Goal: Task Accomplishment & Management: Manage account settings

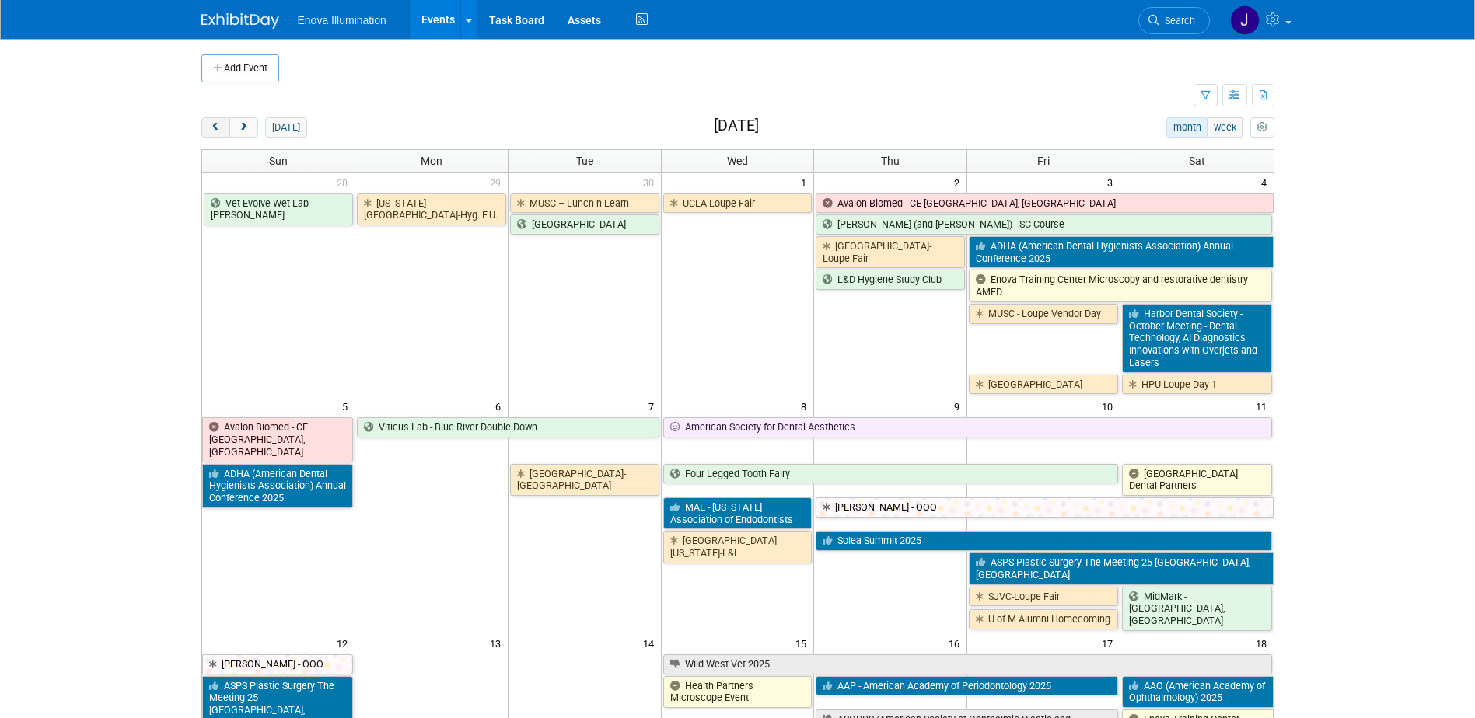
click at [210, 128] on span "prev" at bounding box center [216, 128] width 12 height 10
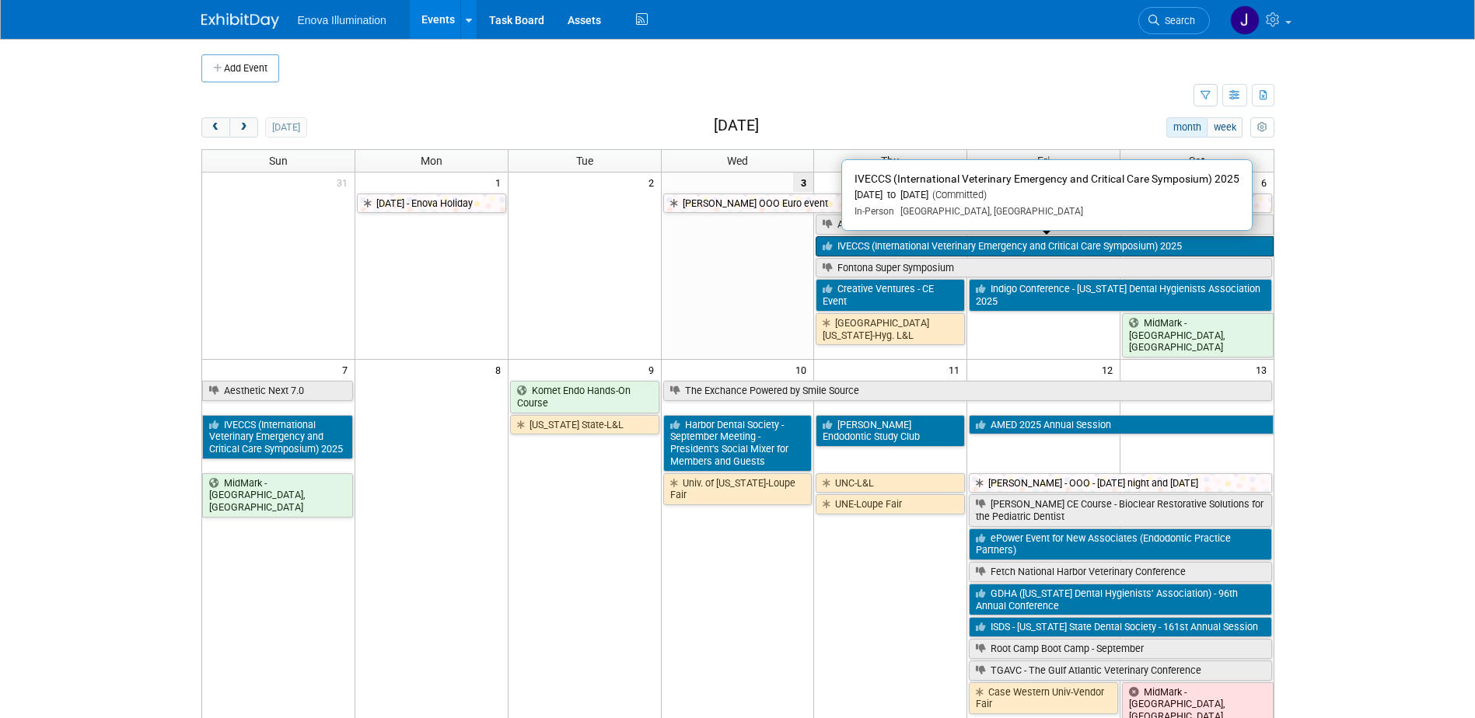
click at [848, 249] on link "IVECCS (International Veterinary Emergency and Critical Care Symposium) 2025" at bounding box center [1044, 246] width 457 height 20
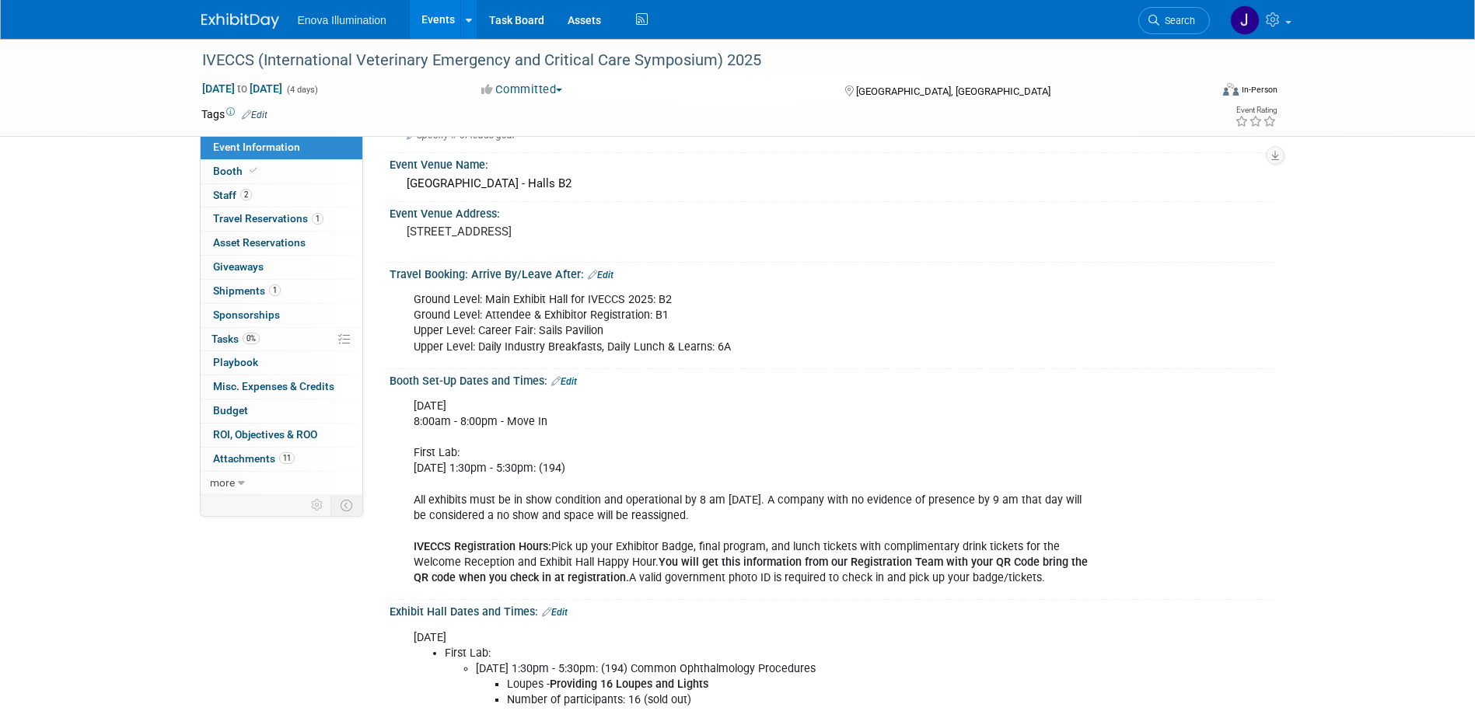
scroll to position [155, 0]
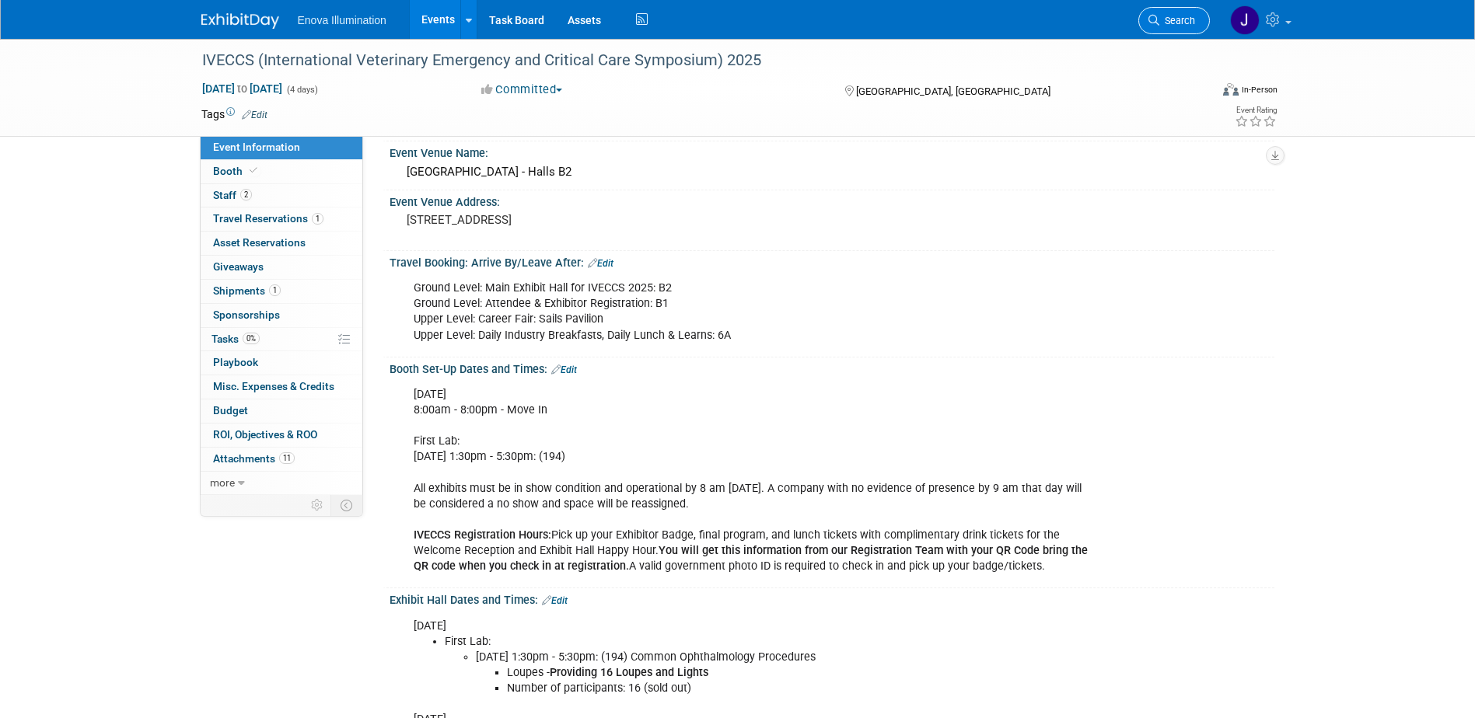
click at [1191, 12] on link "Search" at bounding box center [1174, 20] width 72 height 27
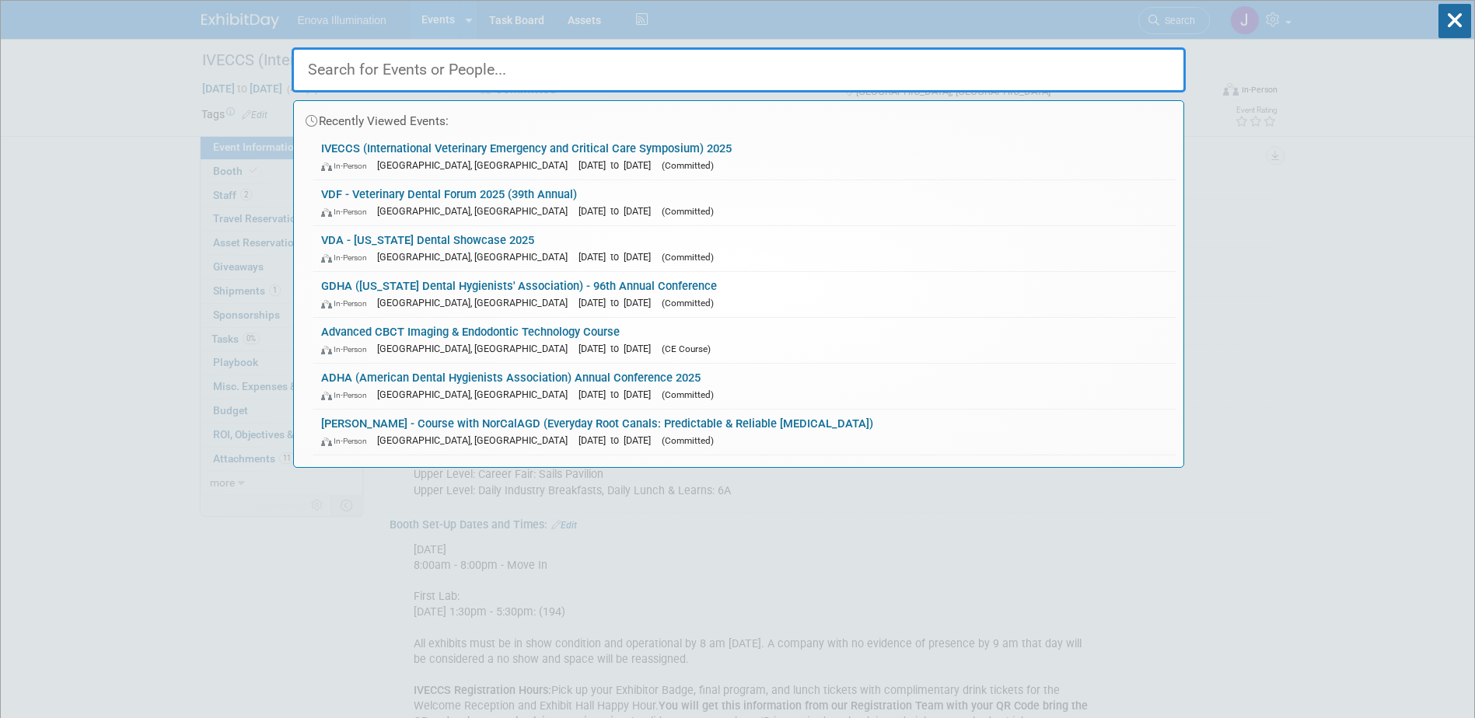
click at [1153, 57] on input "text" at bounding box center [739, 69] width 894 height 45
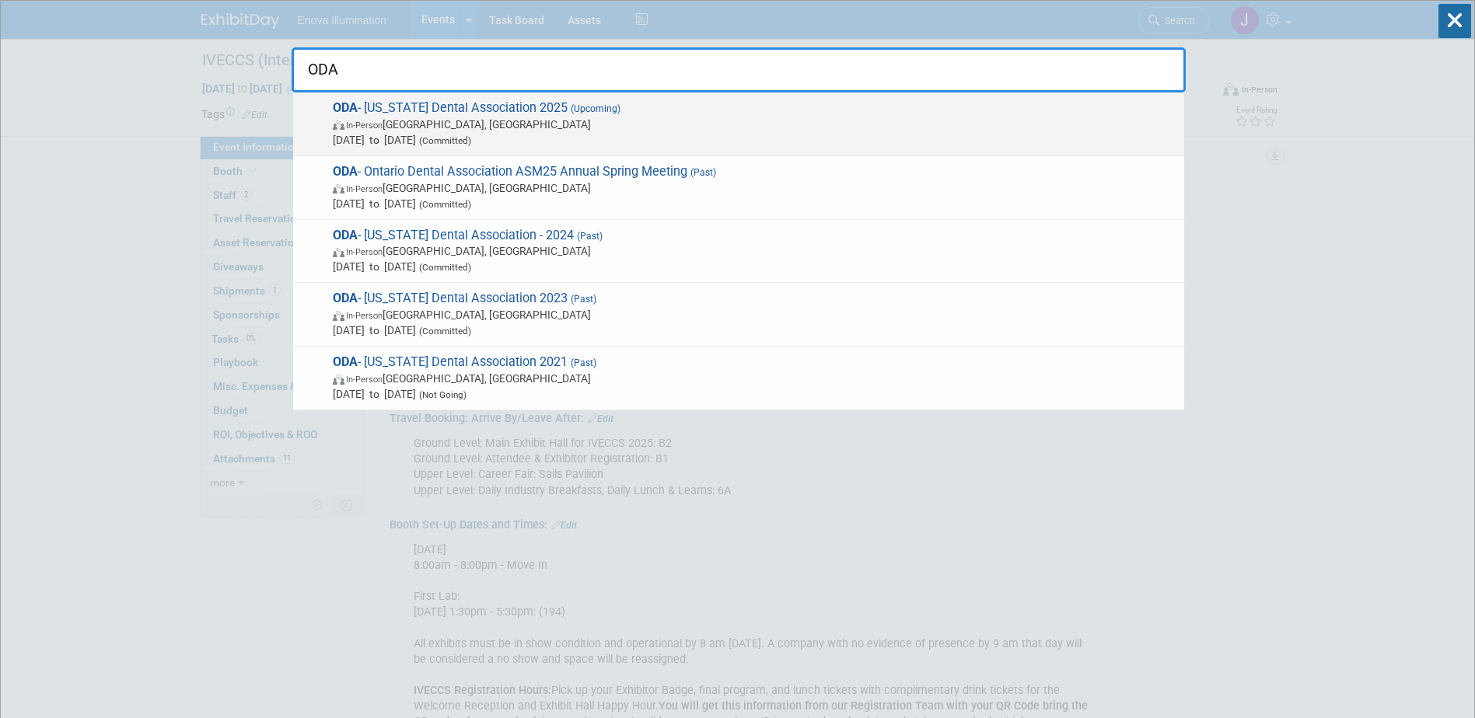
type input "ODA"
click at [508, 123] on span "In-Person Columbus, OH" at bounding box center [755, 125] width 844 height 16
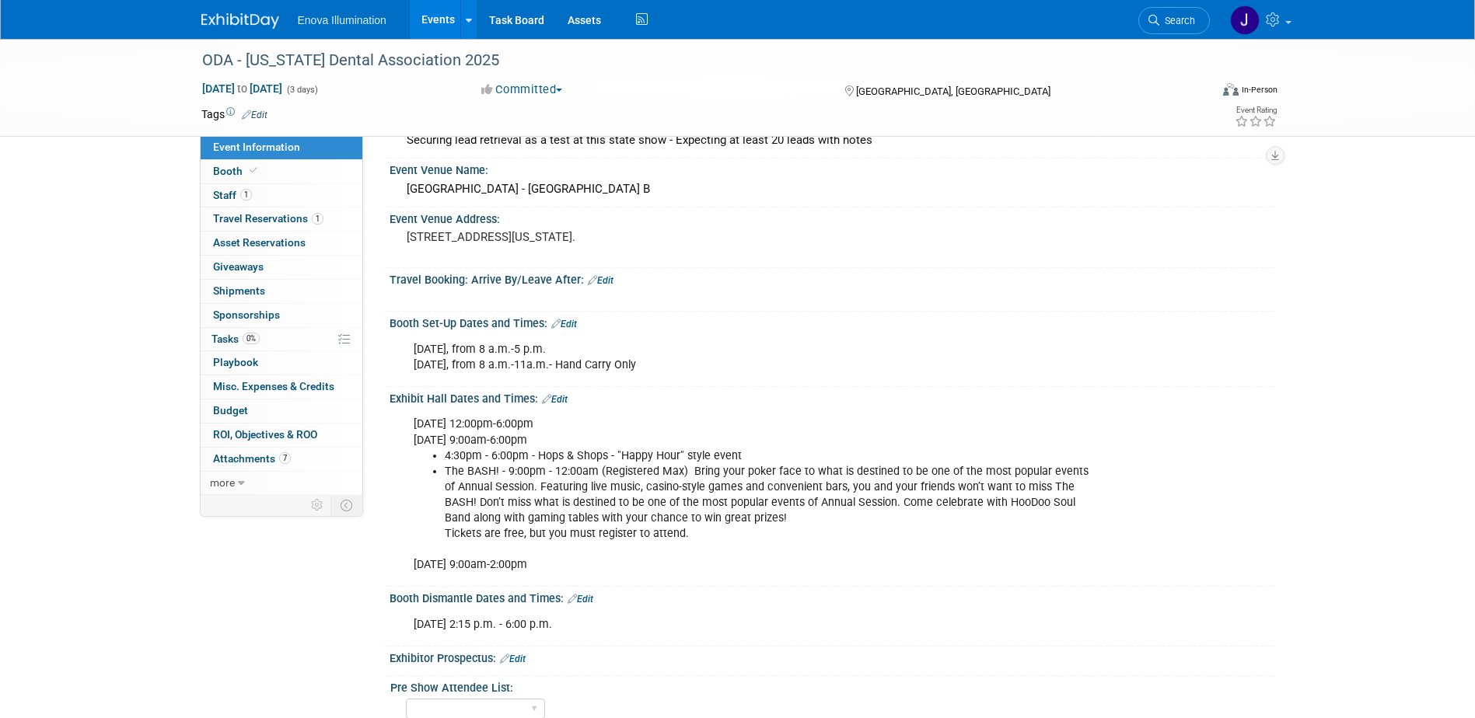
scroll to position [155, 0]
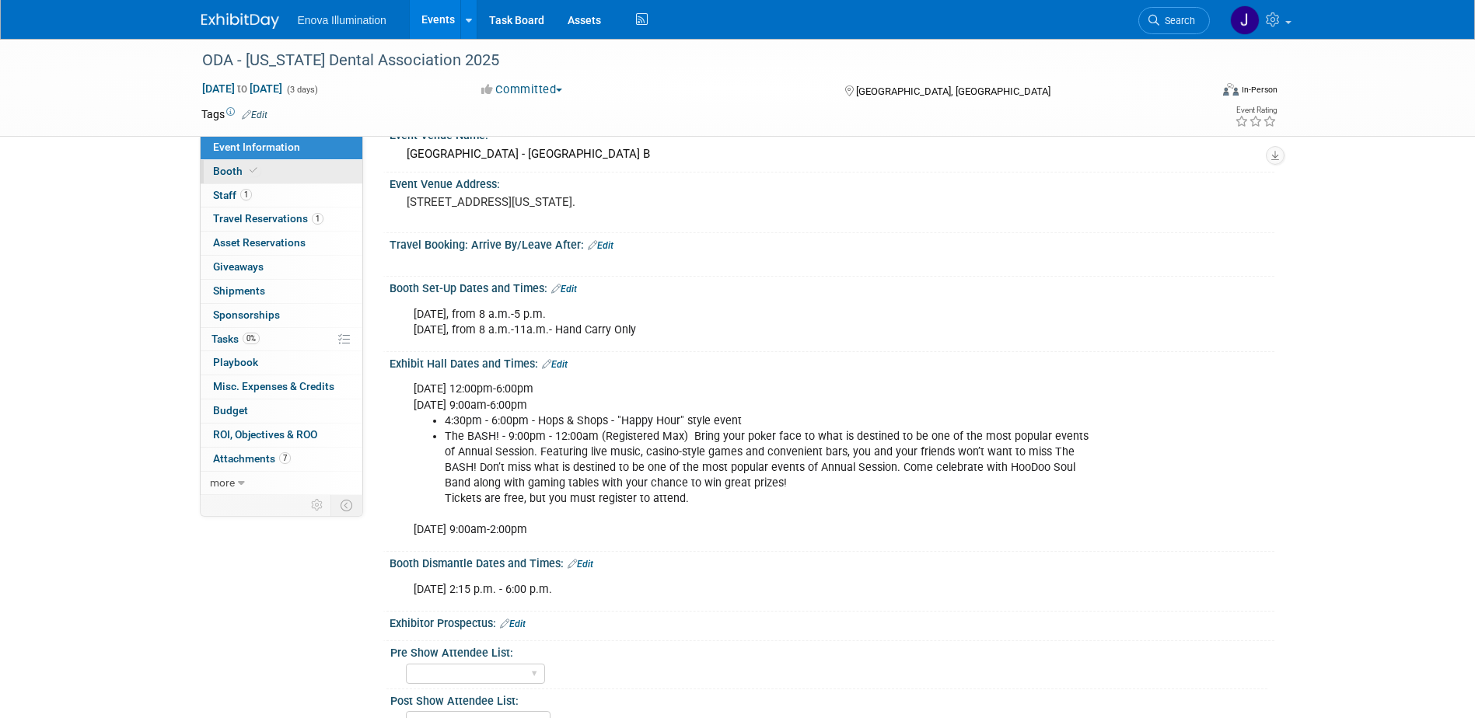
click at [306, 172] on link "Booth" at bounding box center [282, 171] width 162 height 23
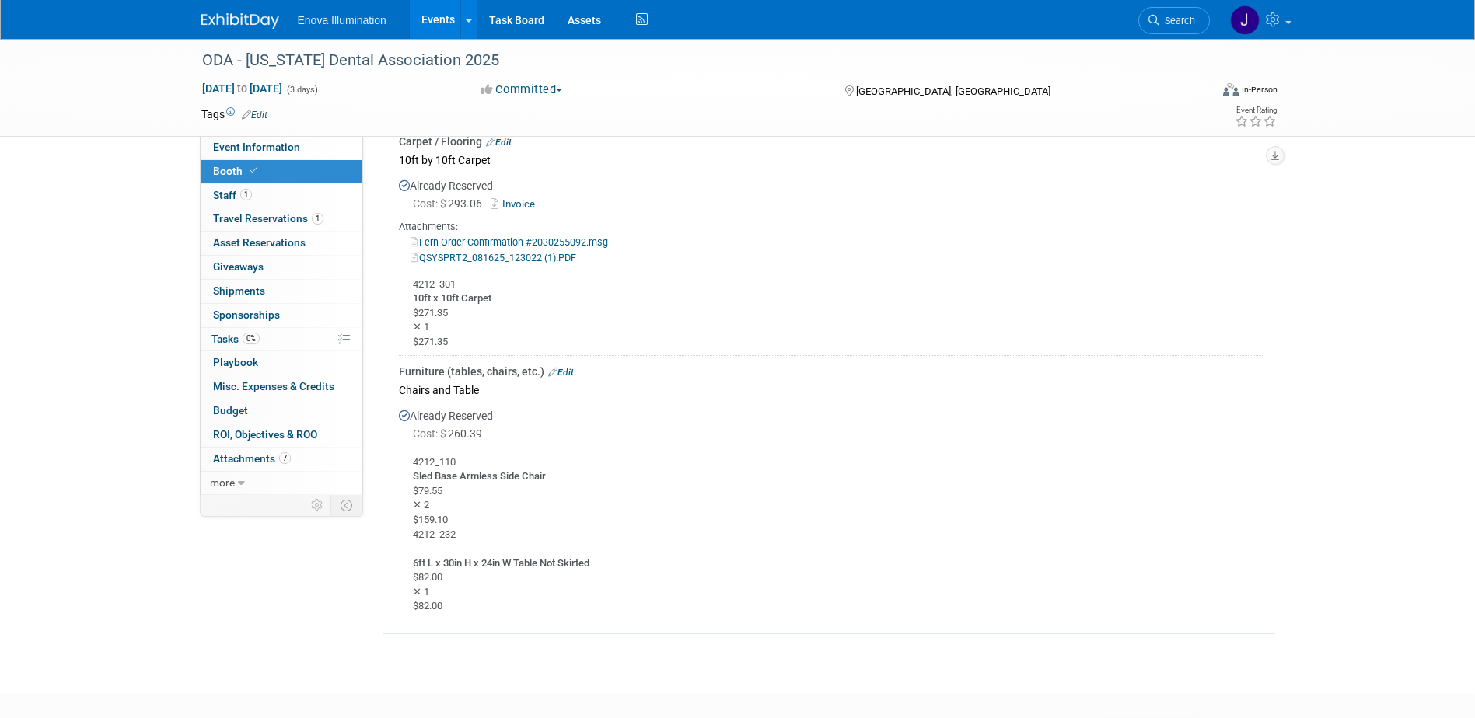
scroll to position [933, 0]
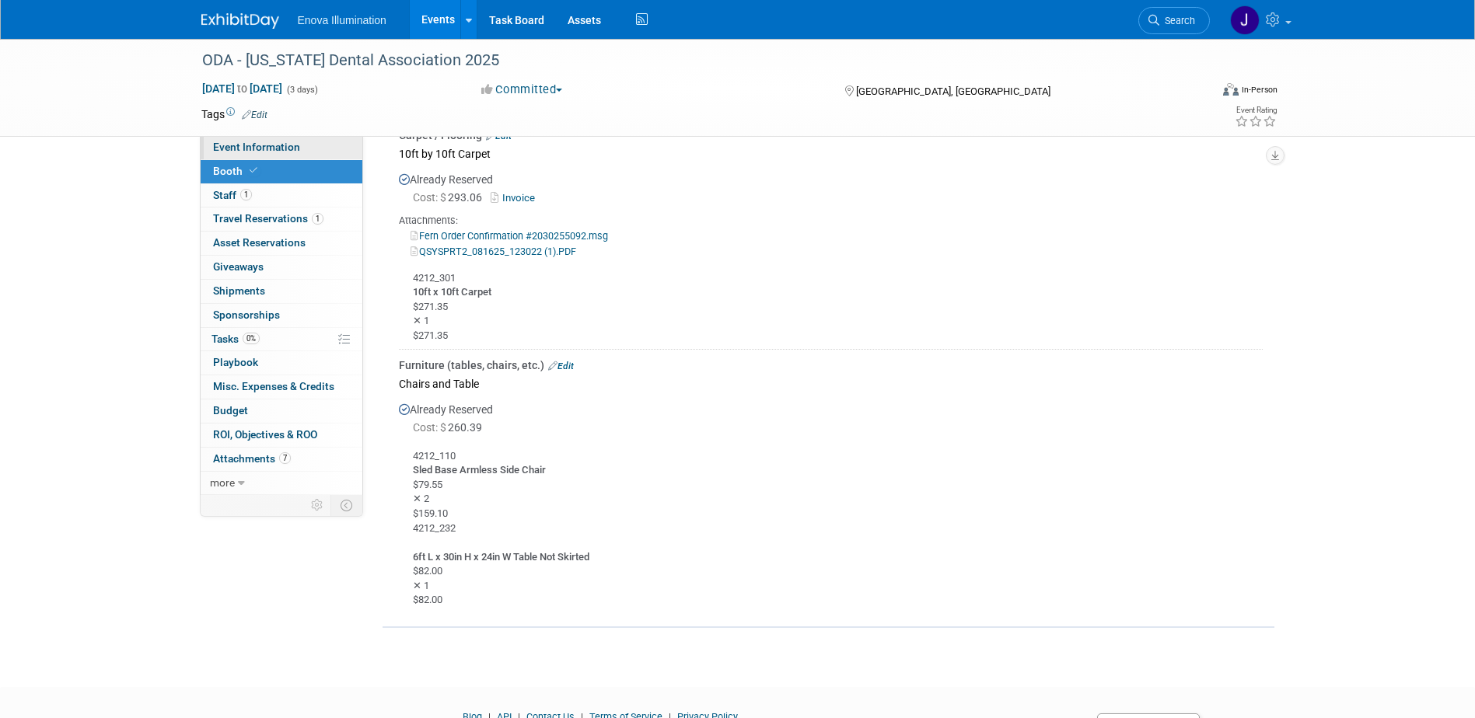
click at [282, 148] on span "Event Information" at bounding box center [256, 147] width 87 height 12
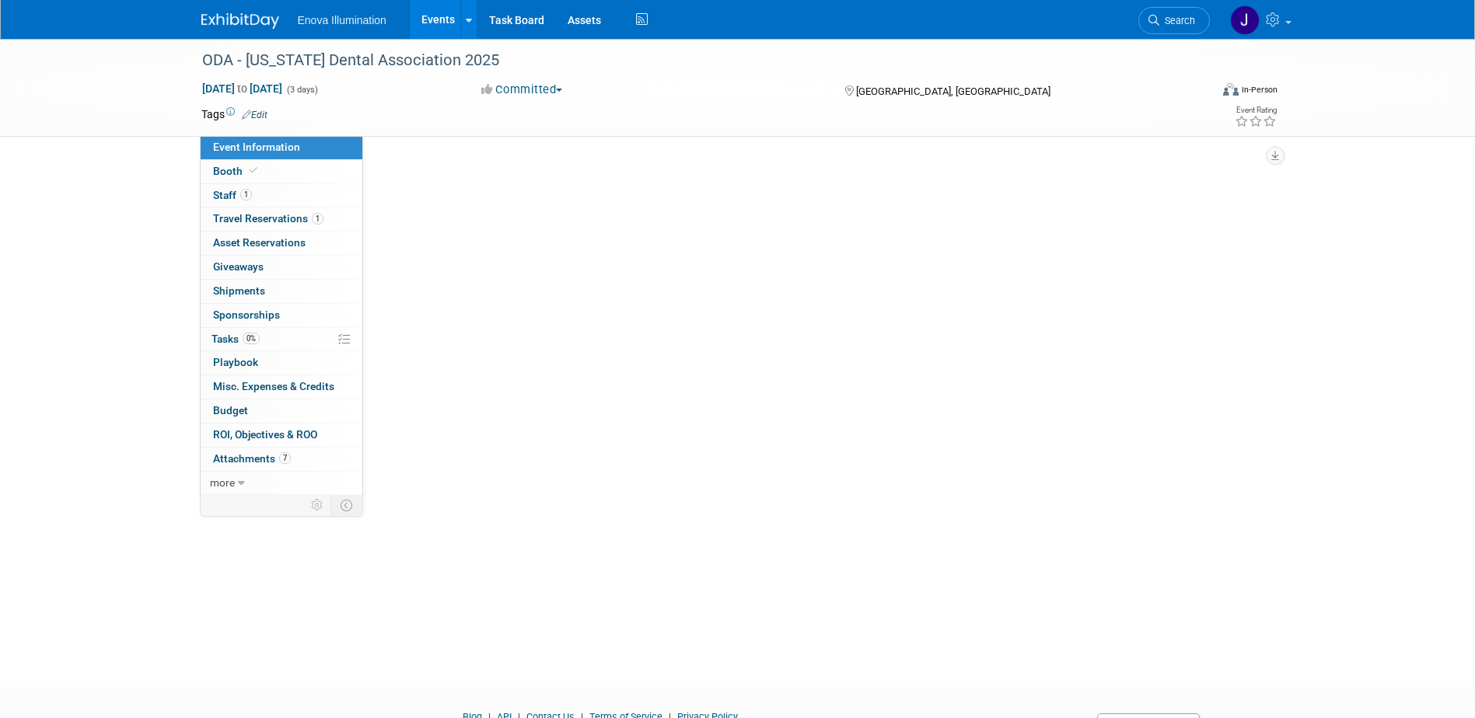
scroll to position [0, 0]
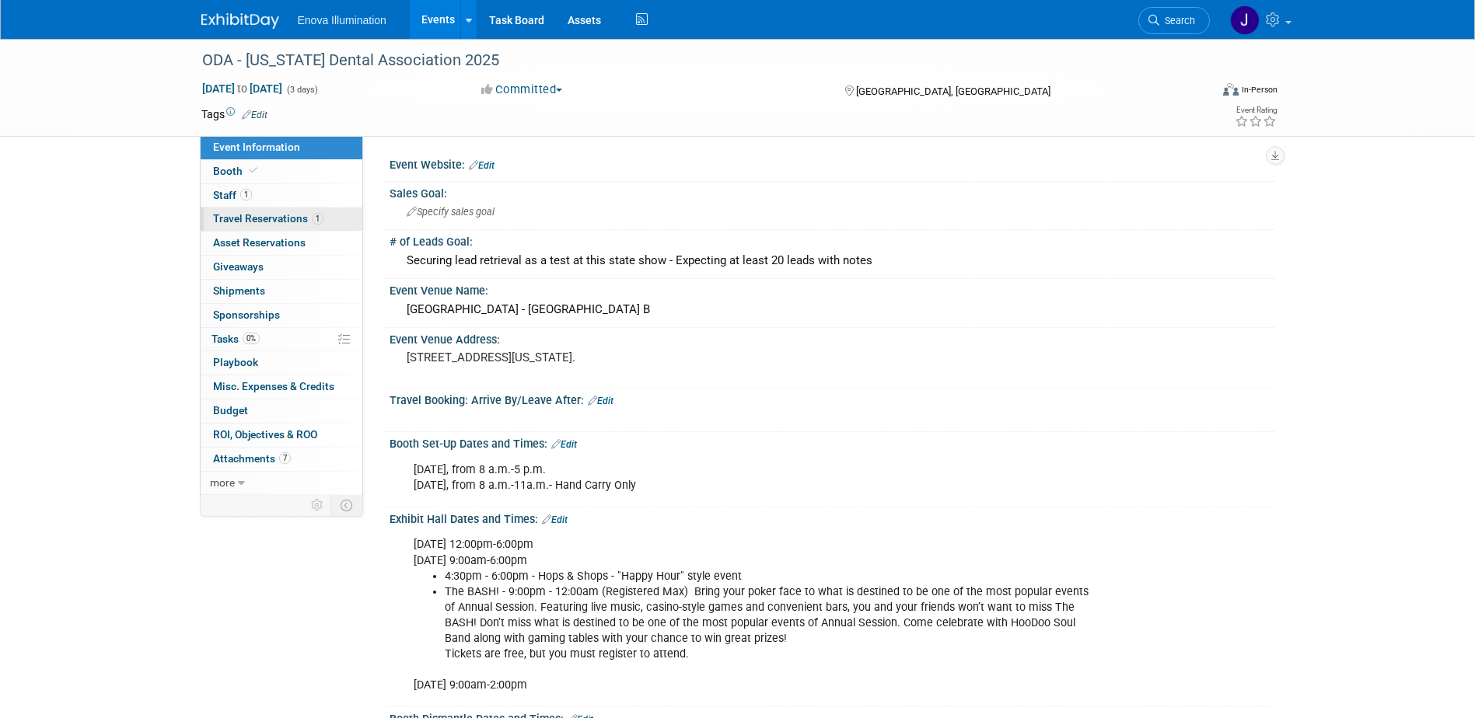
click at [285, 214] on span "Travel Reservations 1" at bounding box center [268, 218] width 110 height 12
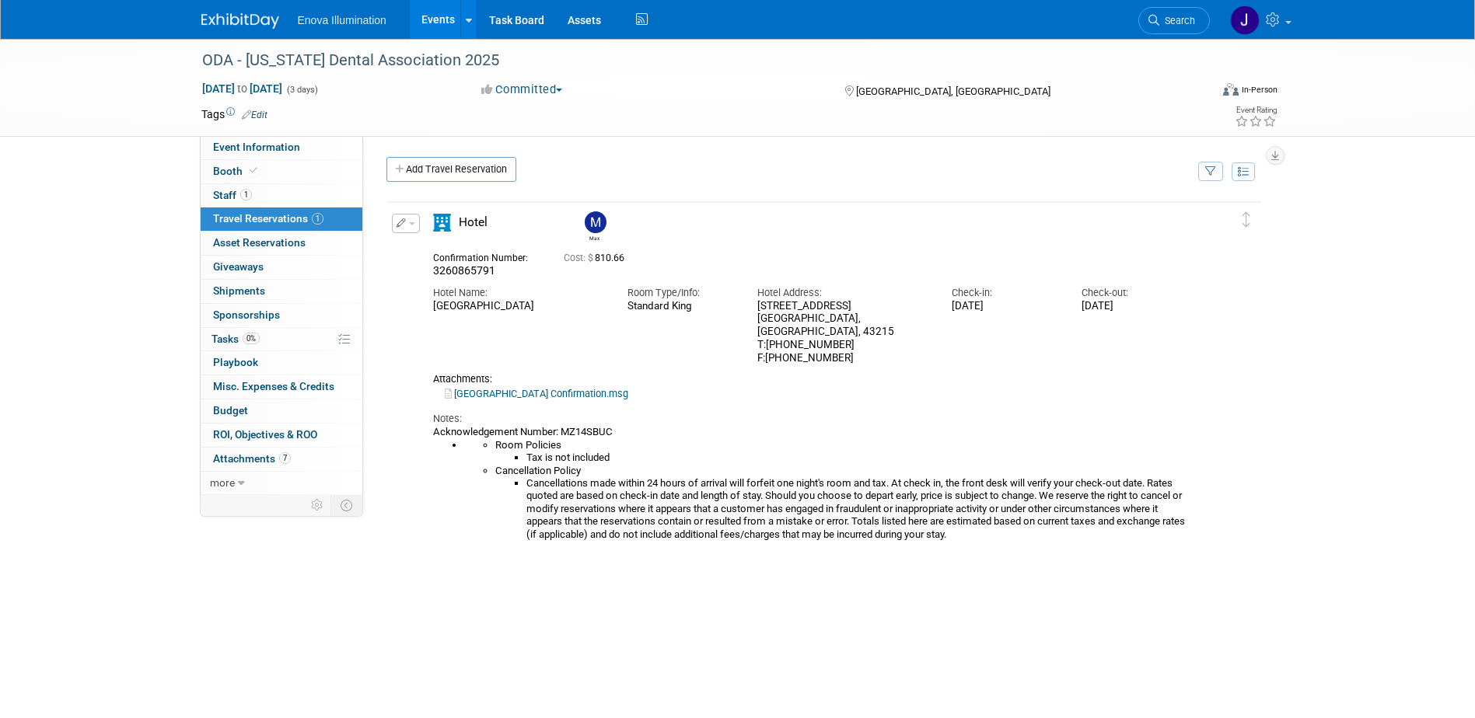
click at [255, 19] on img at bounding box center [240, 21] width 78 height 16
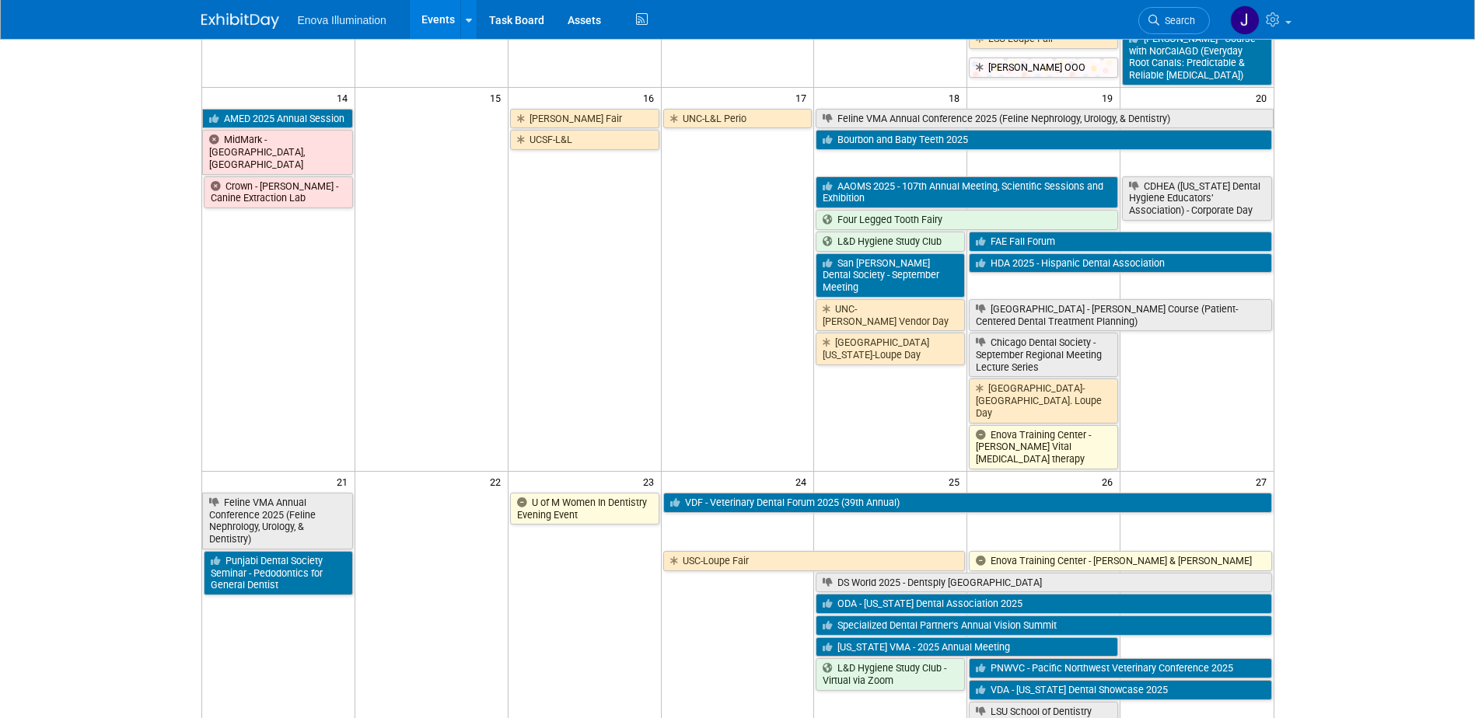
scroll to position [777, 0]
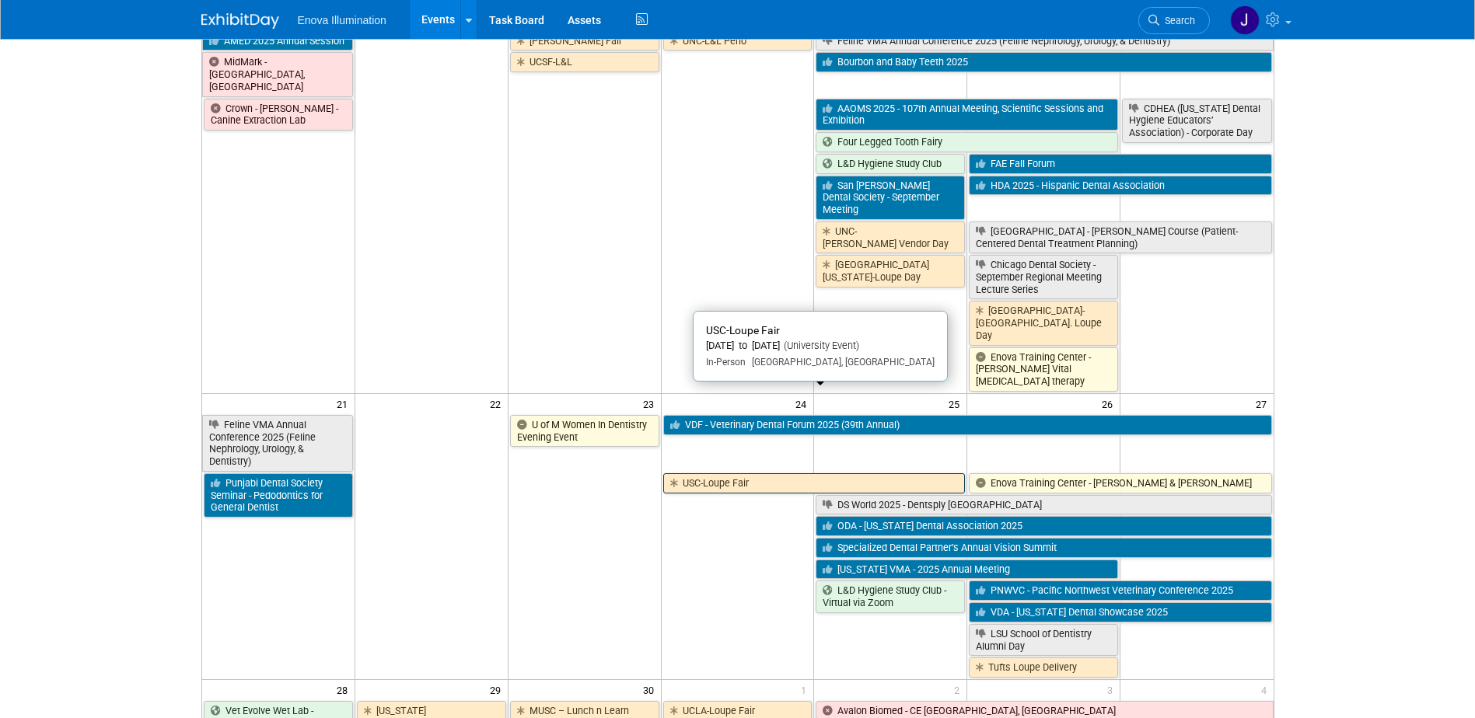
click at [703, 473] on link "USC-Loupe Fair" at bounding box center [814, 483] width 302 height 20
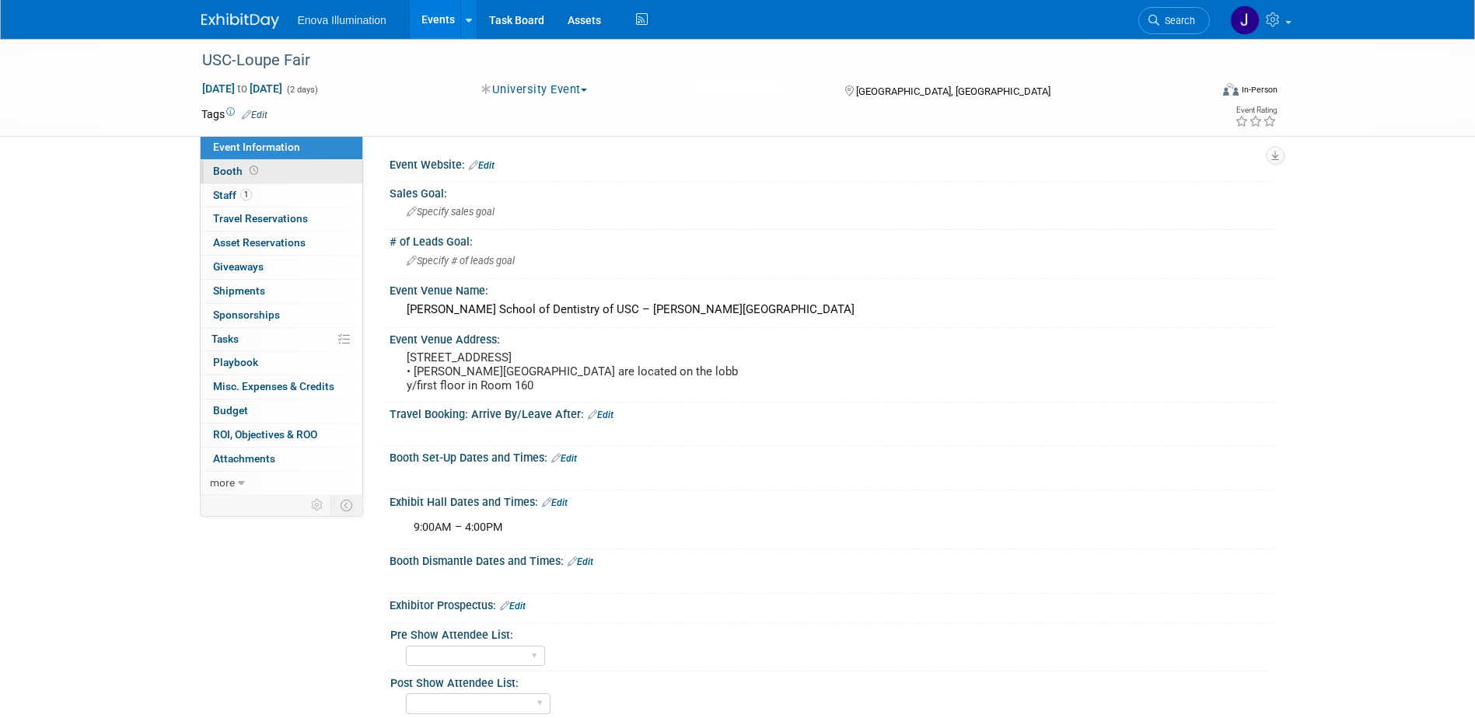
click at [235, 174] on span "Booth" at bounding box center [237, 171] width 48 height 12
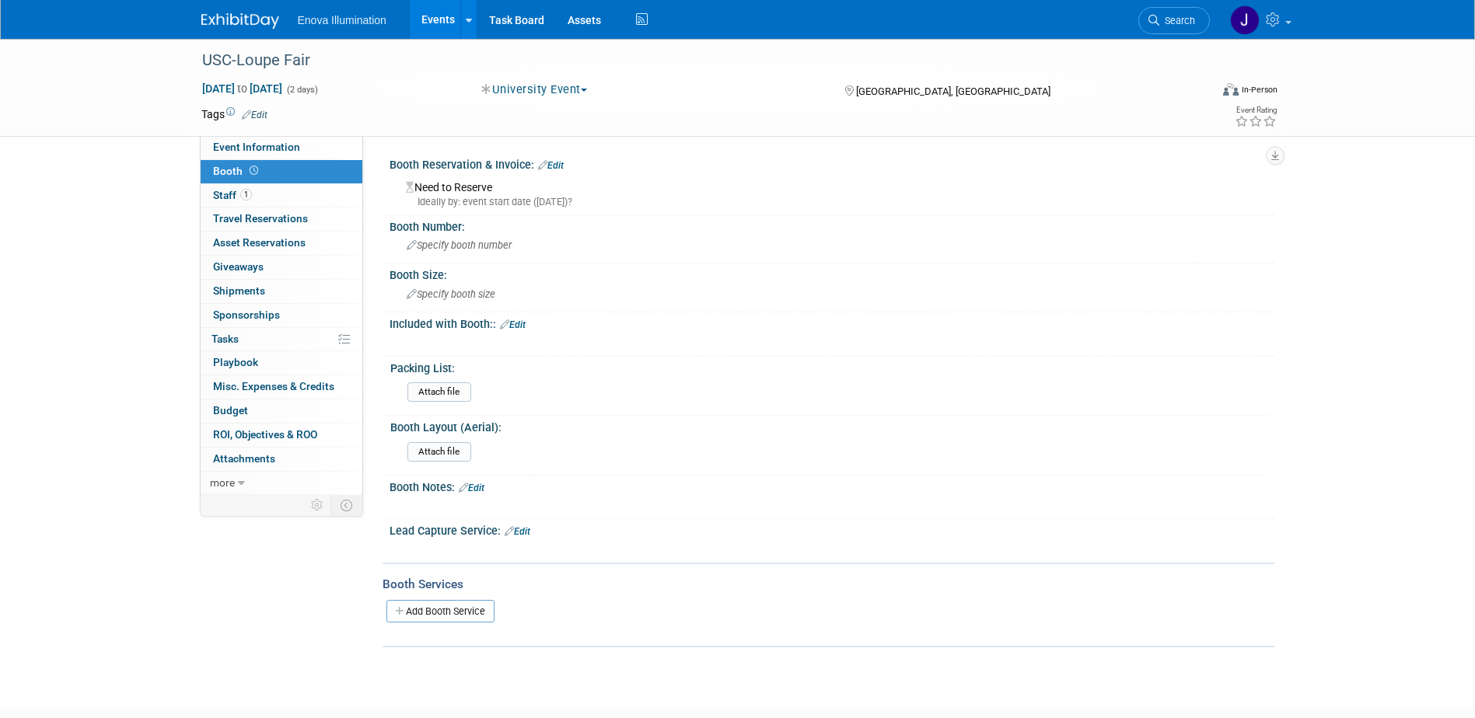
click at [561, 164] on link "Edit" at bounding box center [551, 165] width 26 height 11
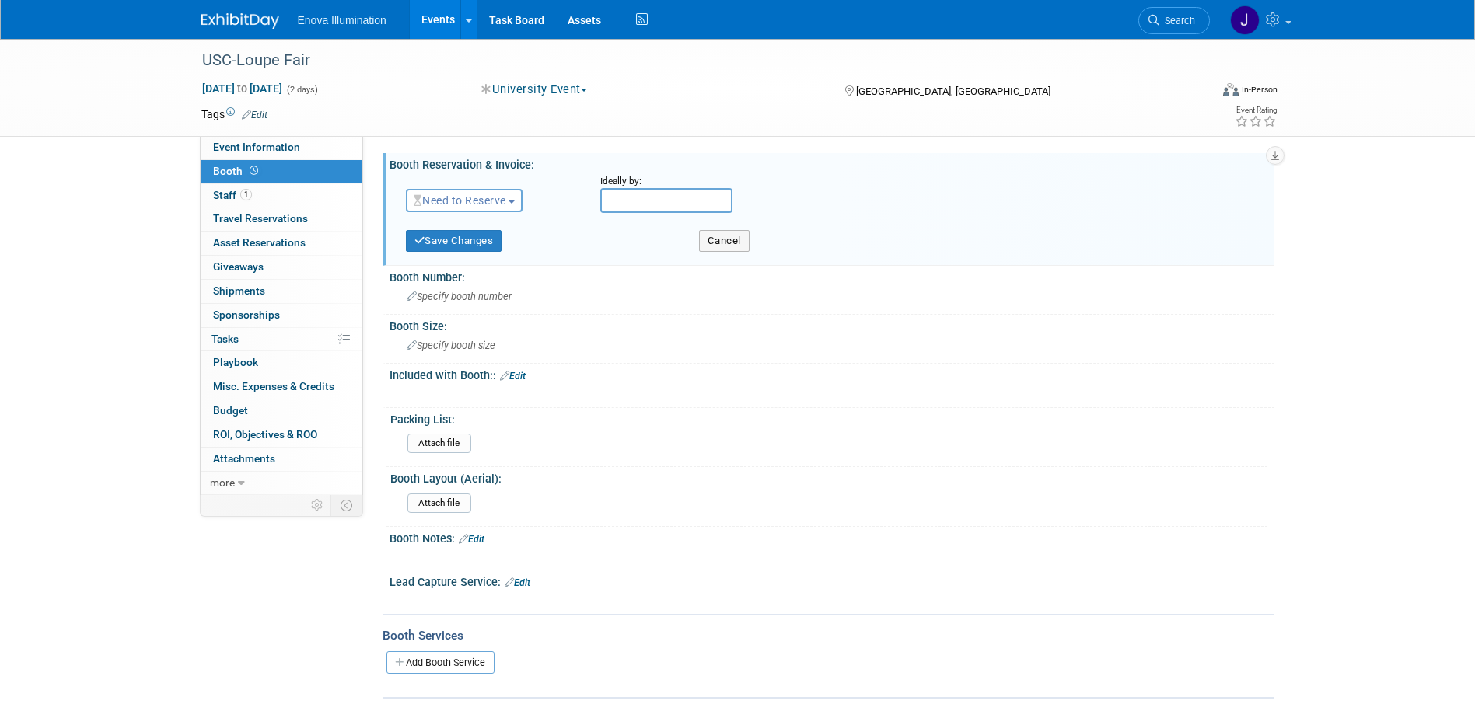
click at [494, 198] on span "Need to Reserve" at bounding box center [460, 200] width 93 height 12
click at [471, 245] on link "Reserved" at bounding box center [490, 249] width 166 height 22
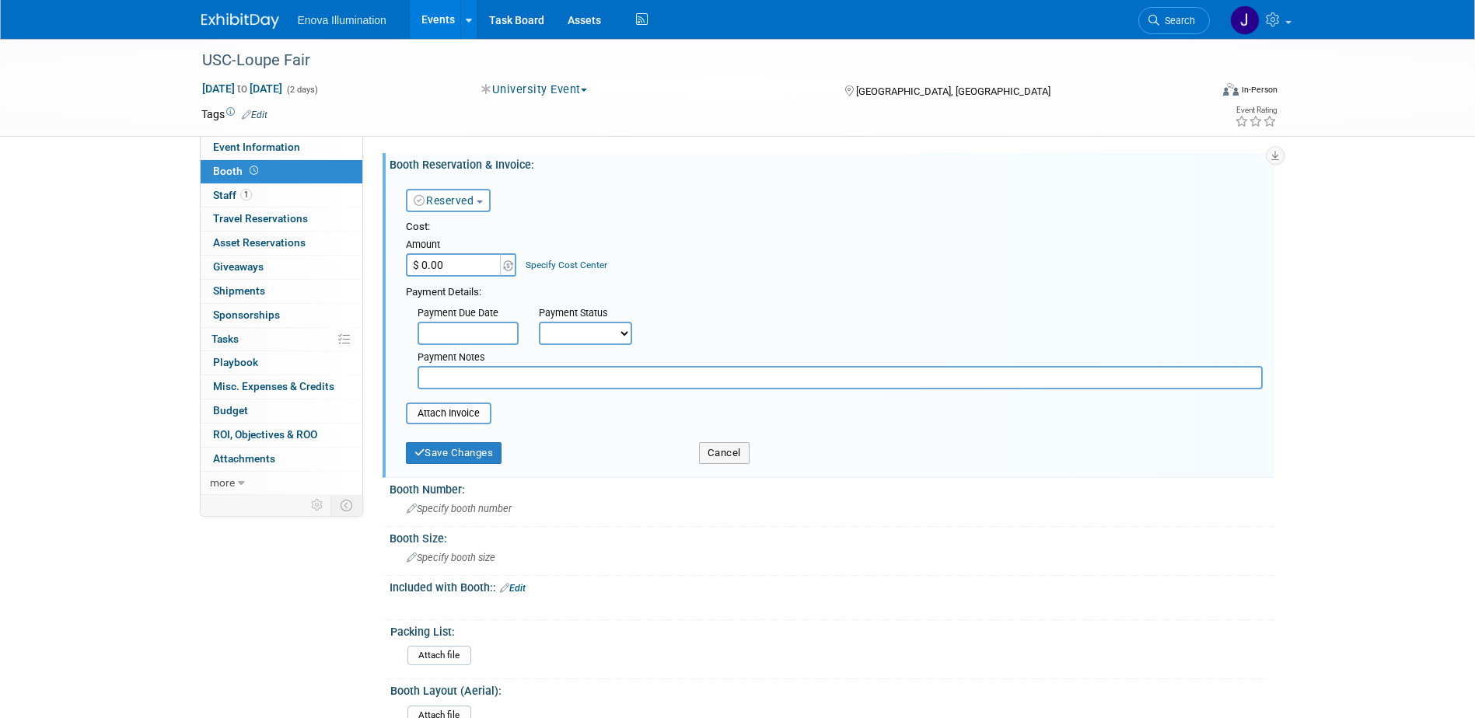
click at [463, 266] on input "$ 0.00" at bounding box center [454, 264] width 97 height 23
type input "$ 1,400.00"
click at [446, 452] on button "Save Changes" at bounding box center [454, 453] width 96 height 22
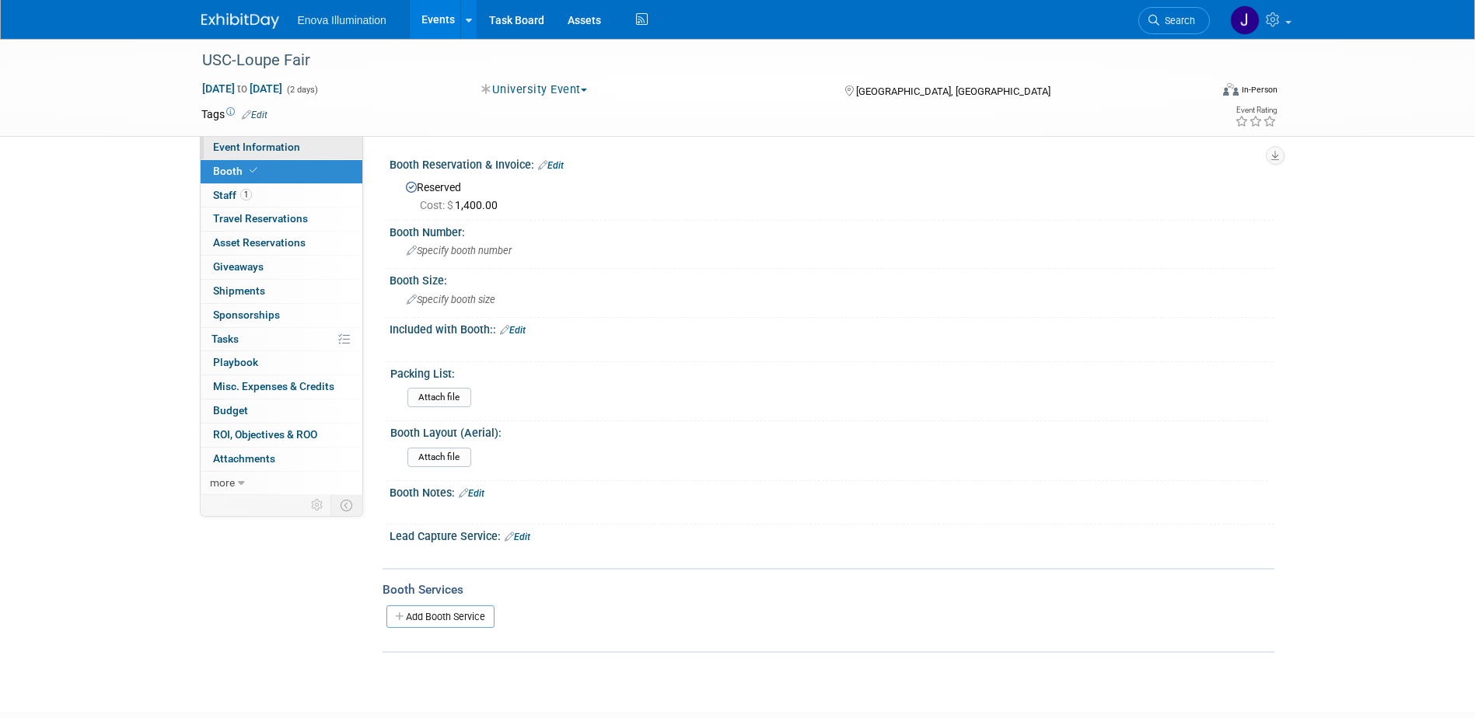
click at [323, 154] on link "Event Information" at bounding box center [282, 147] width 162 height 23
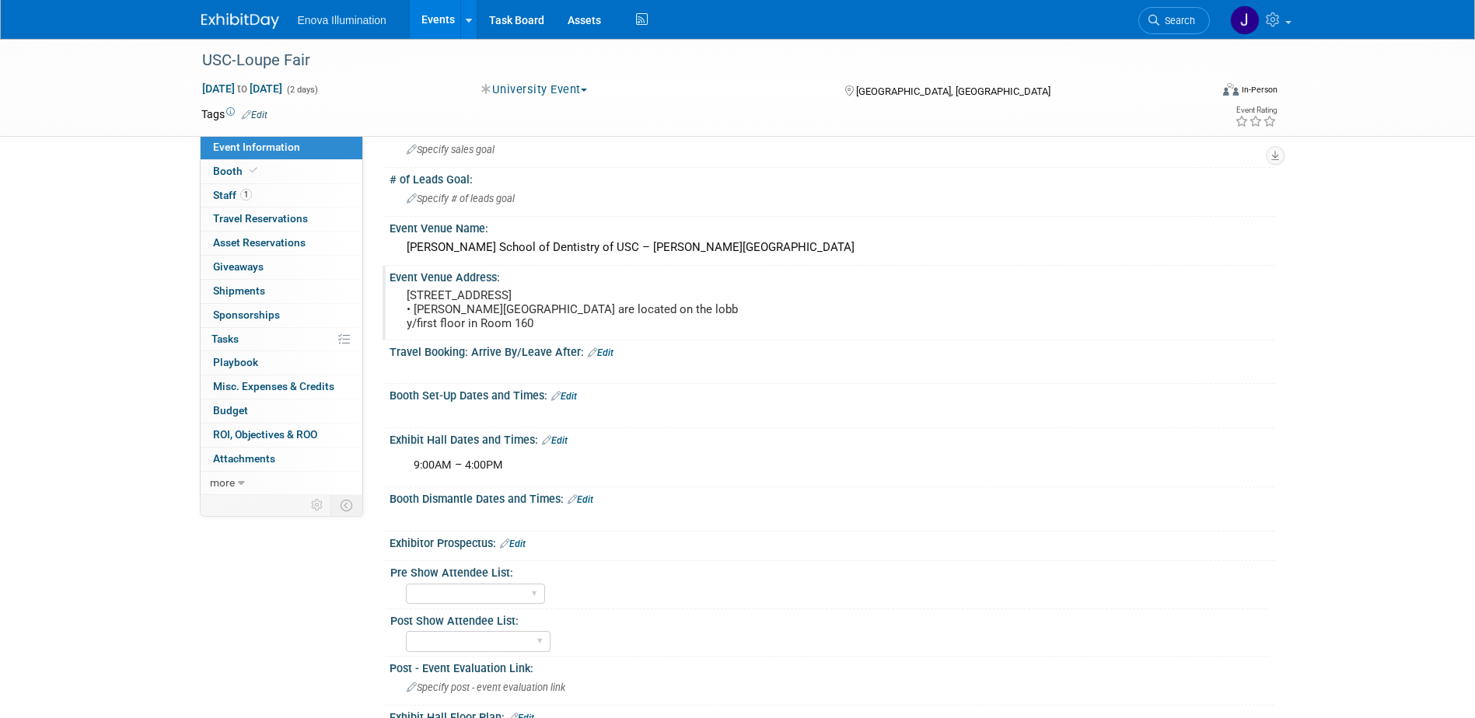
scroll to position [155, 0]
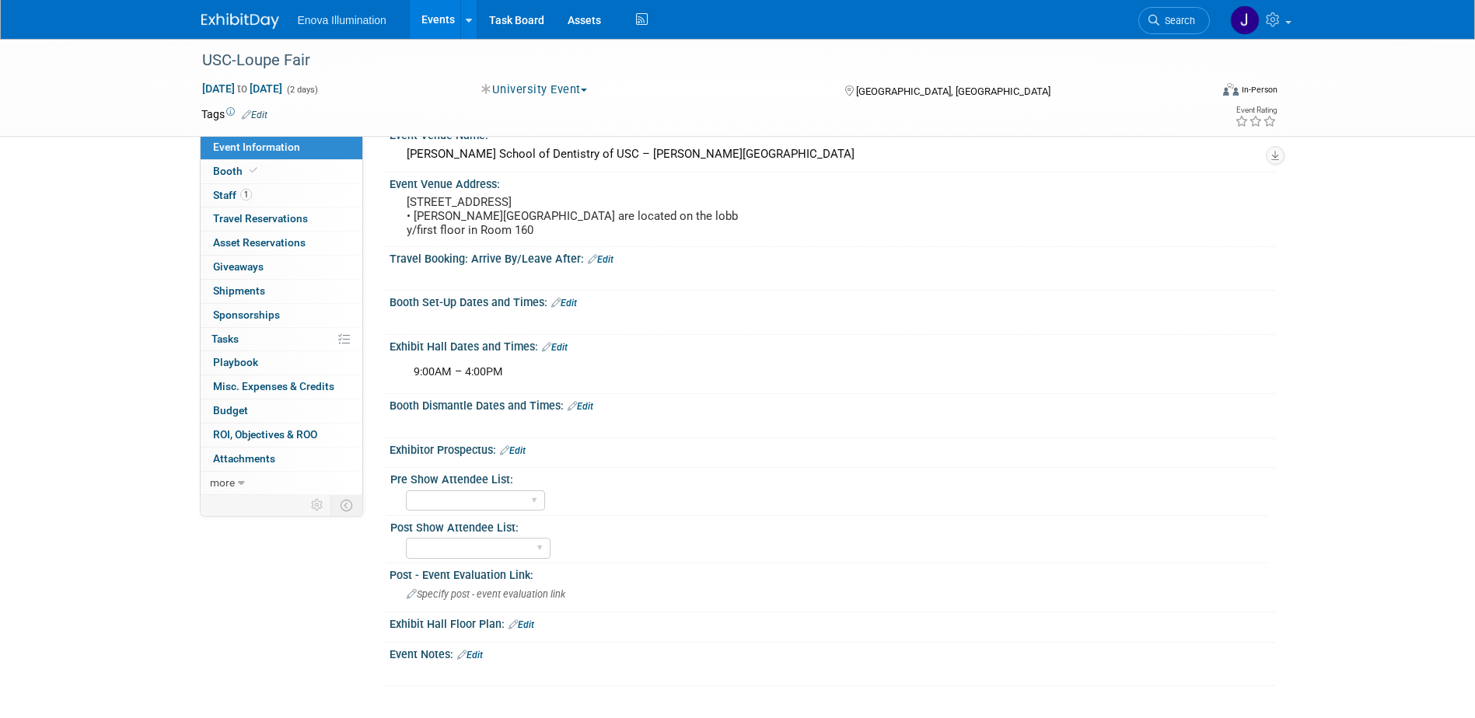
click at [526, 447] on link "Edit" at bounding box center [513, 450] width 26 height 11
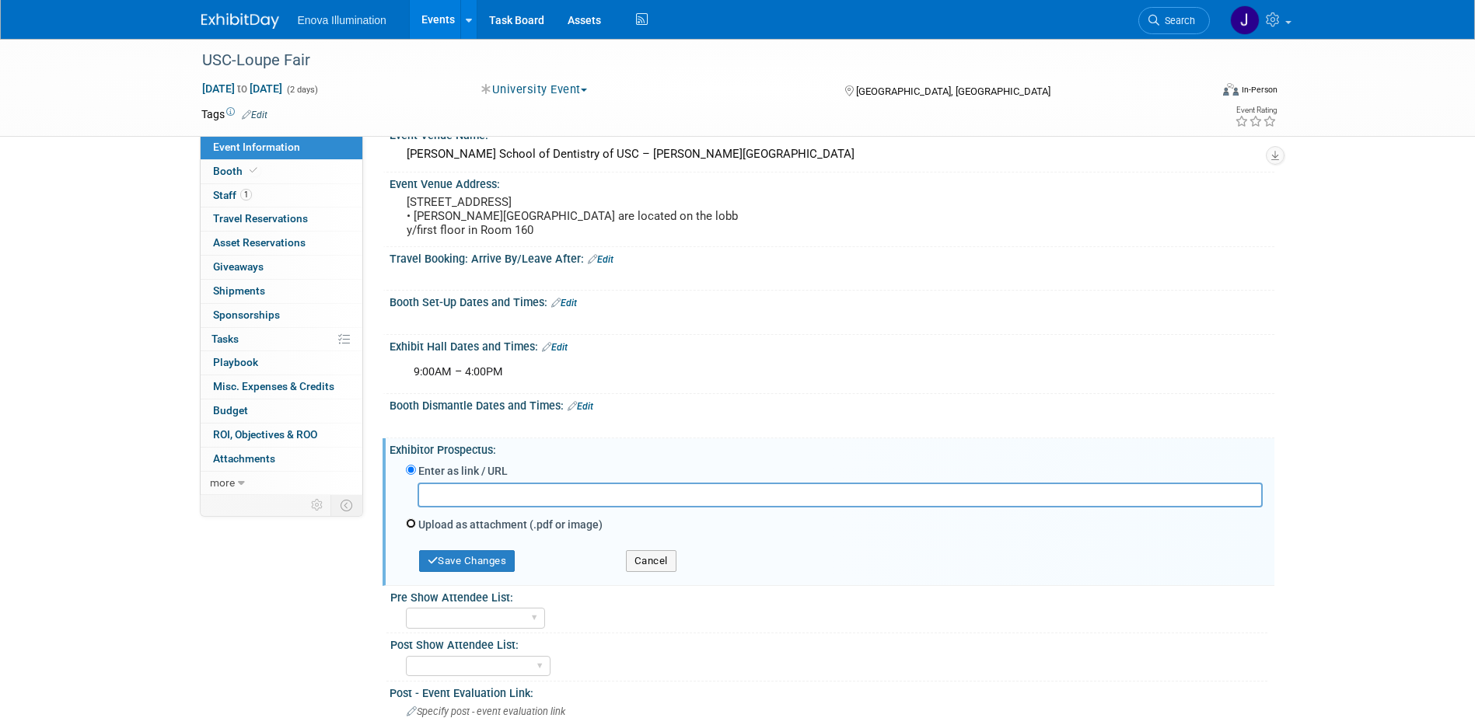
click at [413, 522] on input "Upload as attachment (.pdf or image)" at bounding box center [411, 524] width 10 height 10
radio input "true"
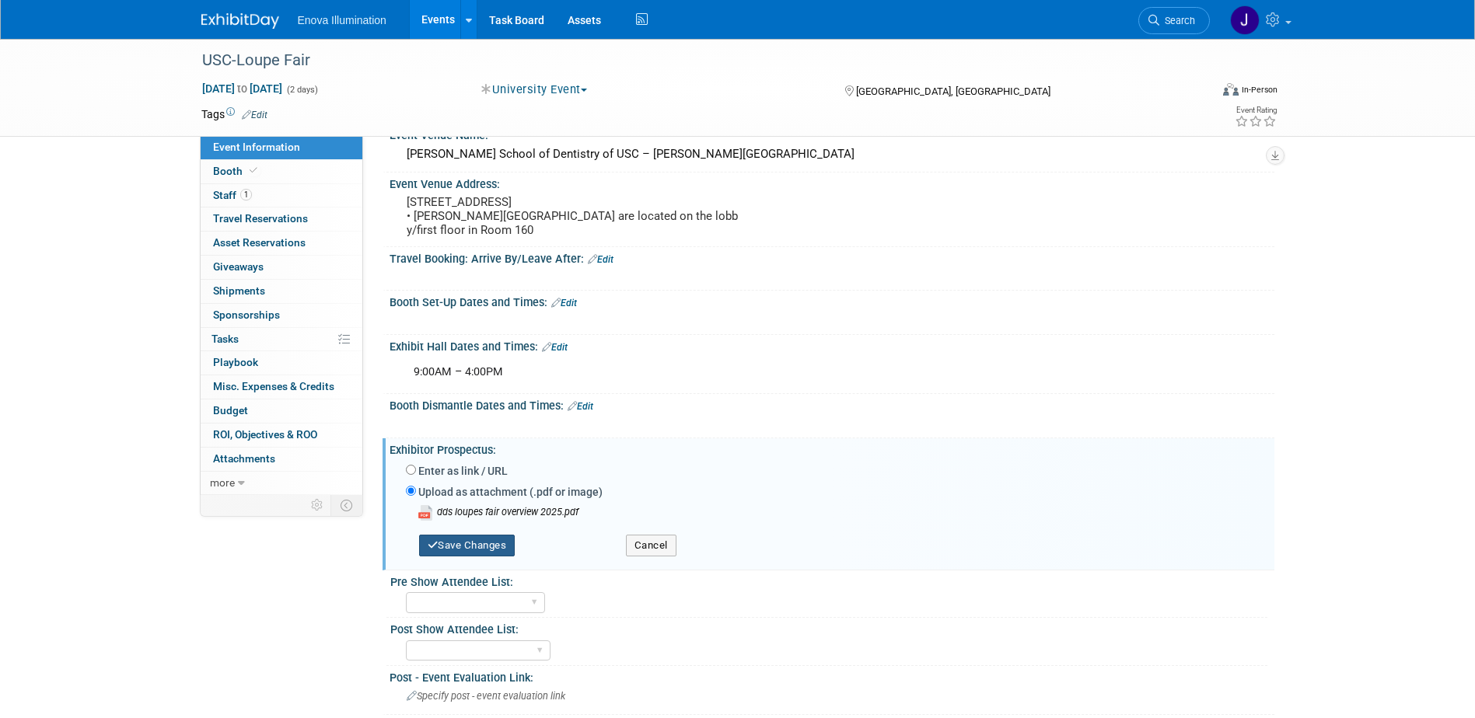
click at [449, 540] on button "Save Changes" at bounding box center [467, 546] width 96 height 22
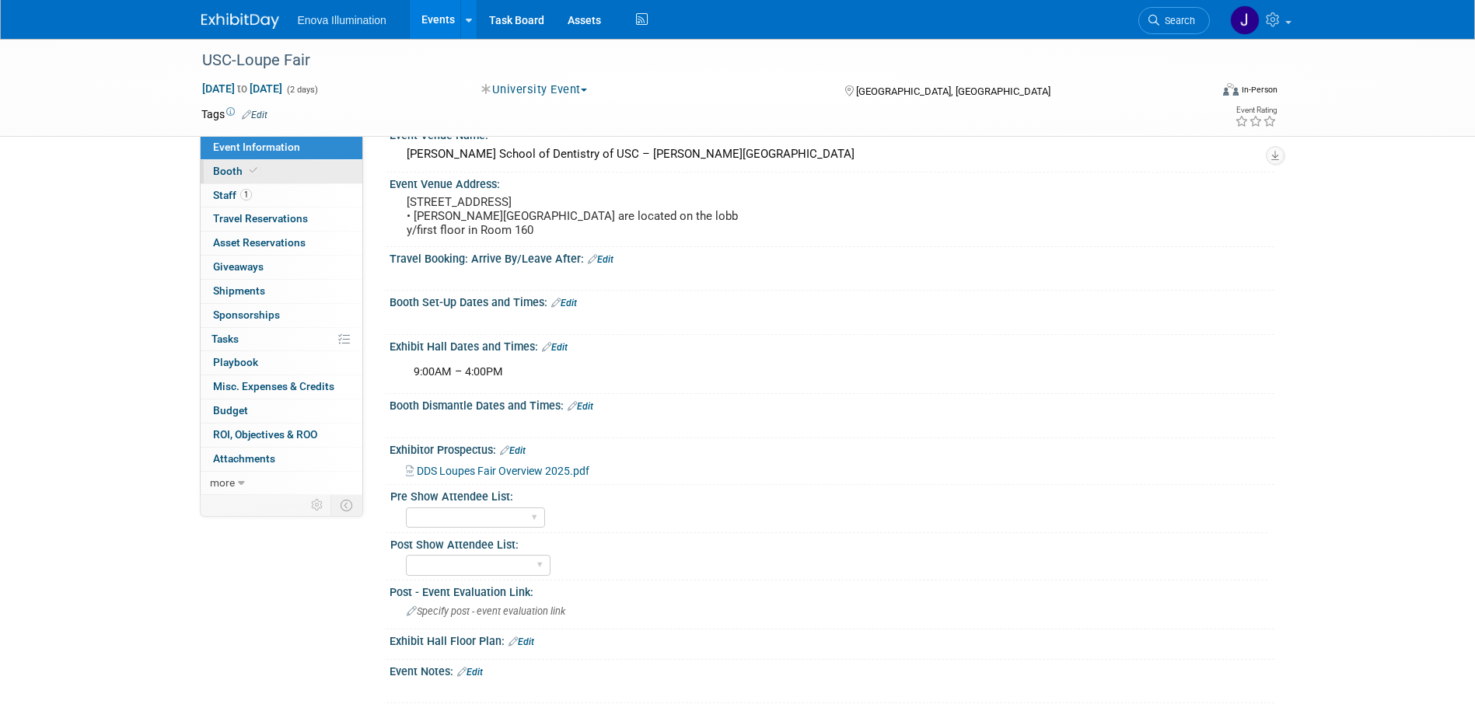
click at [274, 166] on link "Booth" at bounding box center [282, 171] width 162 height 23
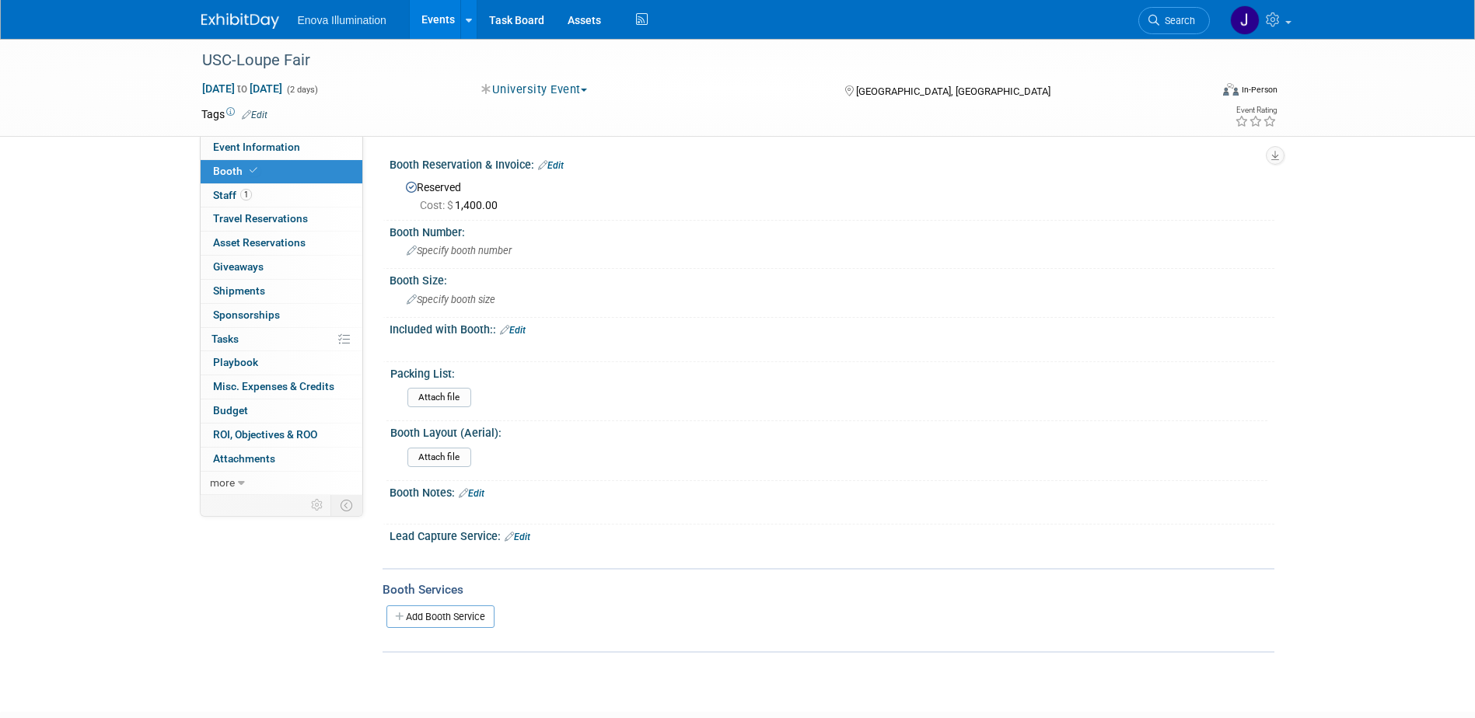
click at [526, 332] on link "Edit" at bounding box center [513, 330] width 26 height 11
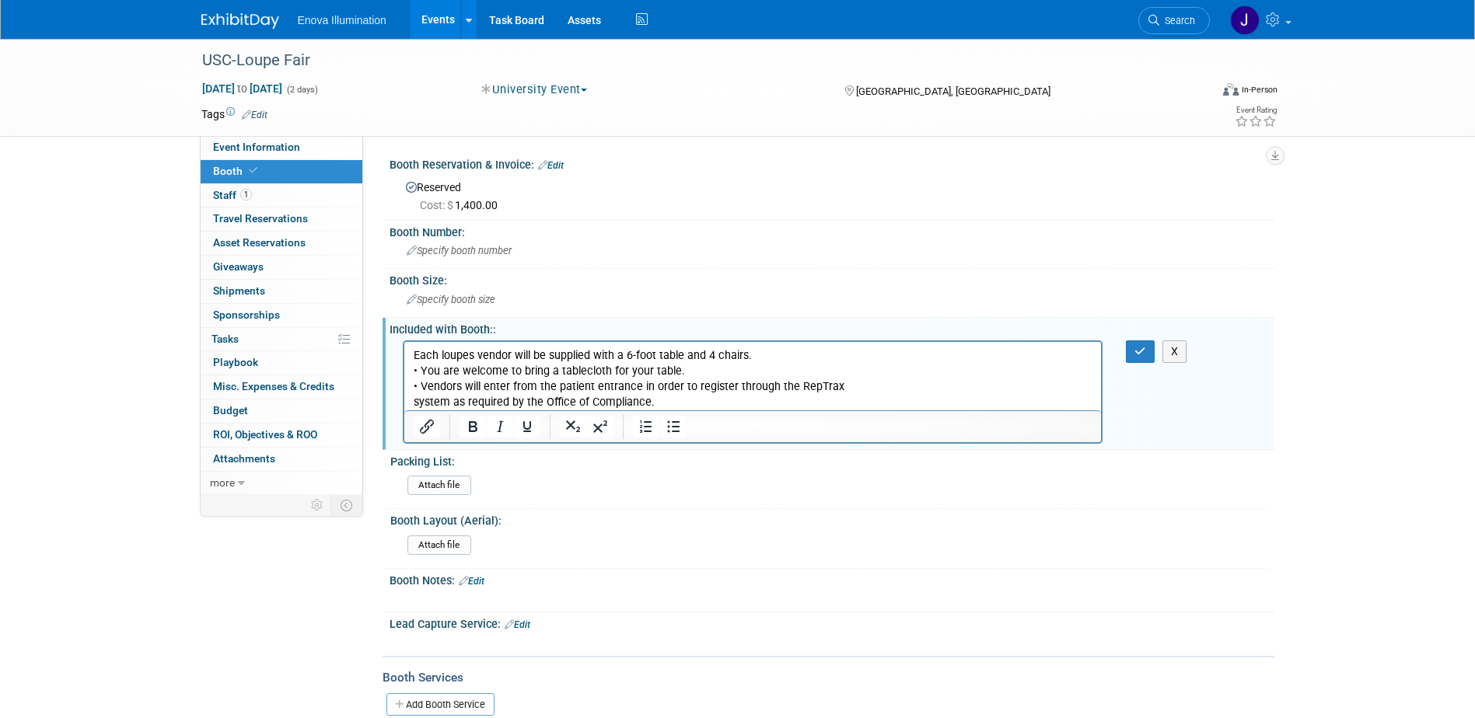
click at [850, 386] on p "Each loupes vendor will be supplied with a 6-foot table and 4 chairs. • You are…" at bounding box center [752, 379] width 679 height 62
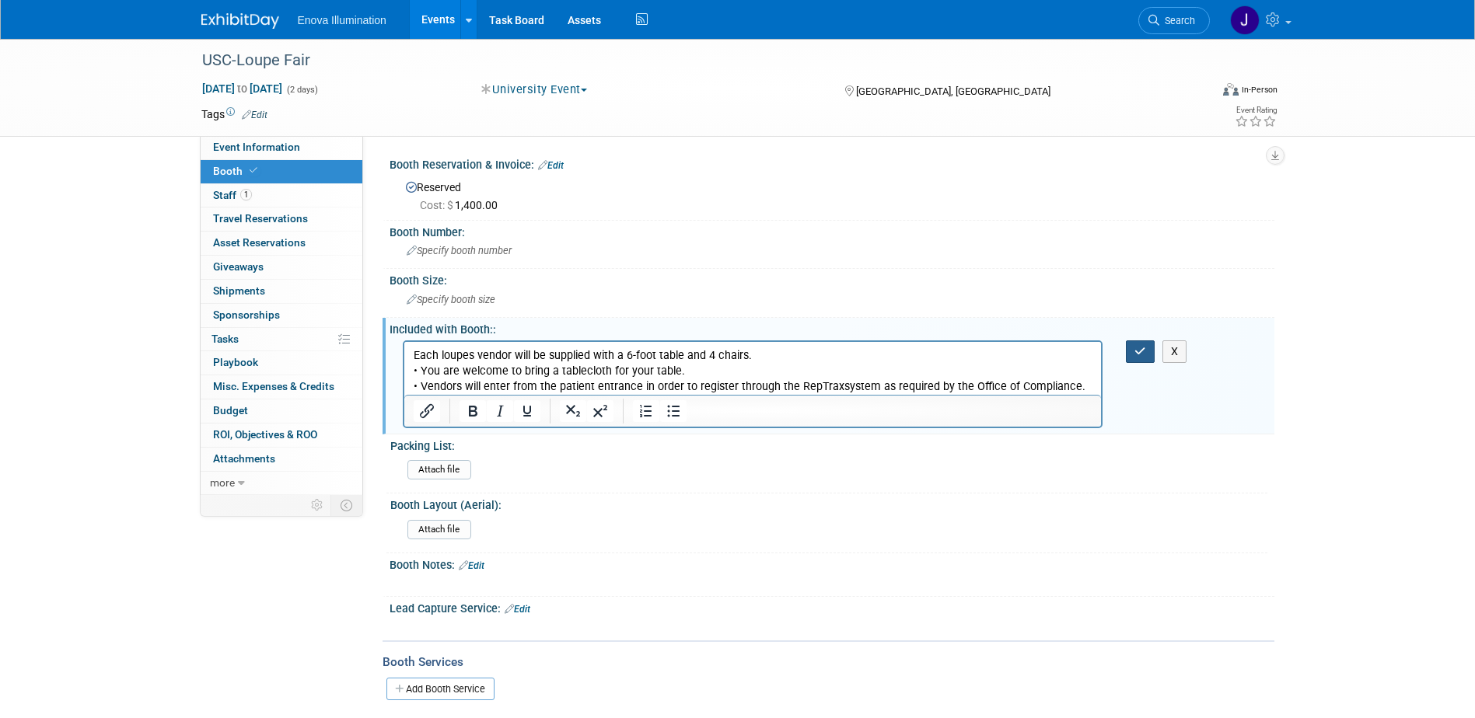
click at [1135, 354] on icon "button" at bounding box center [1140, 351] width 12 height 11
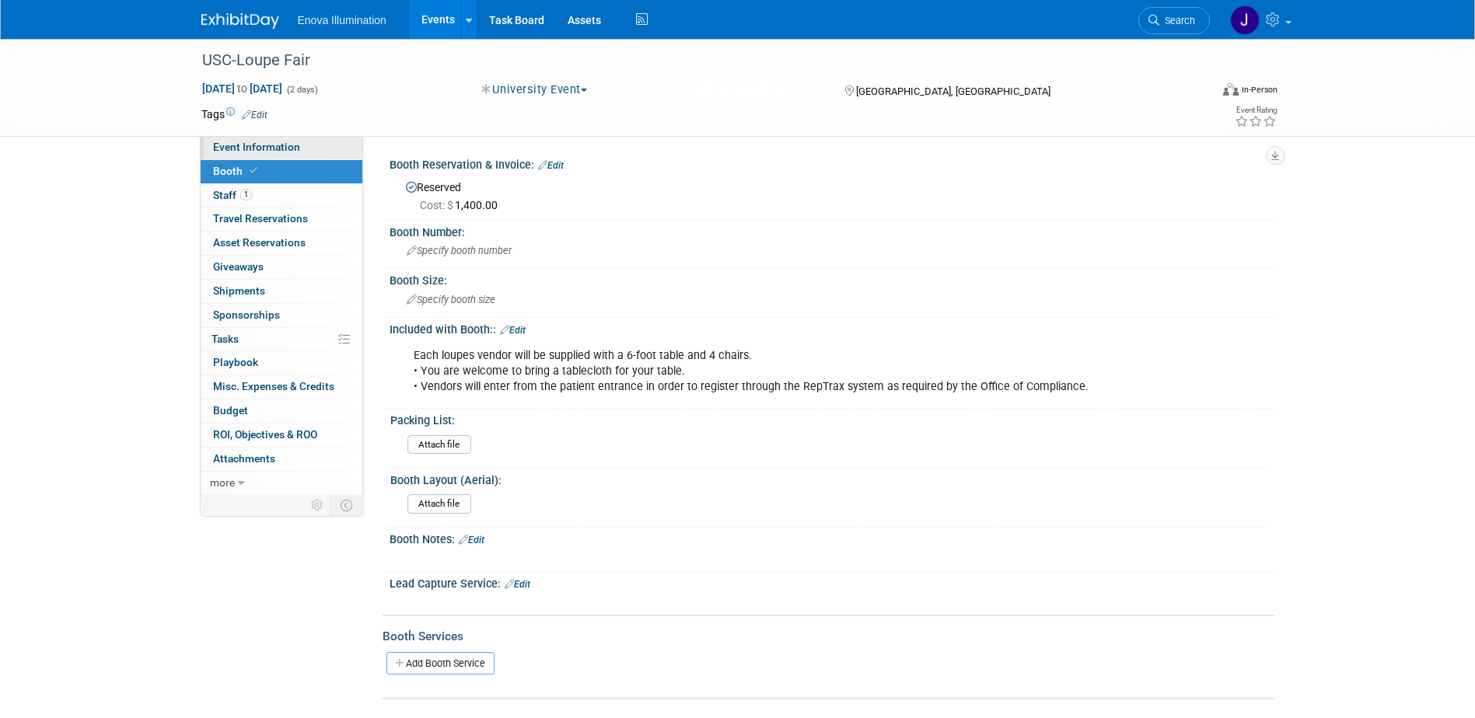
click at [305, 147] on link "Event Information" at bounding box center [282, 147] width 162 height 23
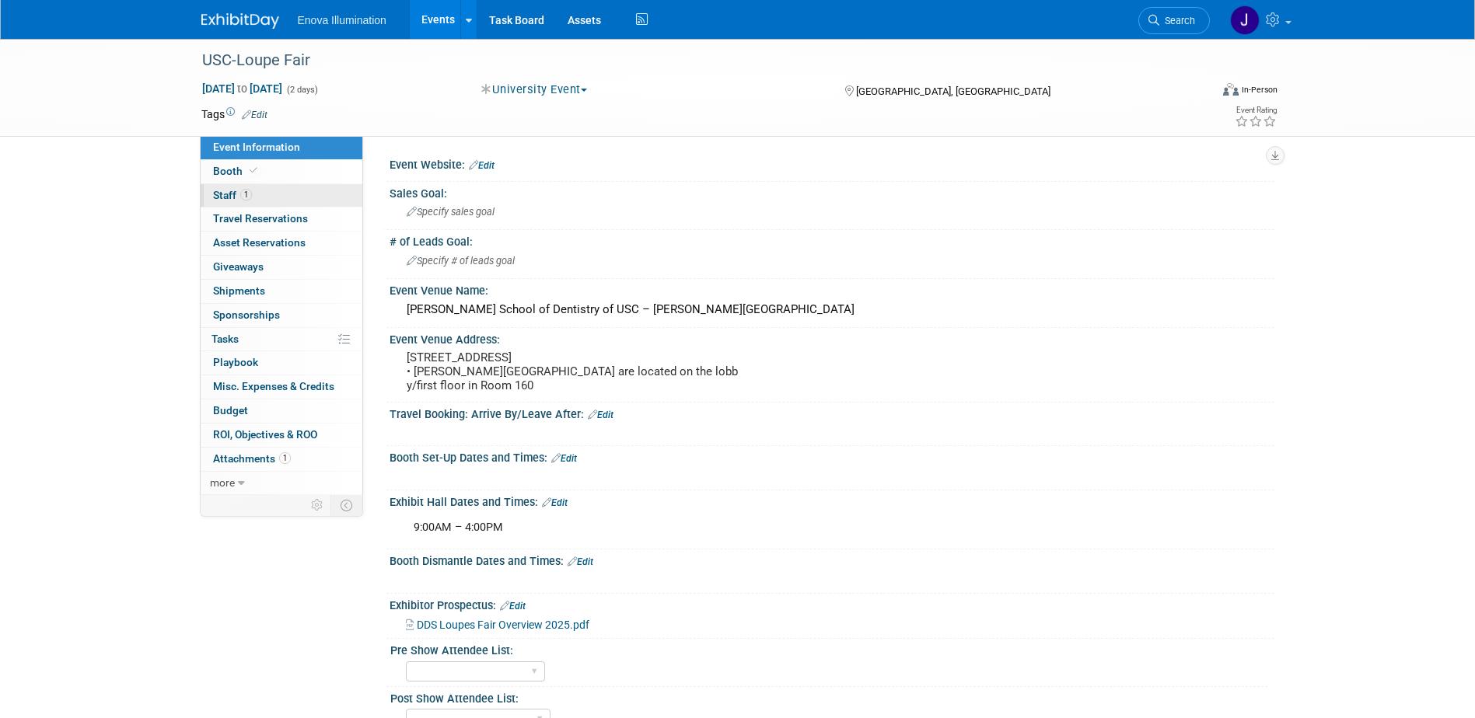
drag, startPoint x: 249, startPoint y: 187, endPoint x: 272, endPoint y: 190, distance: 23.4
click at [250, 187] on link "1 Staff 1" at bounding box center [282, 195] width 162 height 23
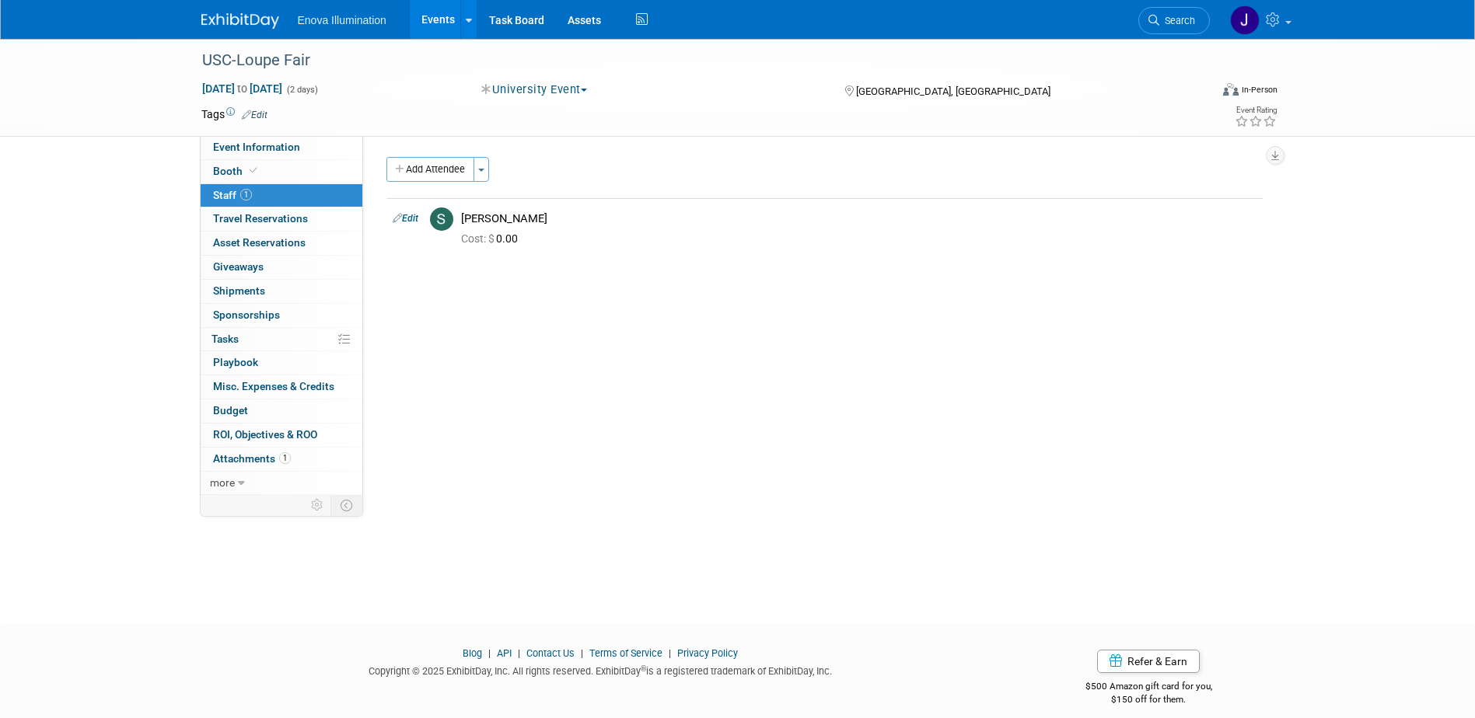
click at [253, 15] on img at bounding box center [240, 21] width 78 height 16
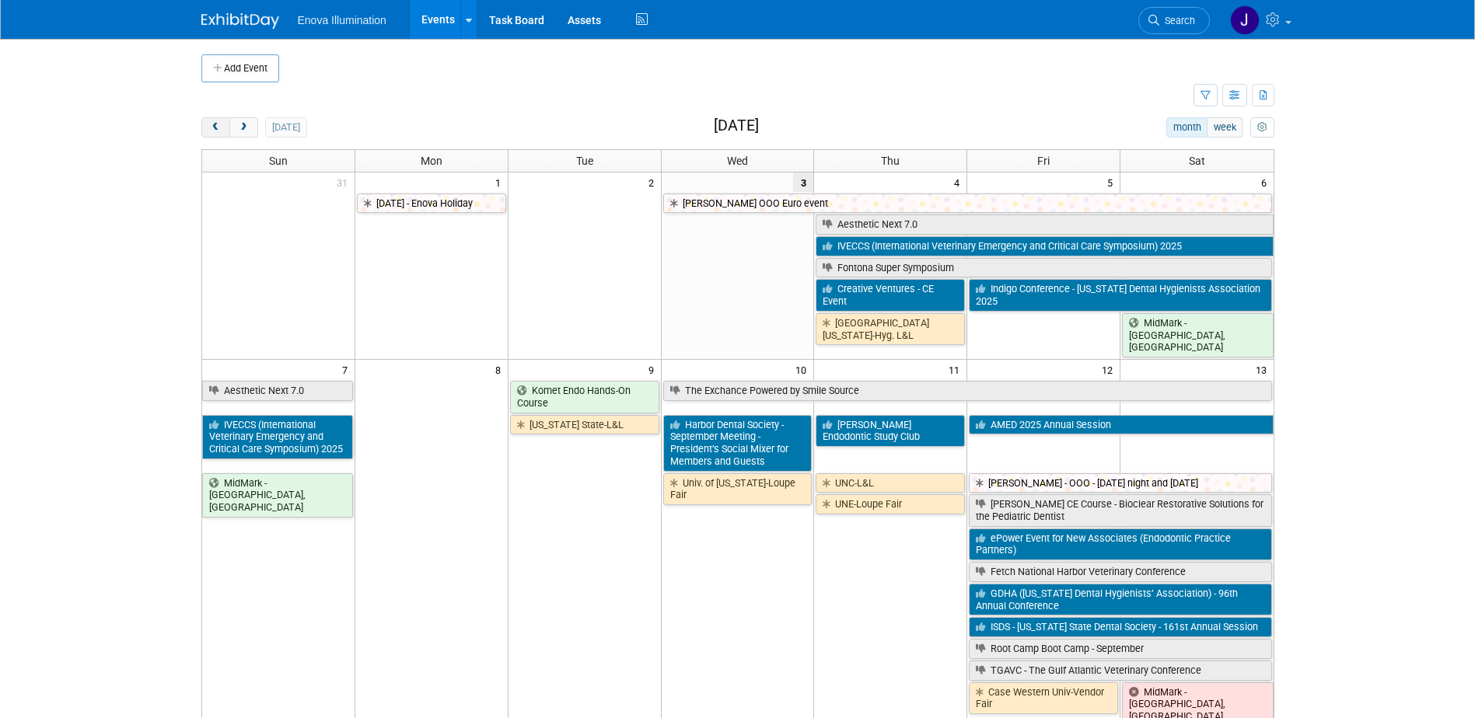
click at [216, 128] on span "prev" at bounding box center [216, 128] width 12 height 10
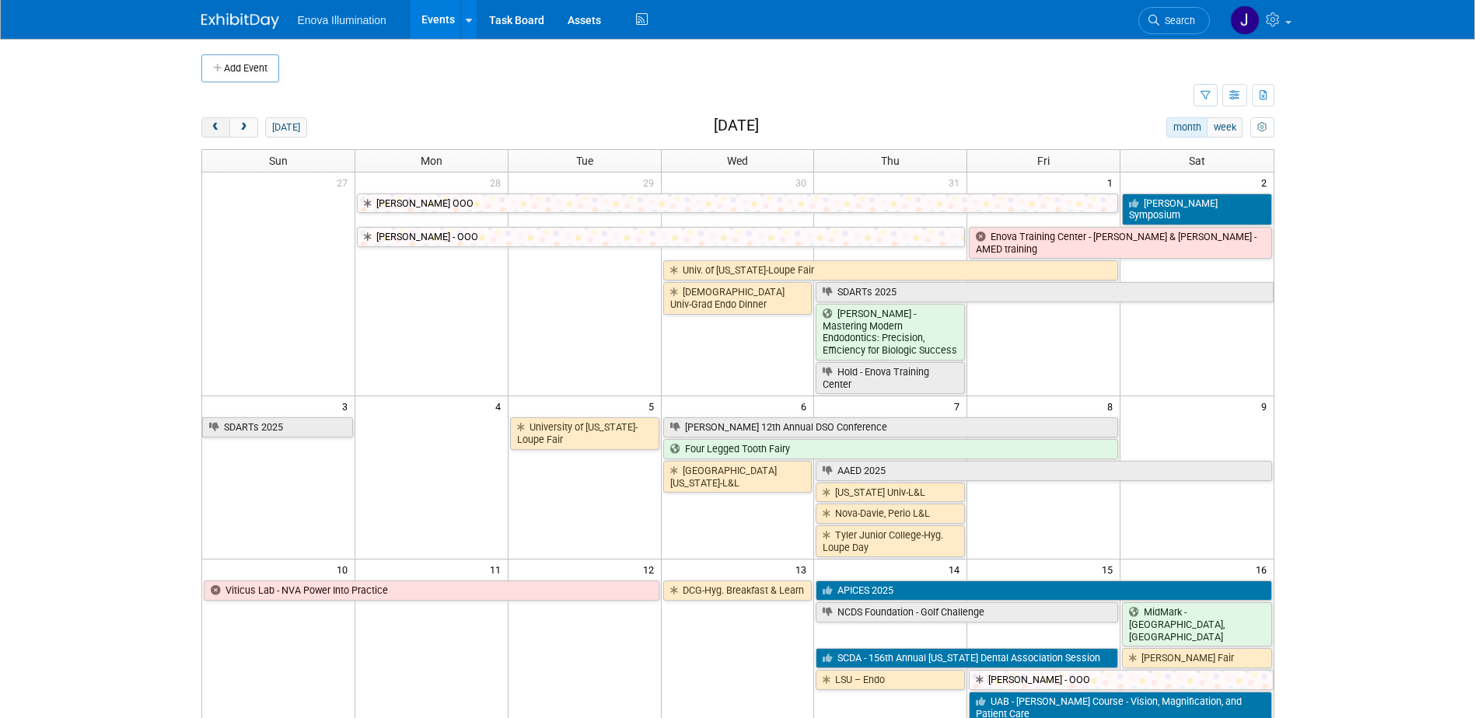
click at [216, 128] on span "prev" at bounding box center [216, 128] width 12 height 10
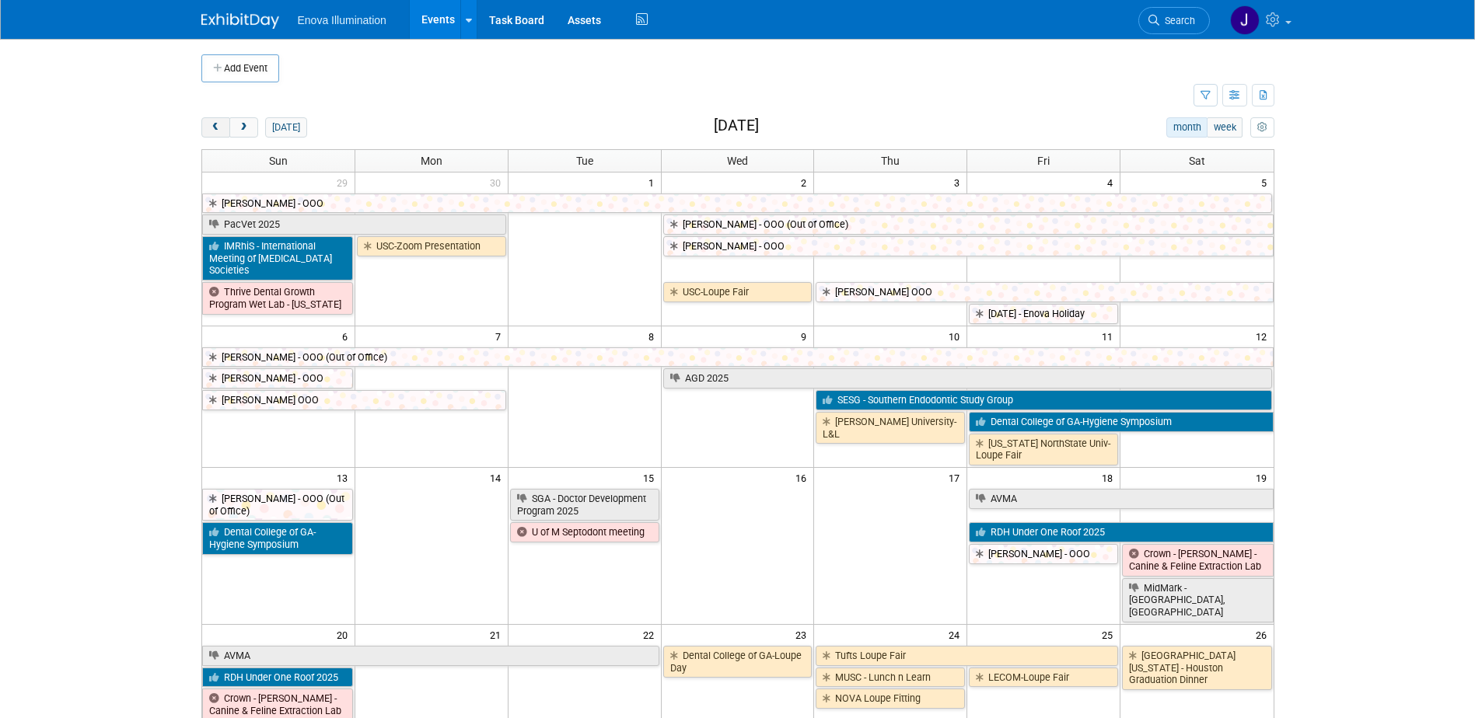
click at [216, 128] on span "prev" at bounding box center [216, 128] width 12 height 10
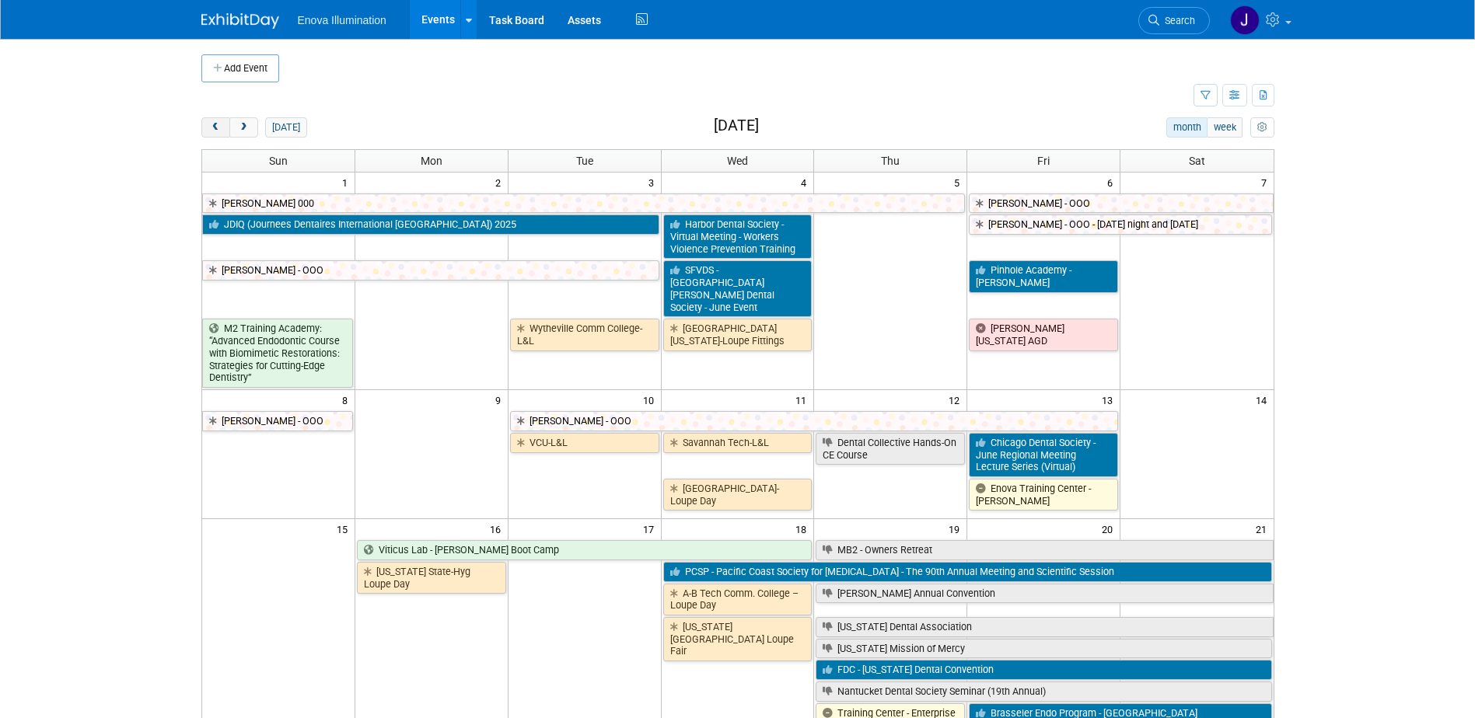
click at [216, 128] on span "prev" at bounding box center [216, 128] width 12 height 10
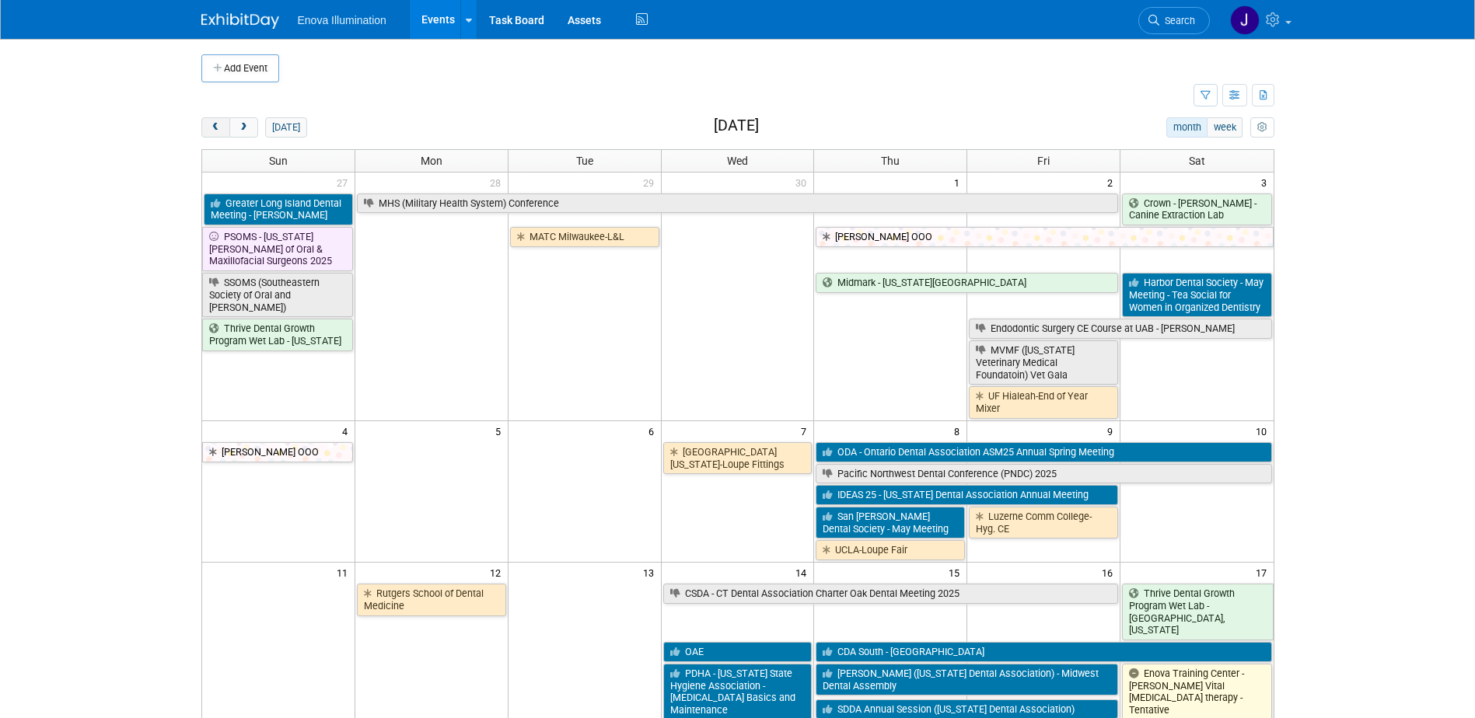
click at [216, 128] on span "prev" at bounding box center [216, 128] width 12 height 10
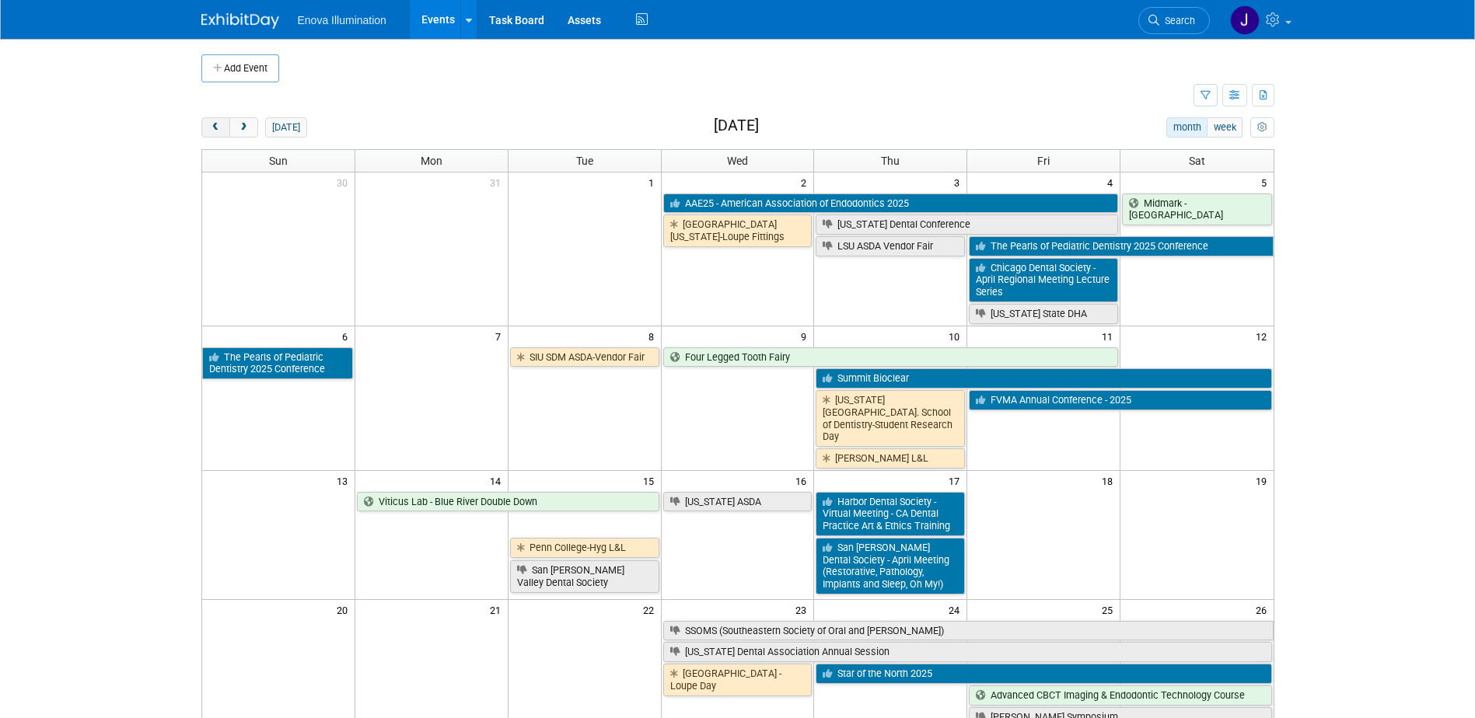
click at [216, 128] on span "prev" at bounding box center [216, 128] width 12 height 10
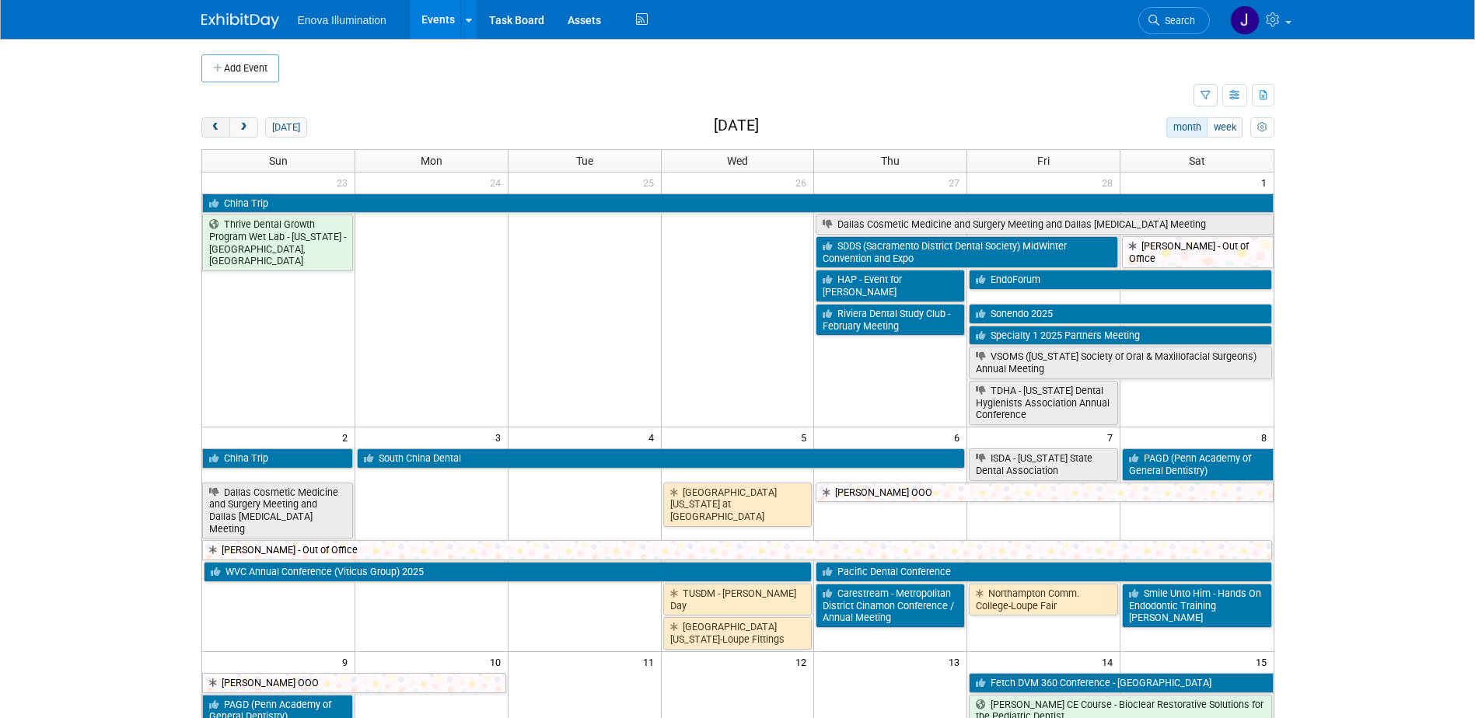
click at [216, 128] on span "prev" at bounding box center [216, 128] width 12 height 10
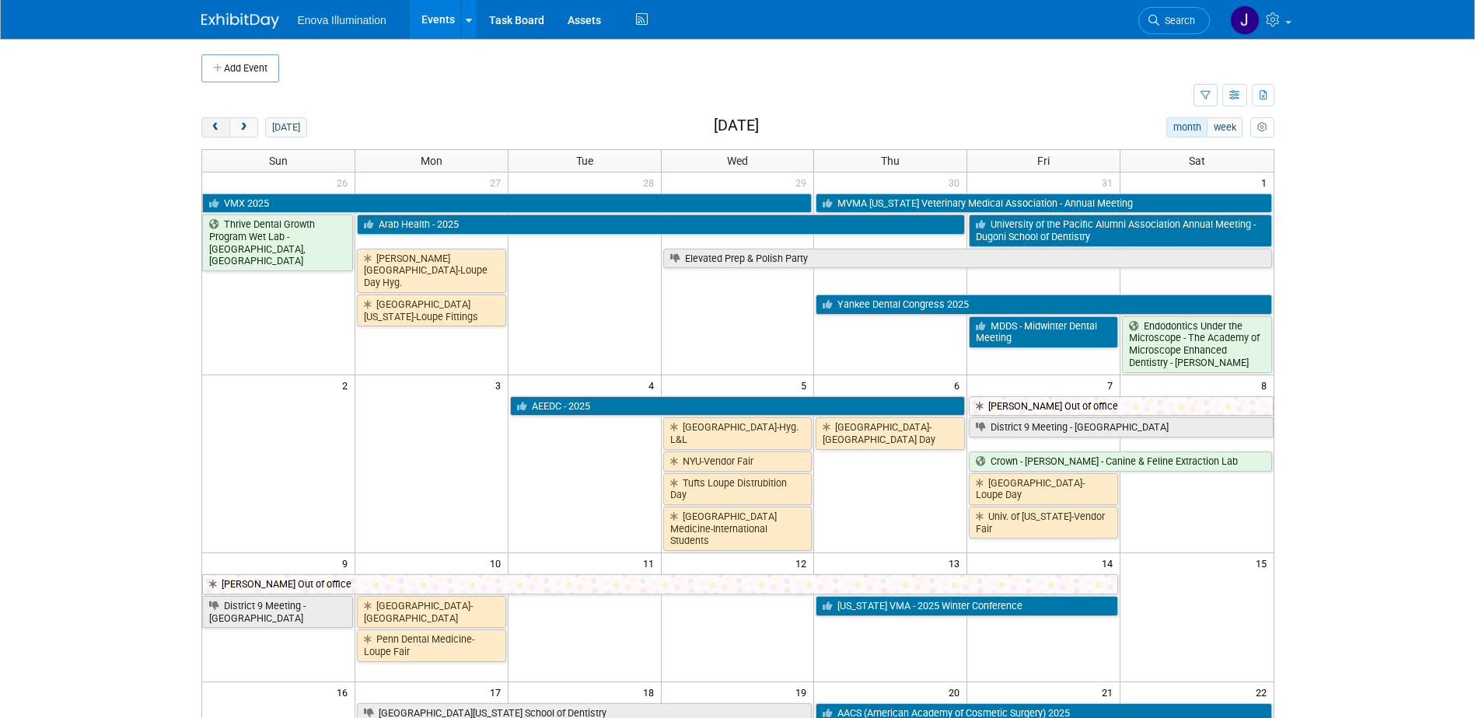
click at [216, 128] on span "prev" at bounding box center [216, 128] width 12 height 10
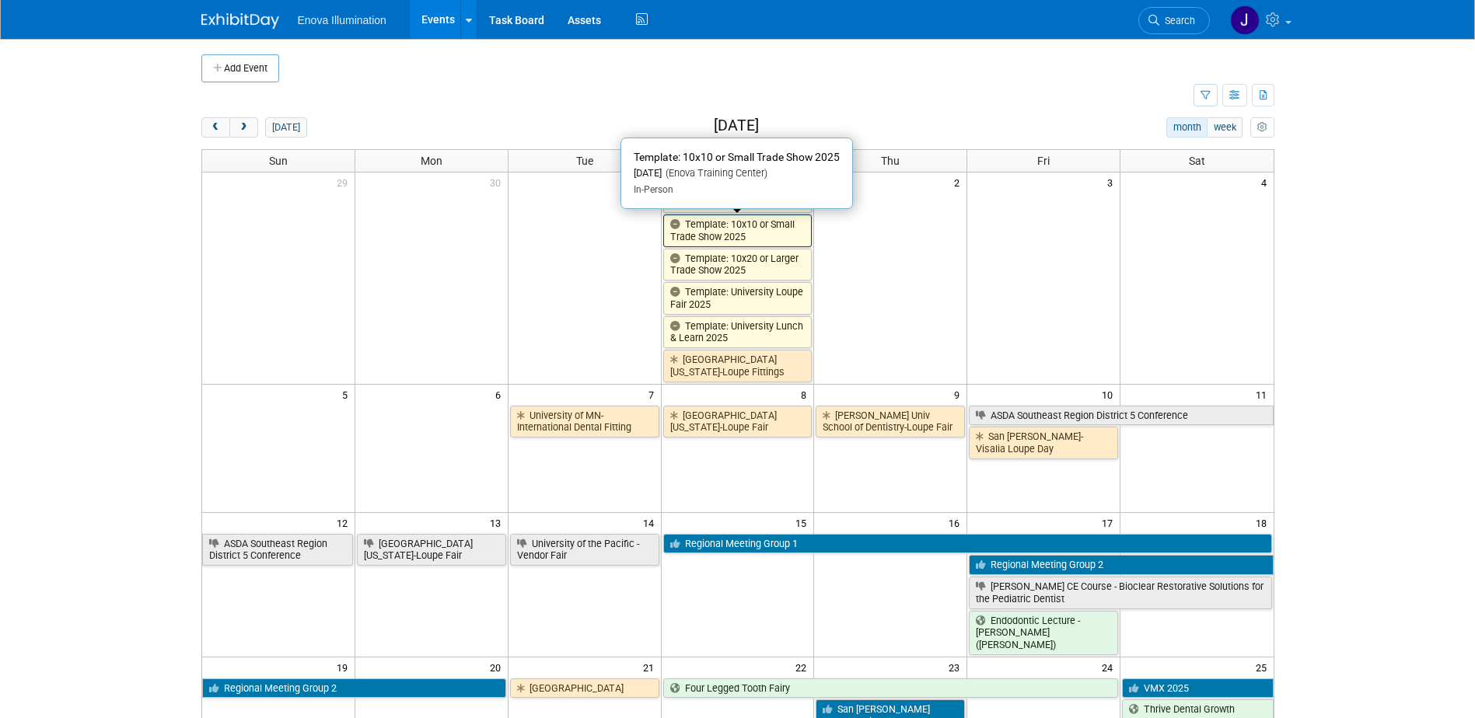
click at [689, 240] on link "Template: 10x10 or Small Trade Show 2025" at bounding box center [737, 231] width 149 height 32
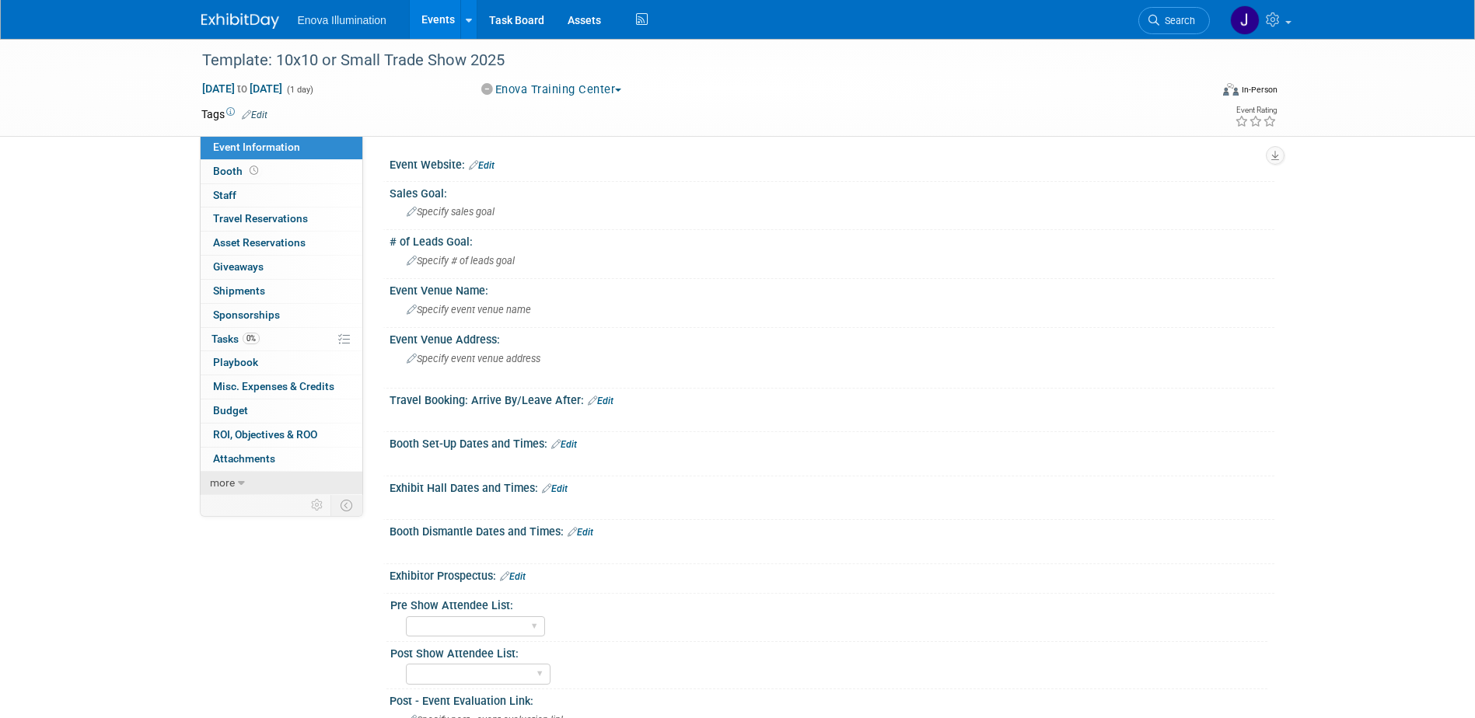
click at [262, 481] on link "more" at bounding box center [282, 483] width 162 height 23
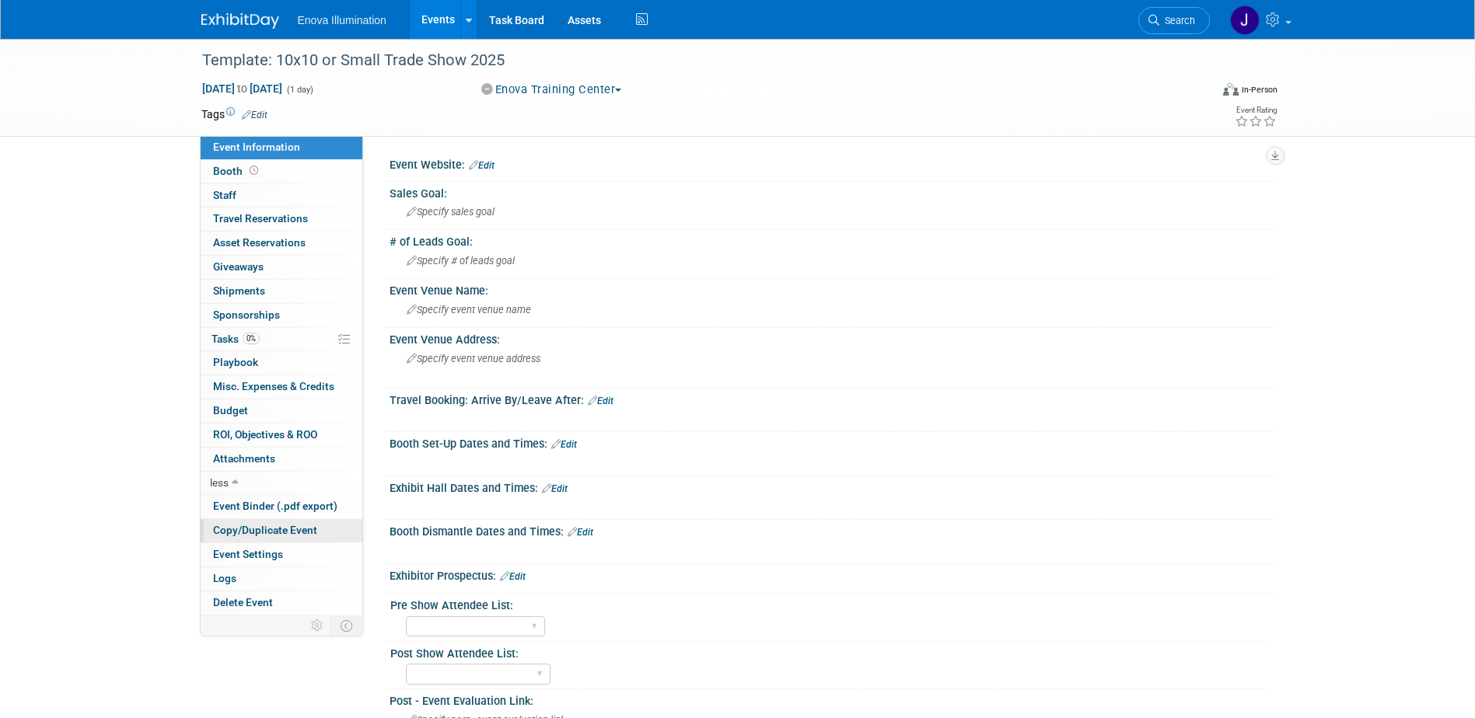
click at [253, 535] on span "Copy/Duplicate Event" at bounding box center [265, 530] width 104 height 12
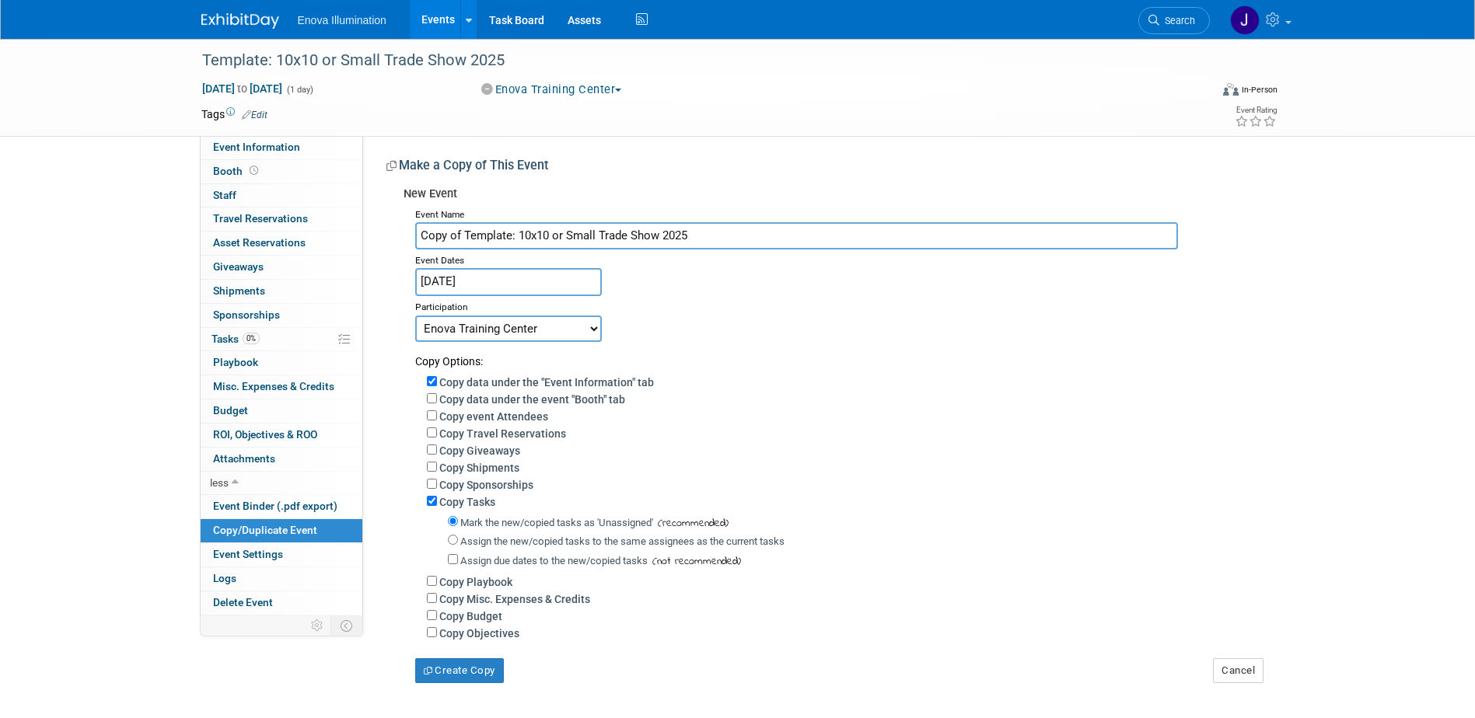
drag, startPoint x: 704, startPoint y: 234, endPoint x: 70, endPoint y: 263, distance: 635.0
click at [151, 249] on div "Template: 10x10 or Small Trade Show 2025 Jan 1, 2025 to Jan 1, 2025 (1 day) Jan…" at bounding box center [737, 377] width 1475 height 676
click at [486, 239] on input "USC -" at bounding box center [796, 235] width 763 height 27
type input "USC - Spring Loupe Fair Zoom Presentation"
click at [466, 285] on input "Jan 1, 2025" at bounding box center [508, 281] width 187 height 27
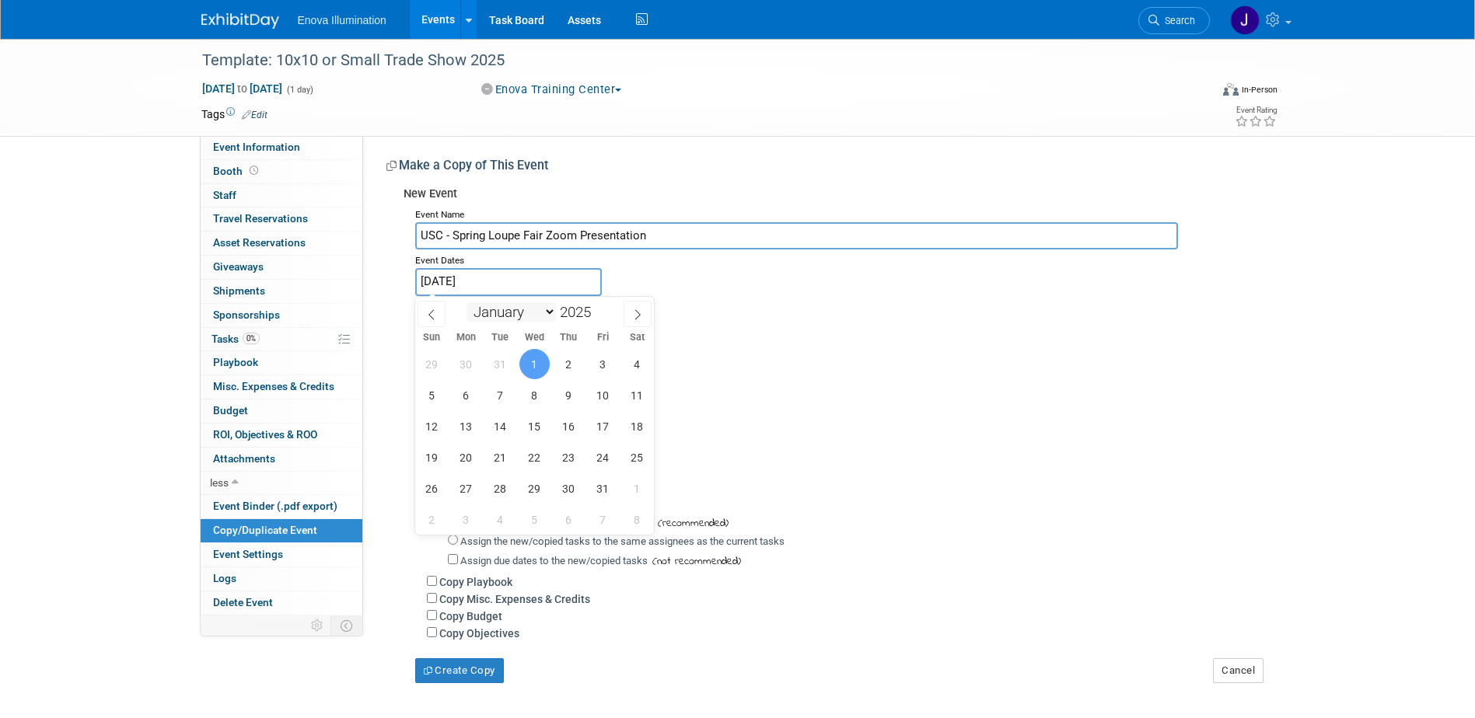
click at [484, 310] on select "January February March April May June July August September October November De…" at bounding box center [510, 311] width 89 height 19
select select "8"
click at [466, 302] on select "January February March April May June July August September October November De…" at bounding box center [510, 311] width 89 height 19
click at [470, 456] on span "22" at bounding box center [466, 457] width 30 height 30
type input "[DATE]"
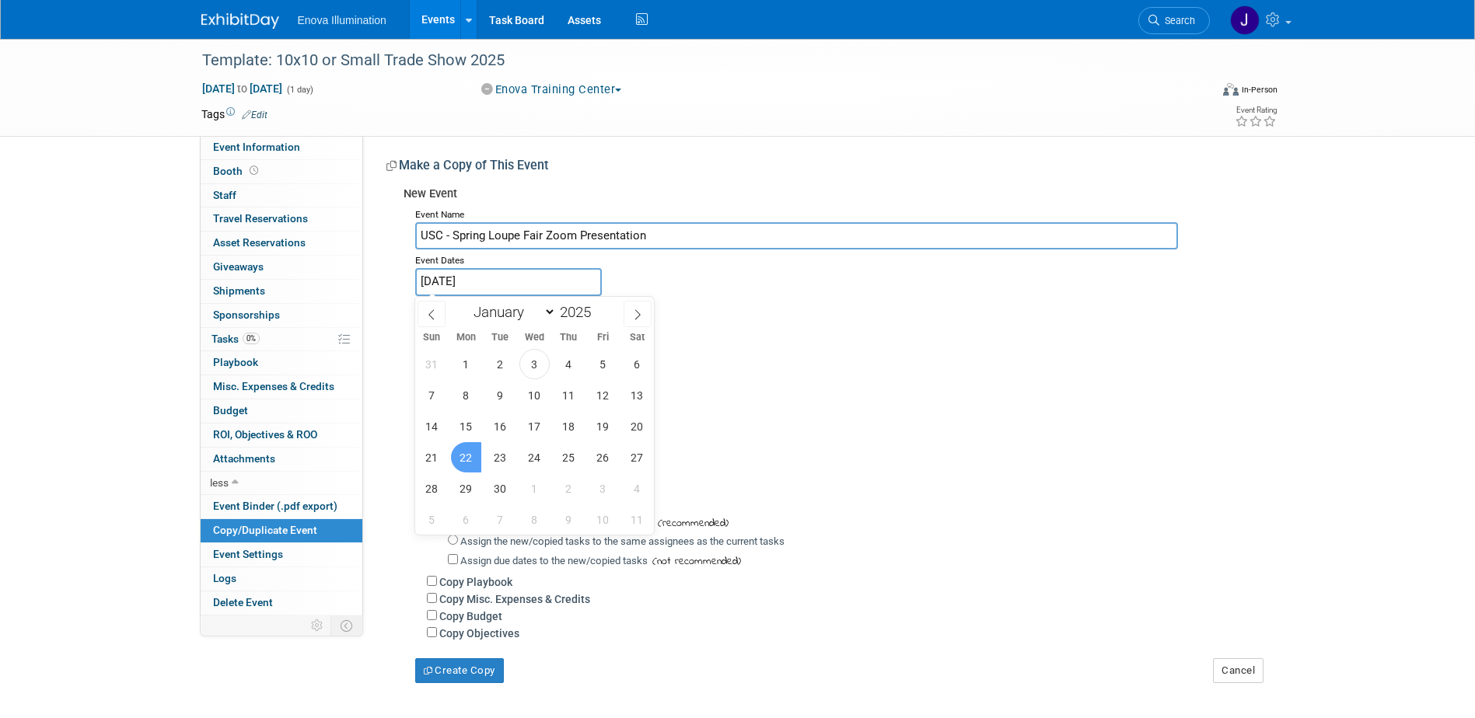
click at [470, 456] on span "22" at bounding box center [466, 457] width 30 height 30
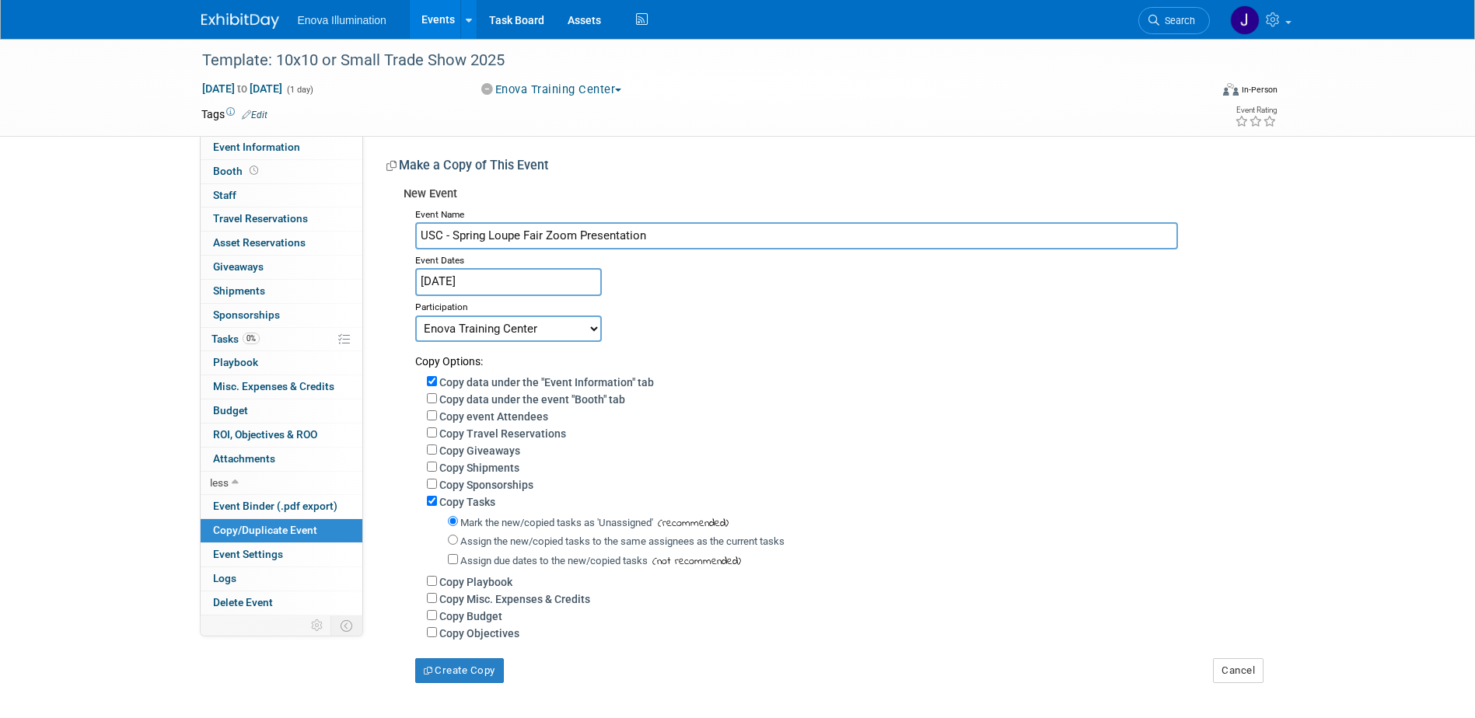
click at [463, 323] on select "Committed Considering Not Going Canceled Enova Training Center University Event…" at bounding box center [508, 329] width 187 height 26
select select "103"
click at [415, 316] on select "Committed Considering Not Going Canceled Enova Training Center University Event…" at bounding box center [508, 329] width 187 height 26
click at [452, 545] on input "Assign the new/copied tasks to the same assignees as the current tasks" at bounding box center [453, 540] width 10 height 10
radio input "true"
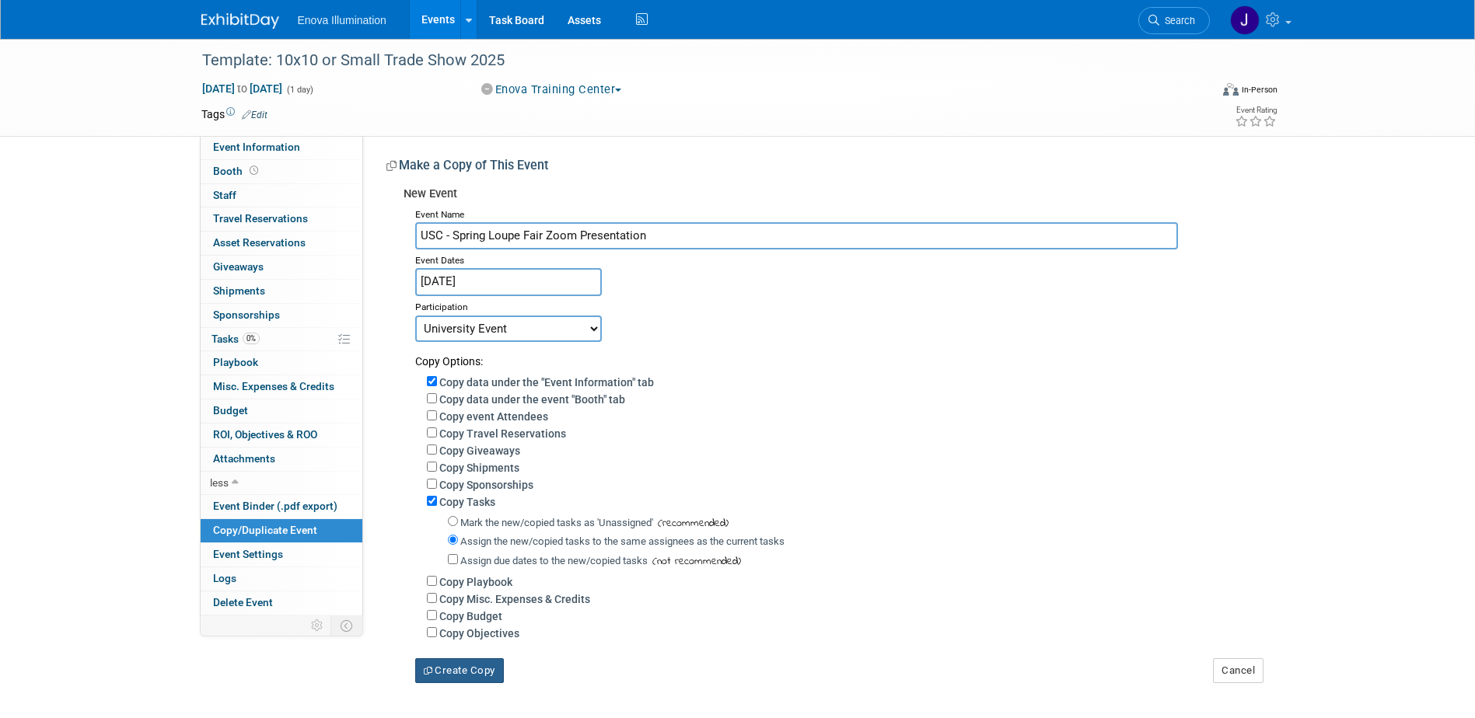
click at [472, 676] on button "Create Copy" at bounding box center [459, 670] width 89 height 25
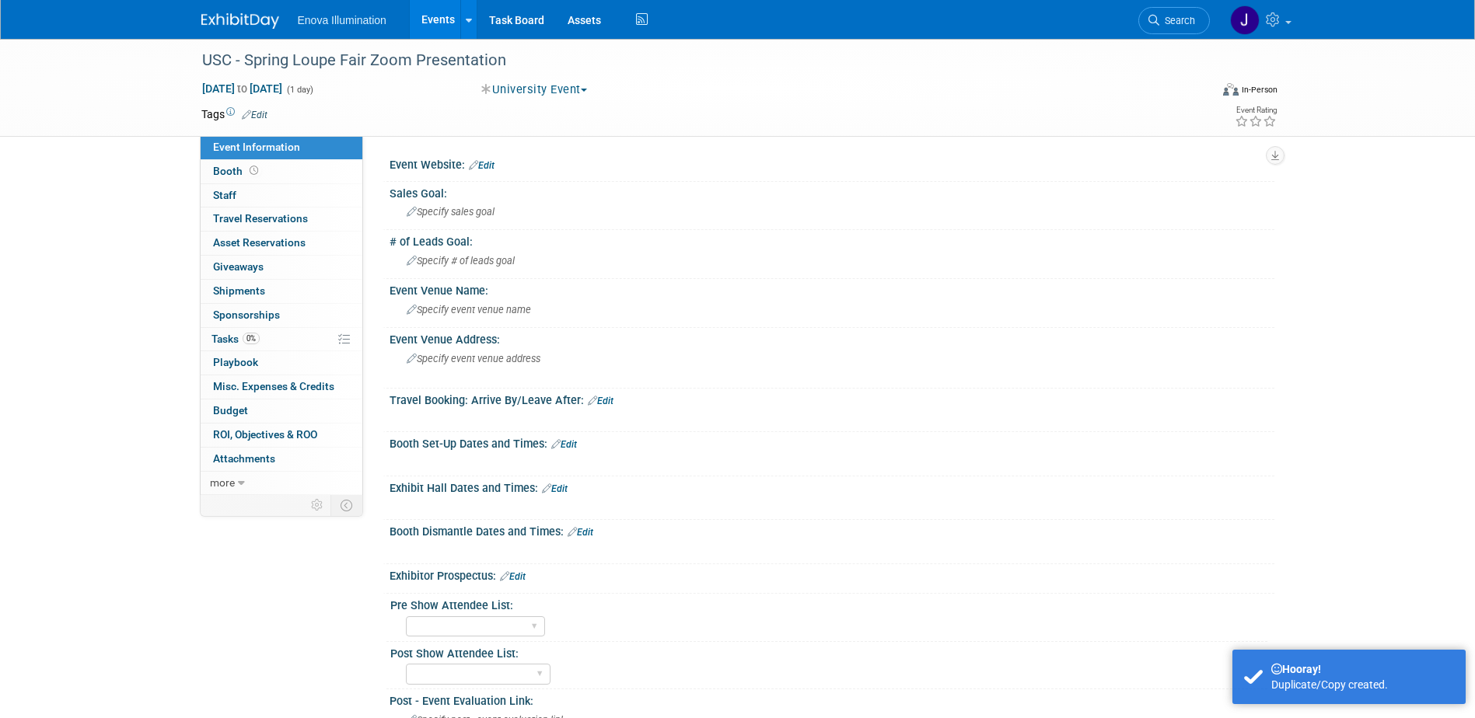
click at [560, 487] on link "Edit" at bounding box center [555, 489] width 26 height 11
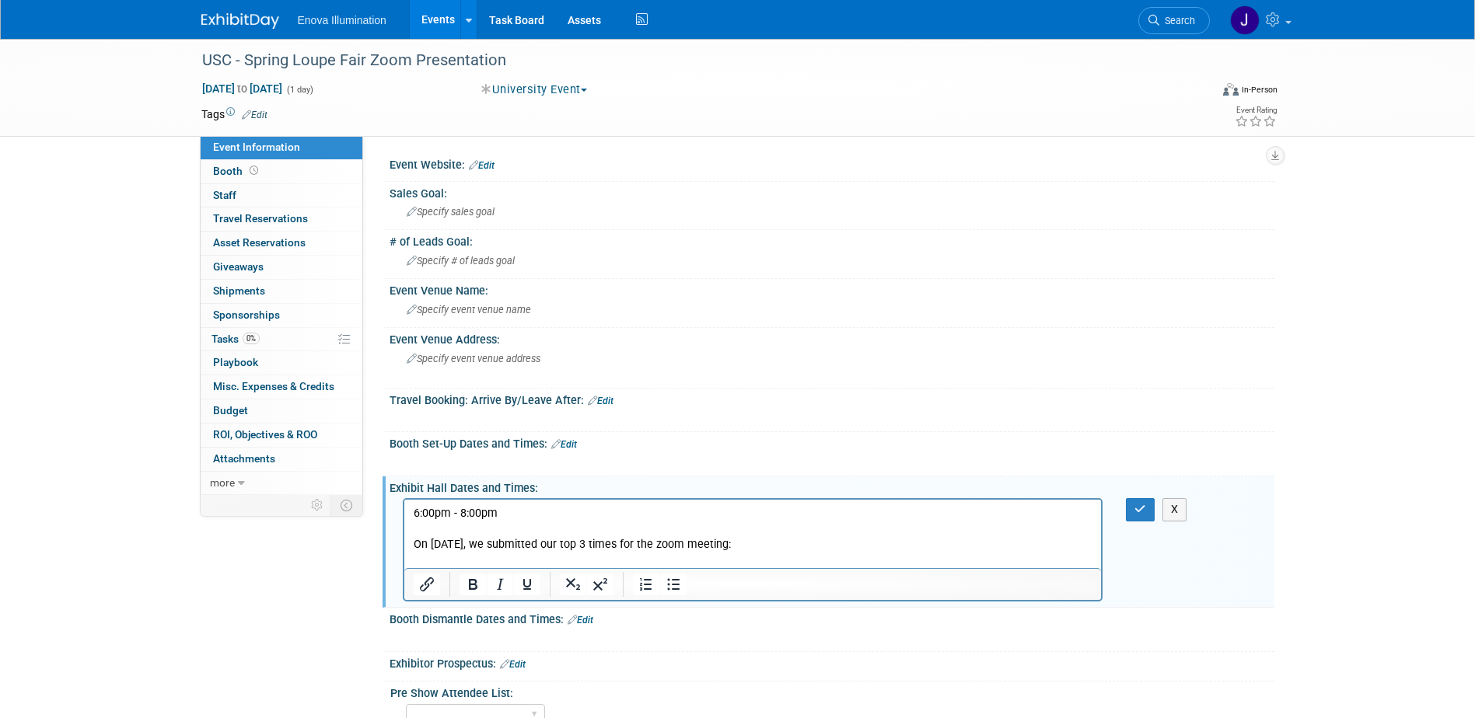
click at [744, 545] on p "On [DATE], we submitted our top 3 times for the zoom meeting:" at bounding box center [752, 545] width 679 height 16
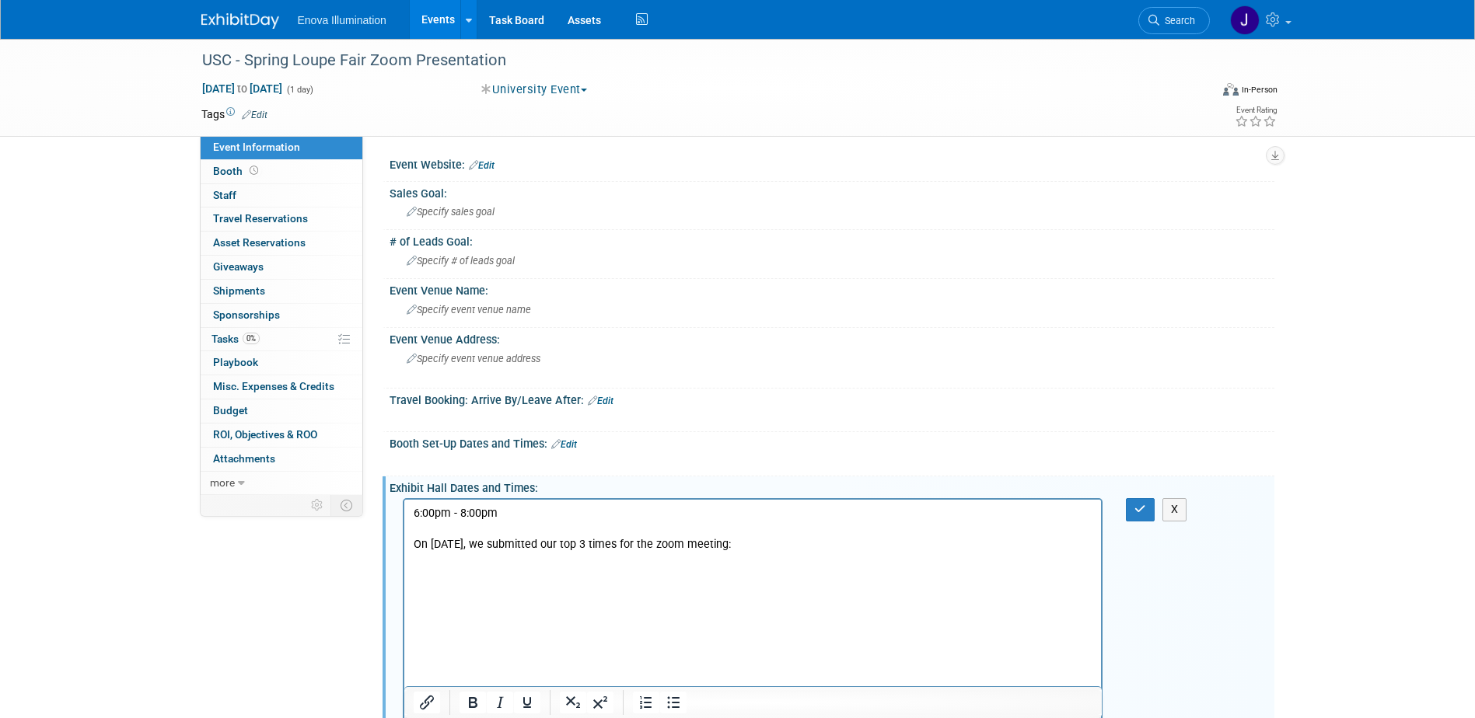
scroll to position [7, 0]
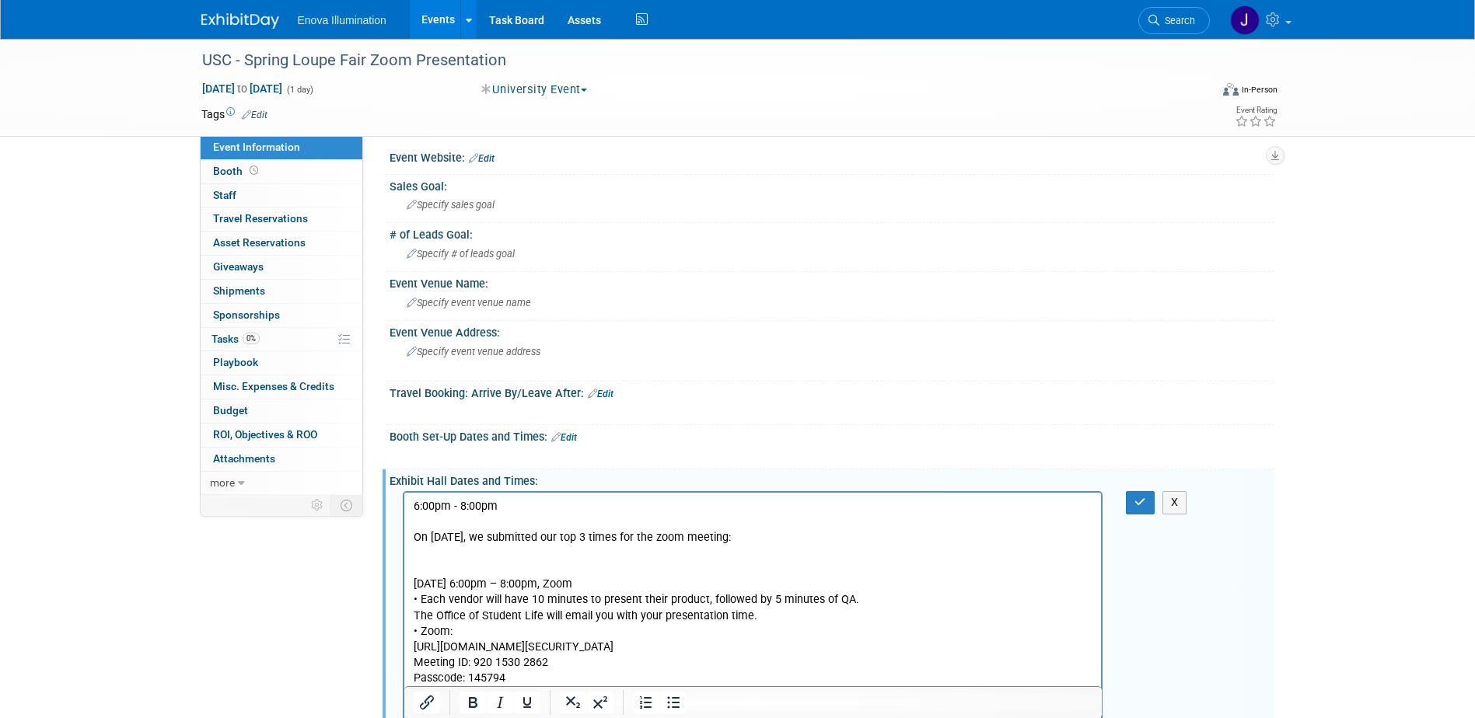
click at [846, 645] on p "[DATE] 6:00pm – 8:00pm, Zoom • Each vendor will have 10 minutes to present thei…" at bounding box center [752, 632] width 679 height 110
click at [1137, 501] on icon "button" at bounding box center [1140, 502] width 12 height 11
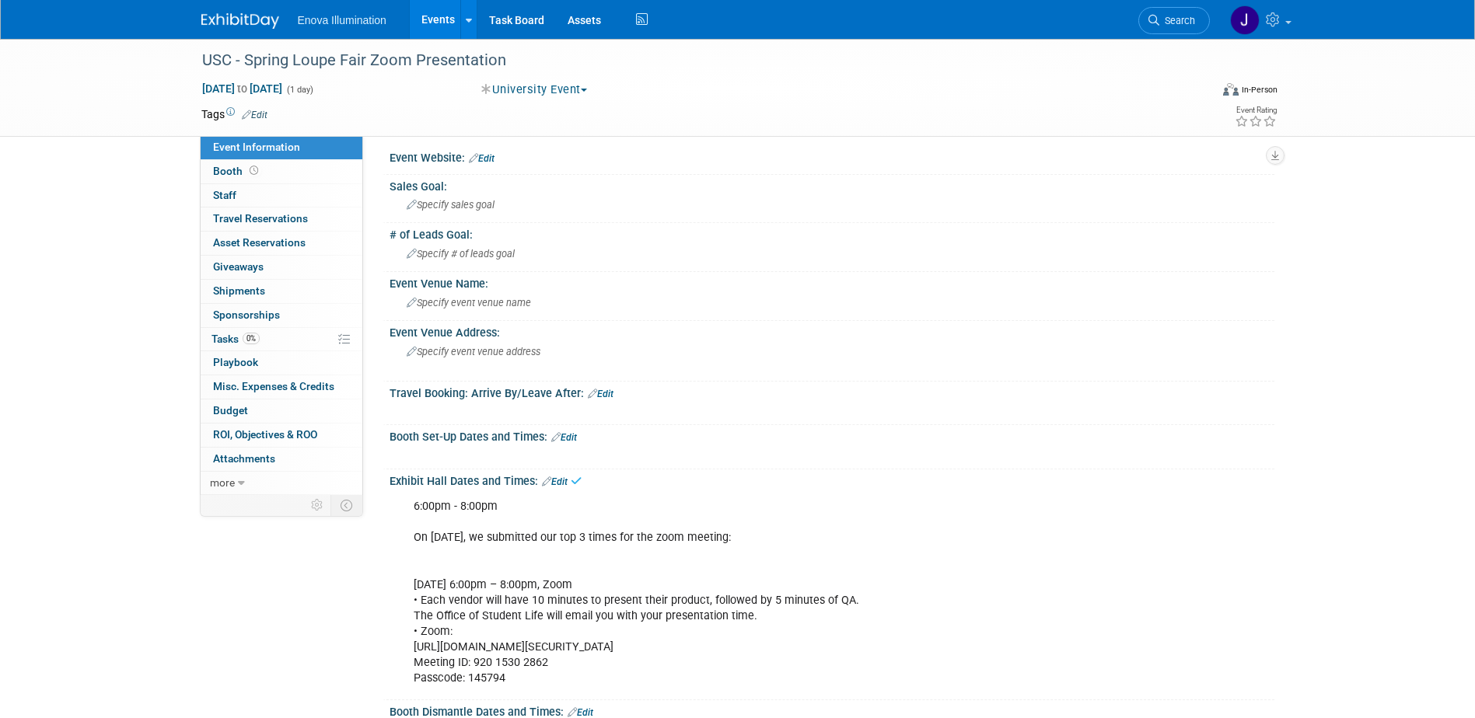
click at [644, 621] on div "6:00pm - 8:00pm On [DATE], we submitted our top 3 times for the zoom meeting: […" at bounding box center [753, 592] width 700 height 203
click at [487, 643] on div "6:00pm - 8:00pm On [DATE], we submitted our top 3 times for the zoom meeting: […" at bounding box center [753, 592] width 700 height 203
click at [377, 597] on div "Event Information Event Info Booth Booth 0 Staff 0 Staff 0 Travel Reservations …" at bounding box center [738, 512] width 1096 height 961
click at [760, 539] on div "6:00pm - 8:00pm On [DATE], we submitted our top 3 times for the zoom meeting: […" at bounding box center [753, 592] width 700 height 203
click at [721, 538] on div "6:00pm - 8:00pm On [DATE], we submitted our top 3 times for the zoom meeting: […" at bounding box center [753, 592] width 700 height 203
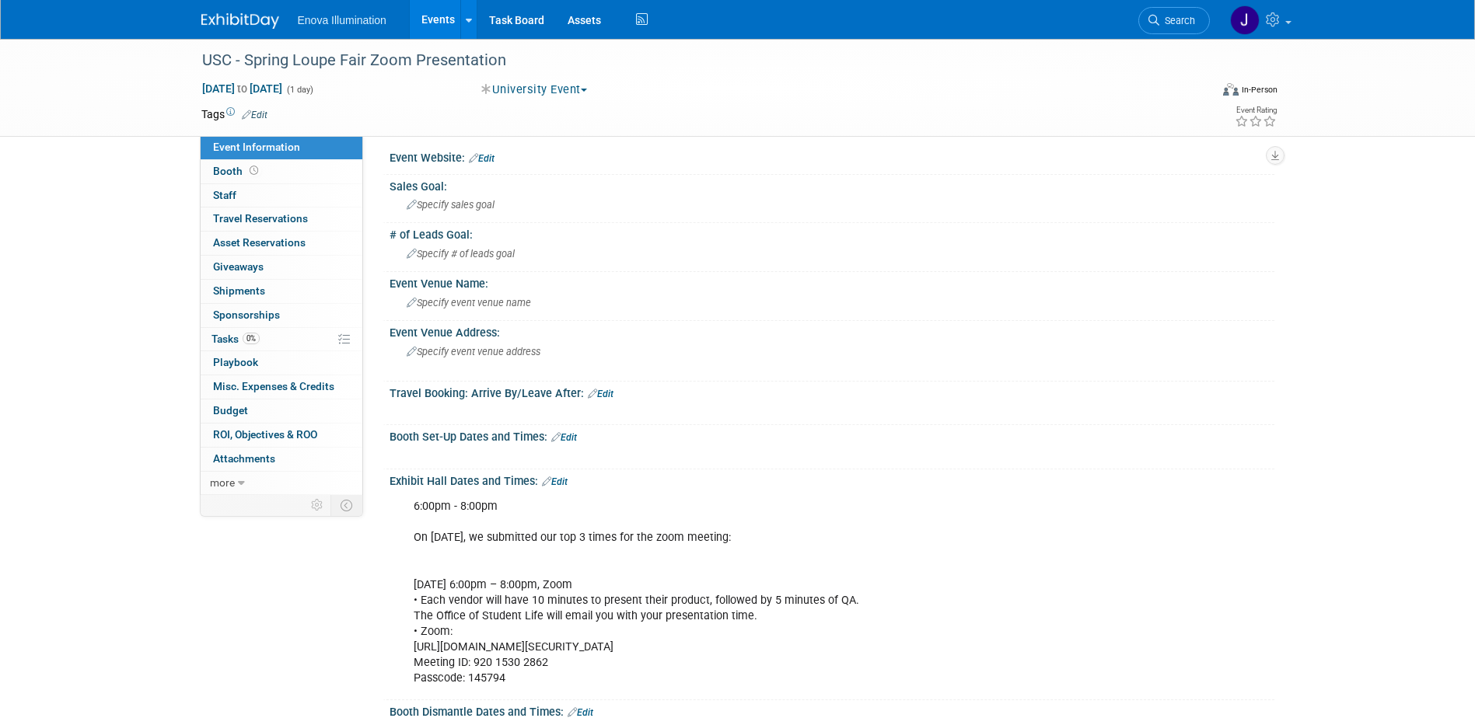
click at [562, 481] on link "Edit" at bounding box center [555, 482] width 26 height 11
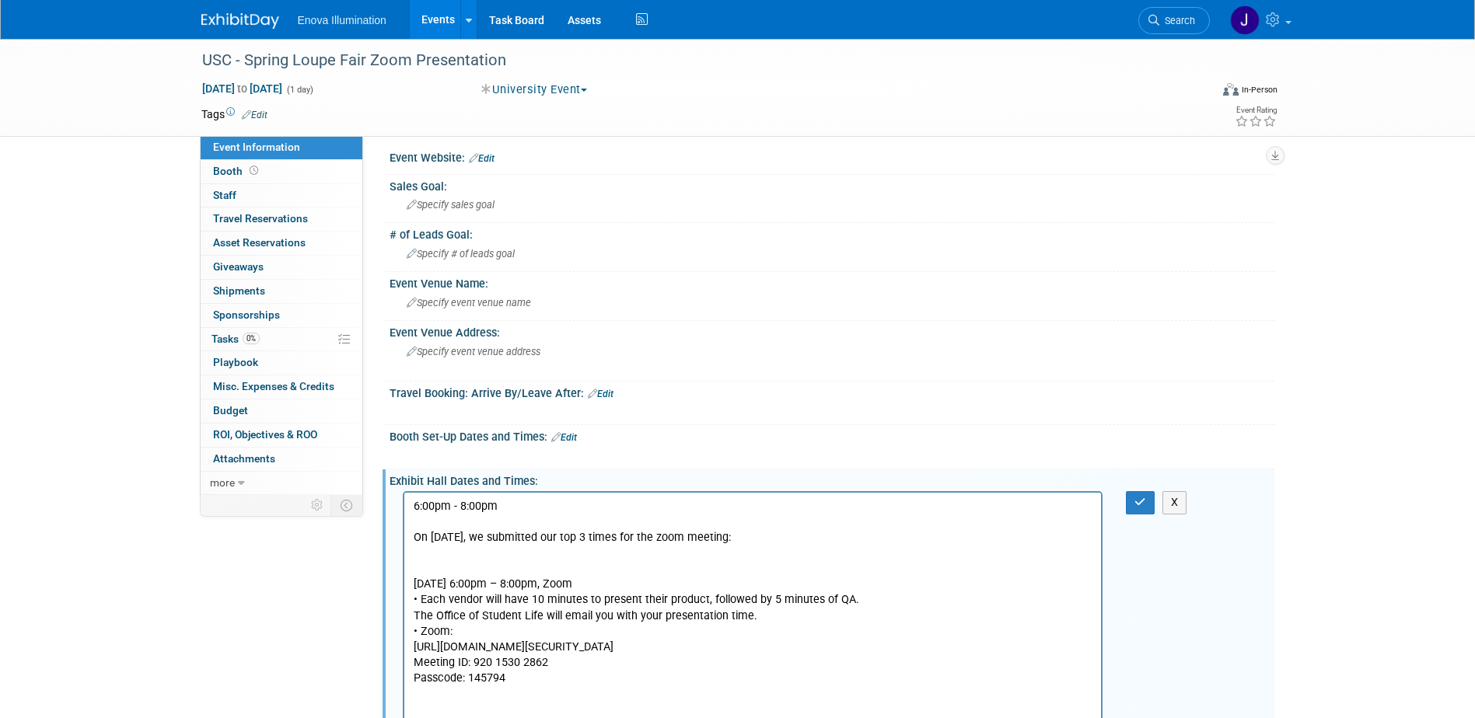
scroll to position [0, 0]
click at [728, 538] on p "6:00pm - 8:00pm On 9/3/25, we submitted our top 3 times for the zoom meeting: M…" at bounding box center [752, 592] width 679 height 187
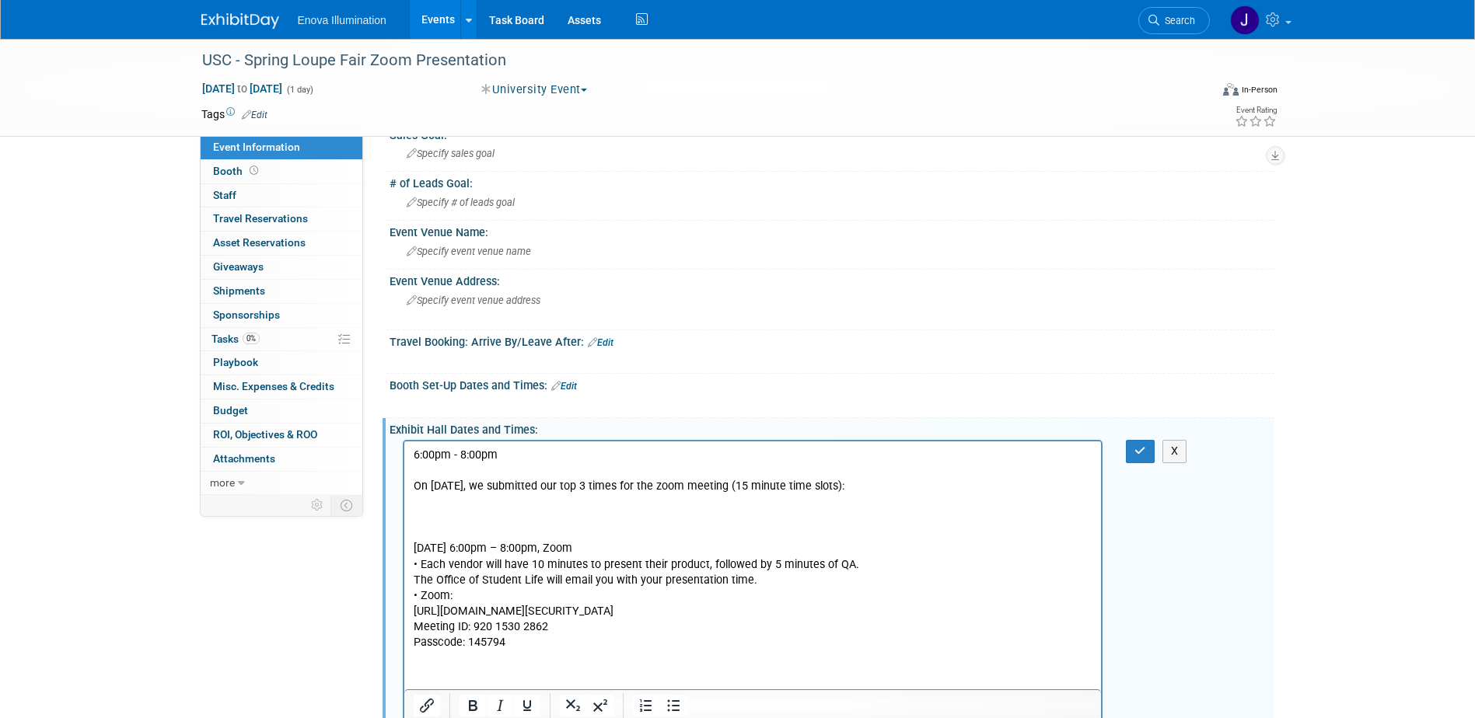
scroll to position [85, 0]
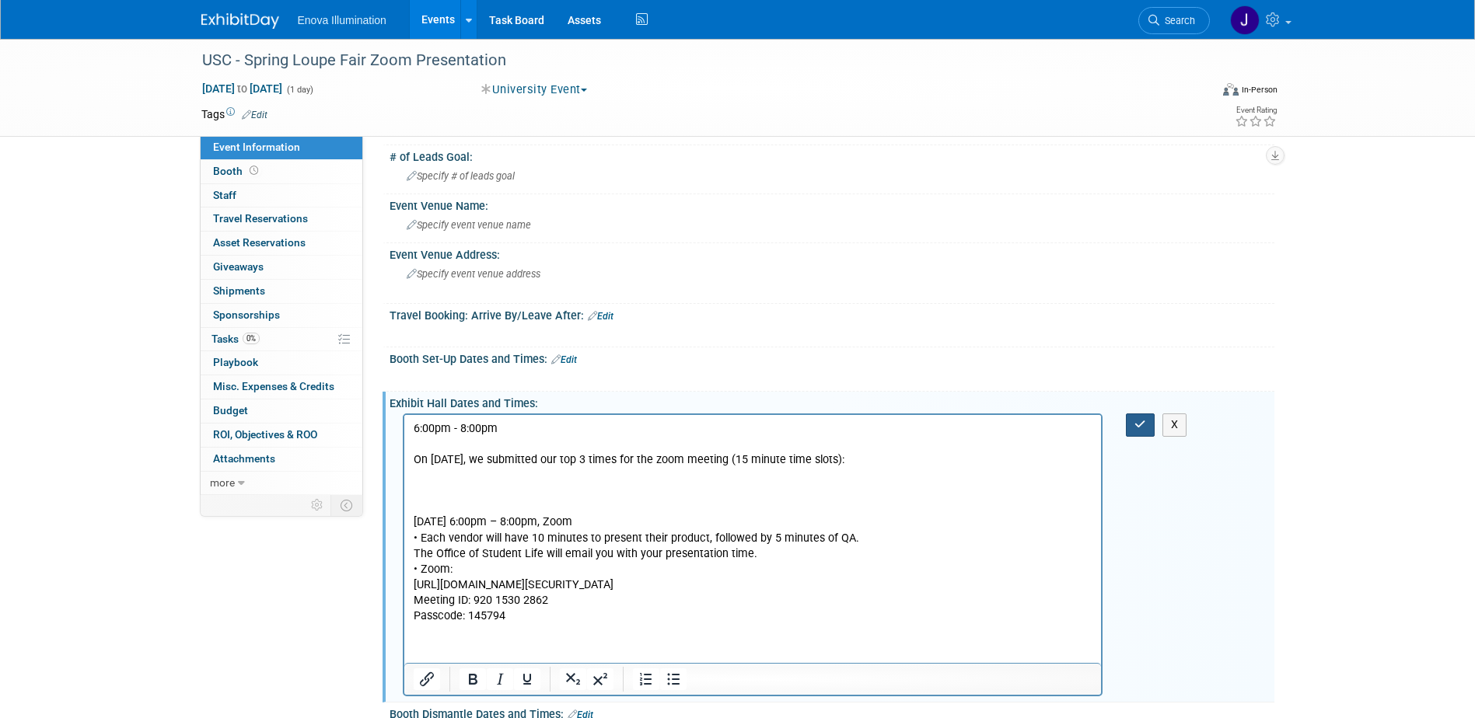
click at [1135, 425] on icon "button" at bounding box center [1140, 424] width 12 height 11
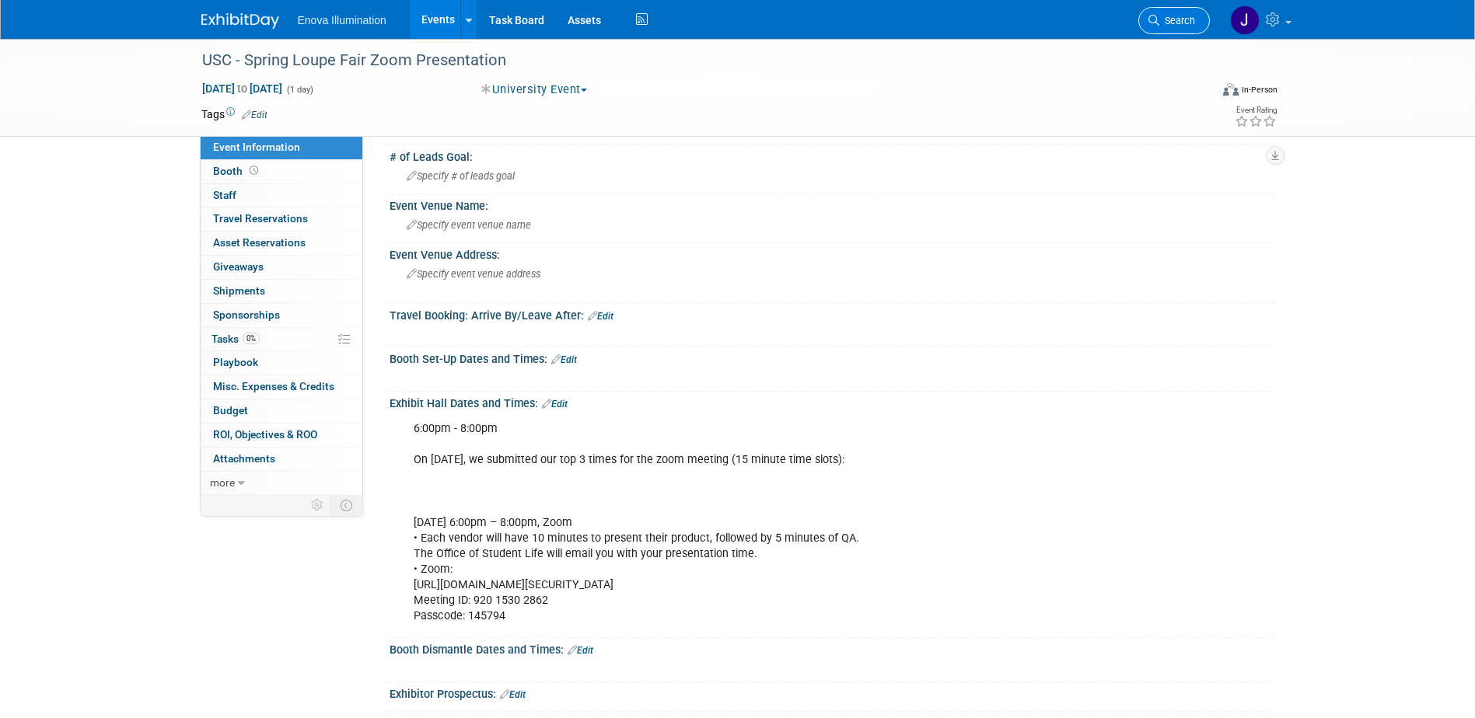
click at [1185, 29] on link "Search" at bounding box center [1174, 20] width 72 height 27
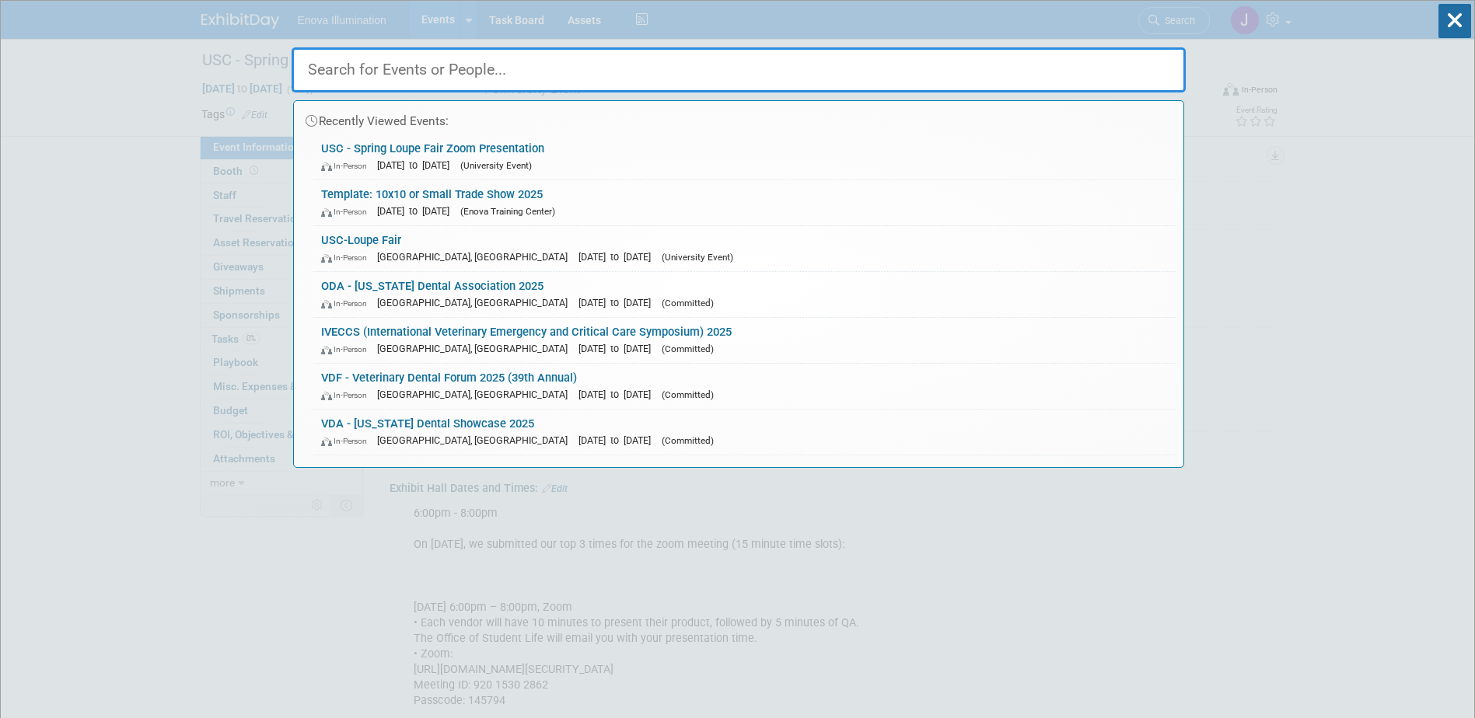
click at [780, 75] on input "text" at bounding box center [739, 69] width 894 height 45
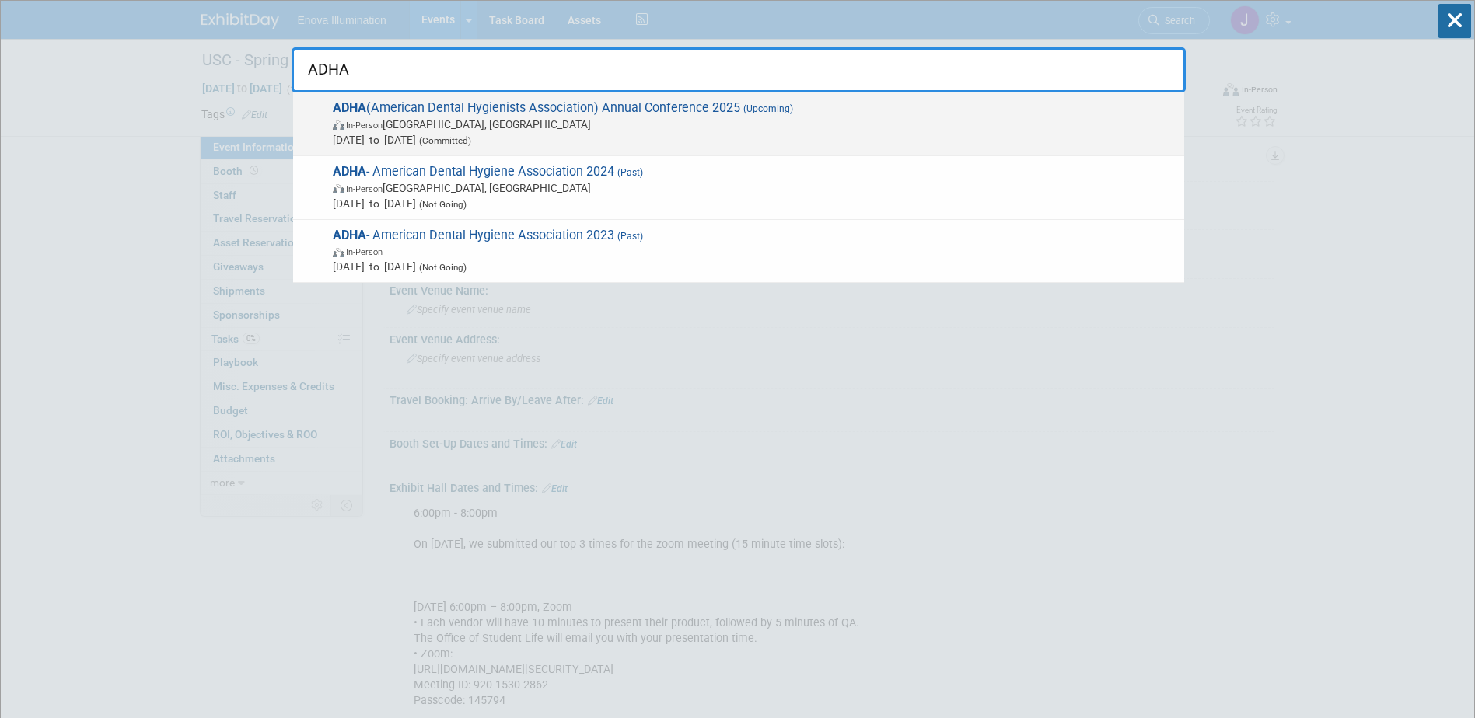
type input "ADHA"
click at [449, 120] on span "In-Person Long Beach, CA" at bounding box center [755, 125] width 844 height 16
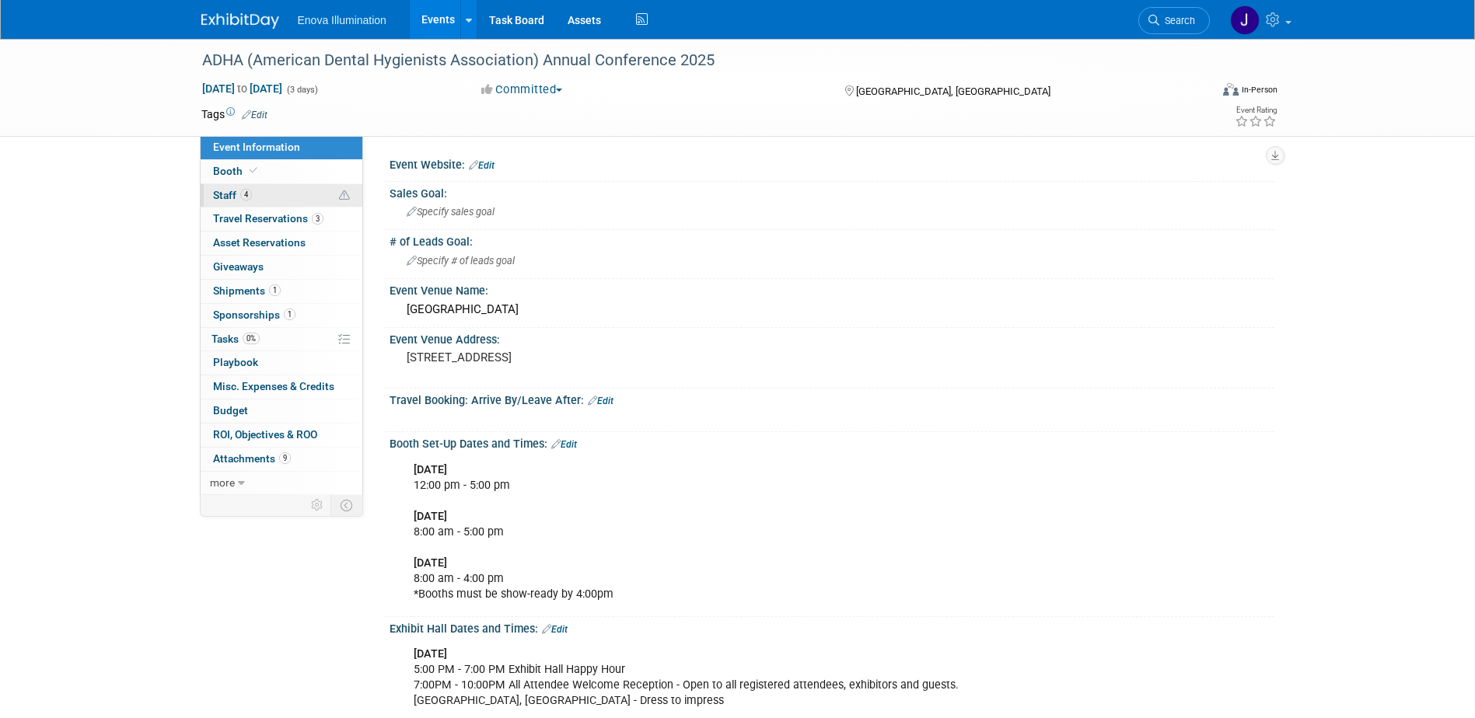
click at [302, 201] on link "4 Staff 4" at bounding box center [282, 195] width 162 height 23
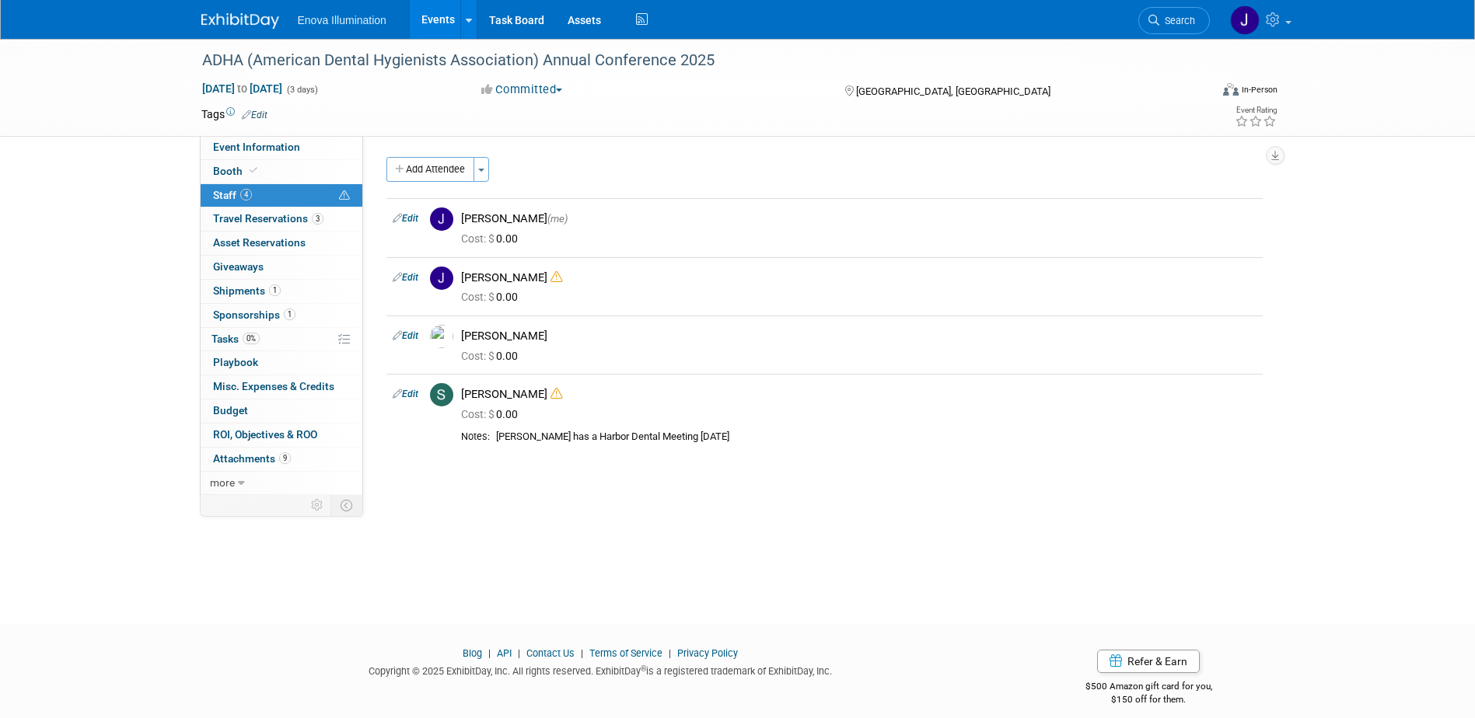
click at [201, 24] on img at bounding box center [240, 21] width 78 height 16
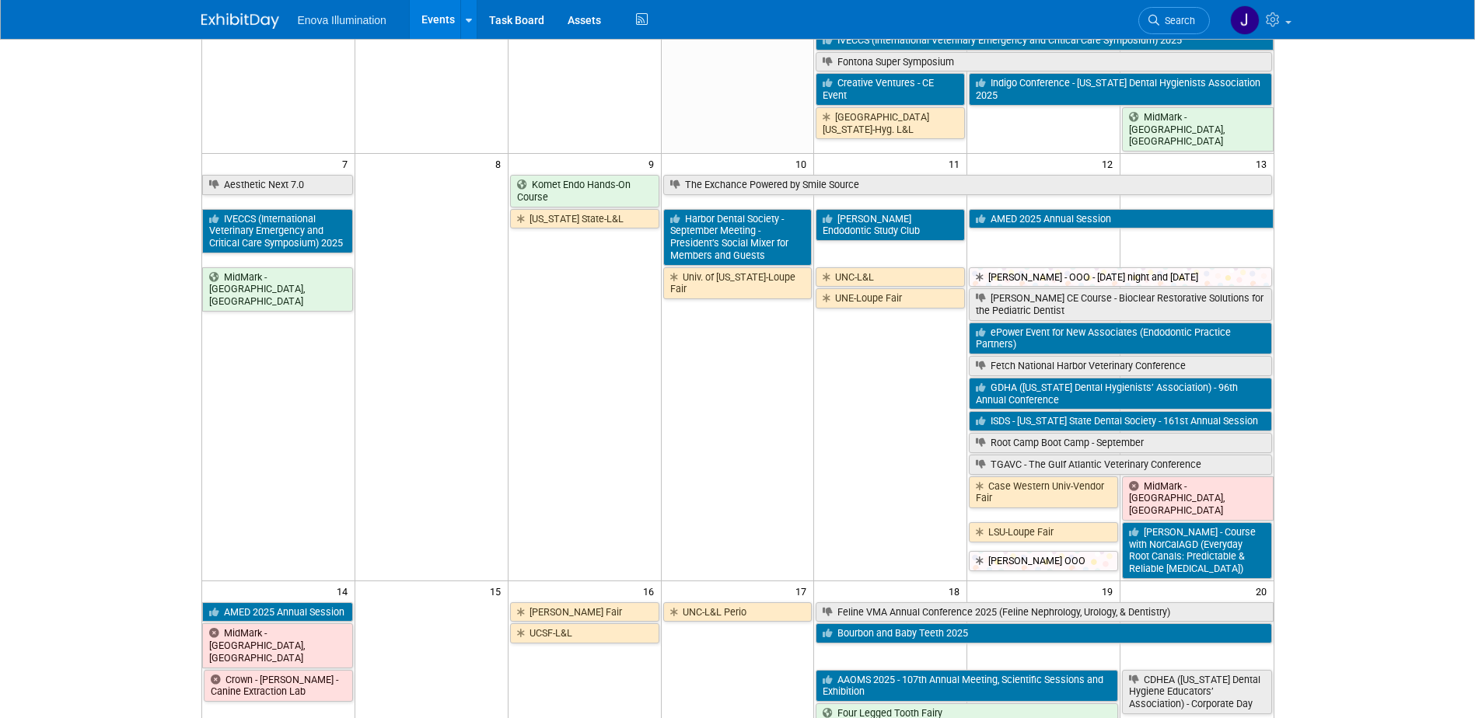
scroll to position [155, 0]
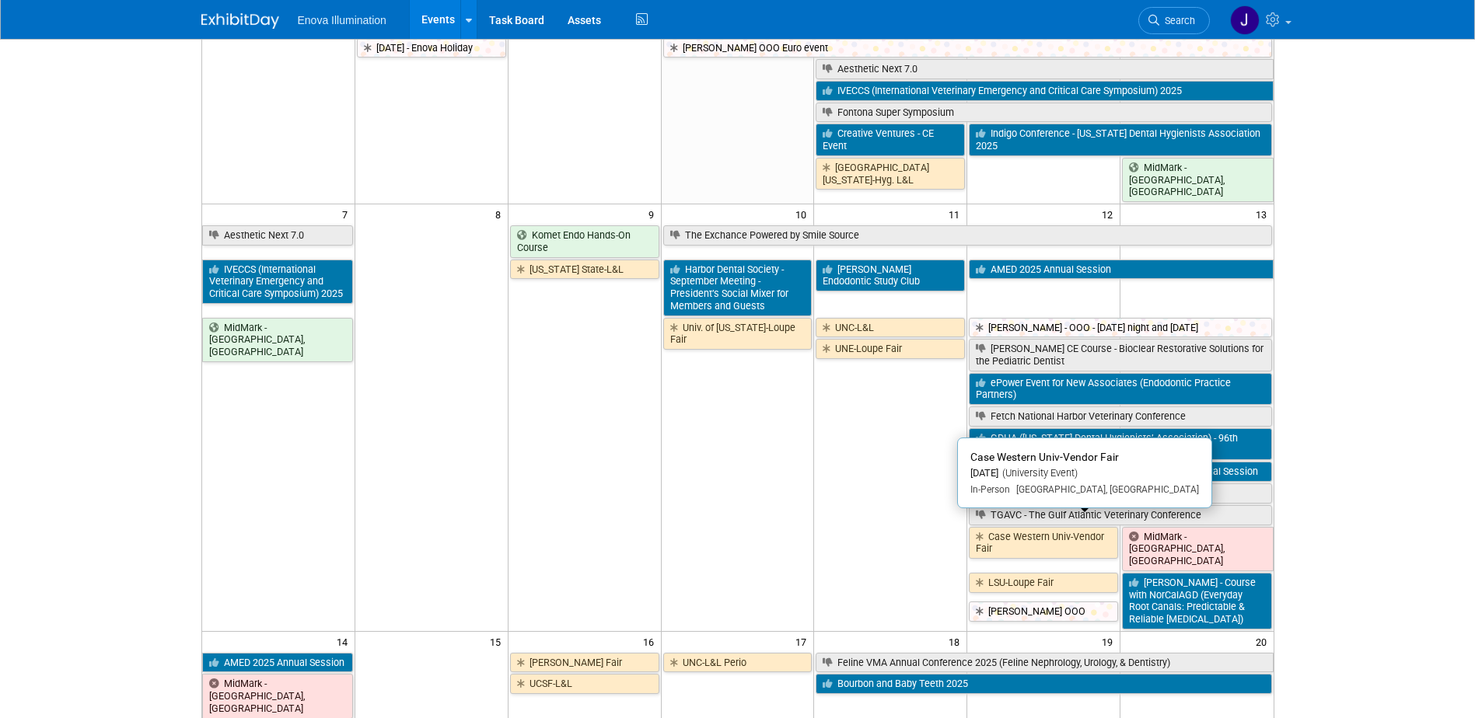
click at [1025, 527] on link "Case Western Univ-Vendor Fair" at bounding box center [1043, 543] width 149 height 32
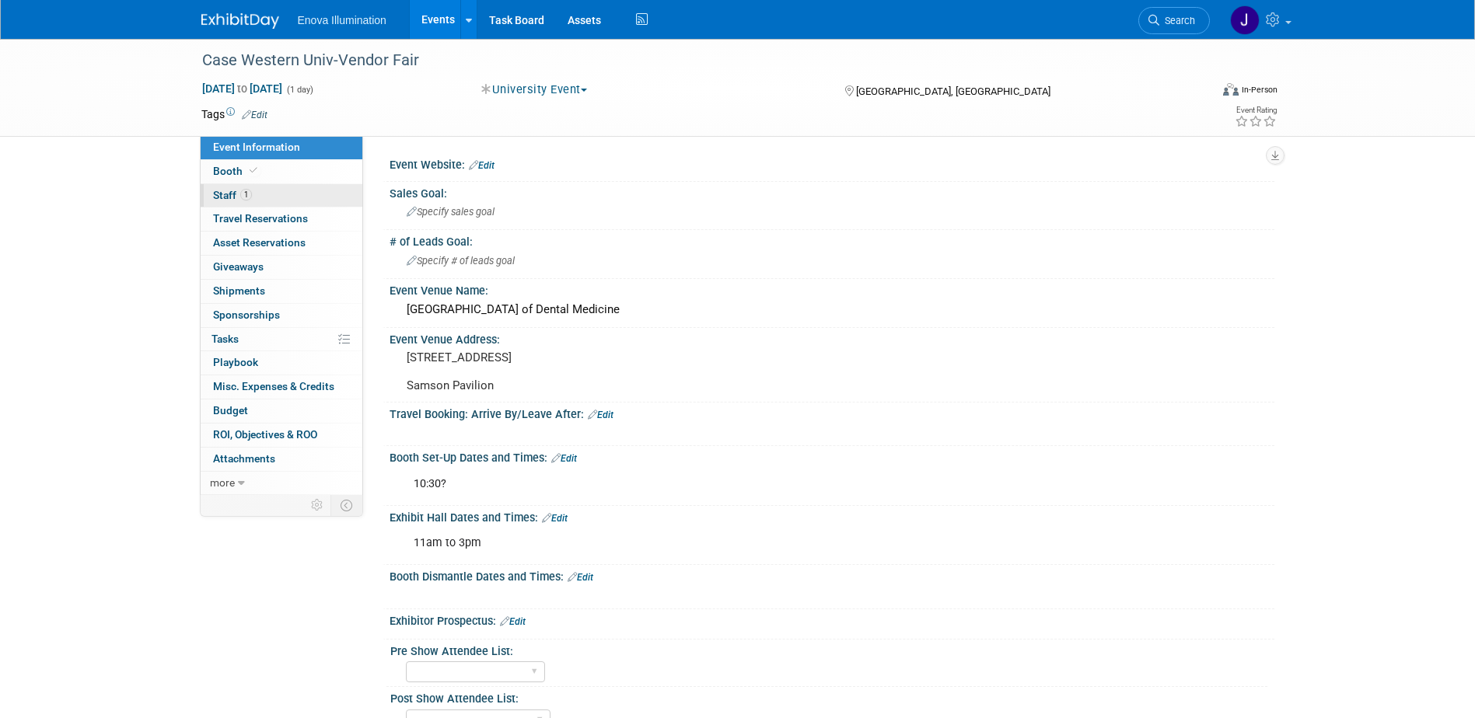
click at [295, 195] on link "1 Staff 1" at bounding box center [282, 195] width 162 height 23
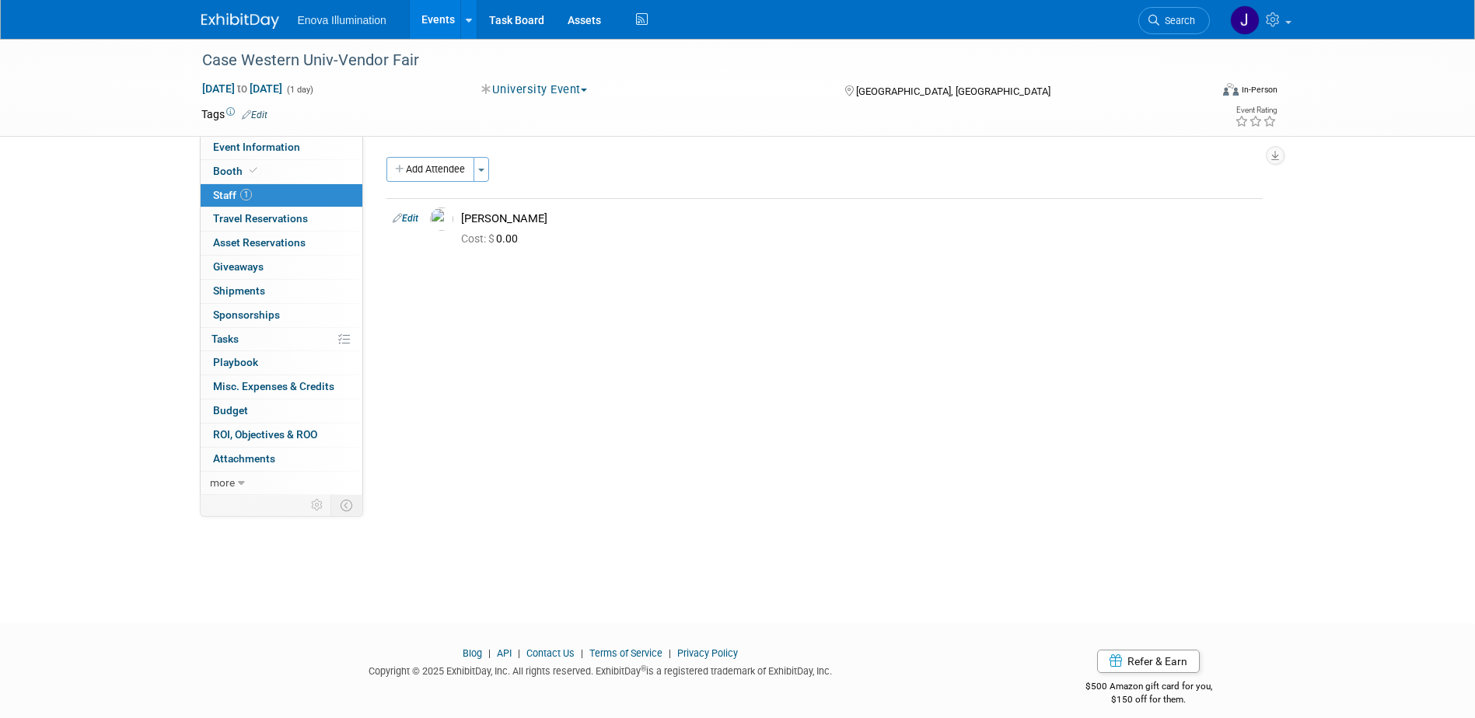
click at [218, 9] on link at bounding box center [249, 13] width 96 height 12
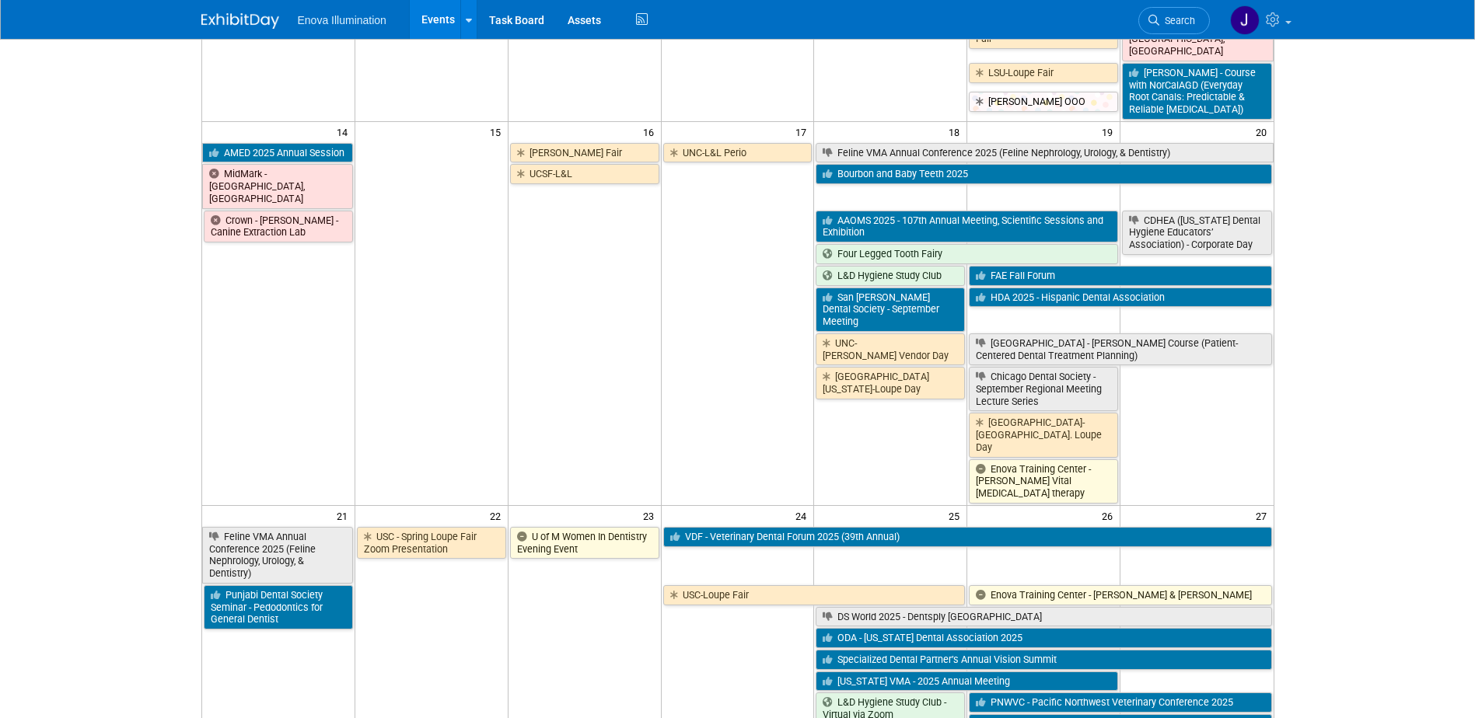
scroll to position [700, 0]
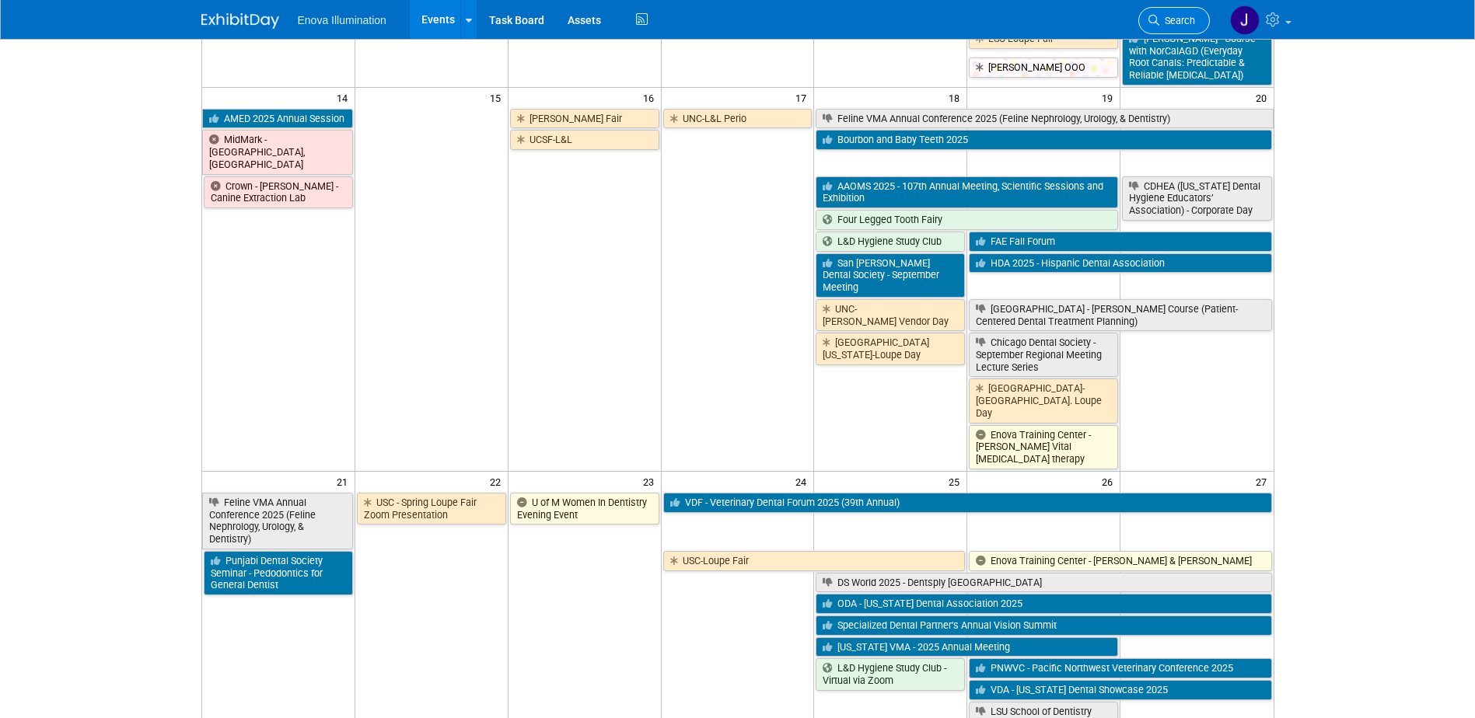
click at [1165, 10] on link "Search" at bounding box center [1174, 20] width 72 height 27
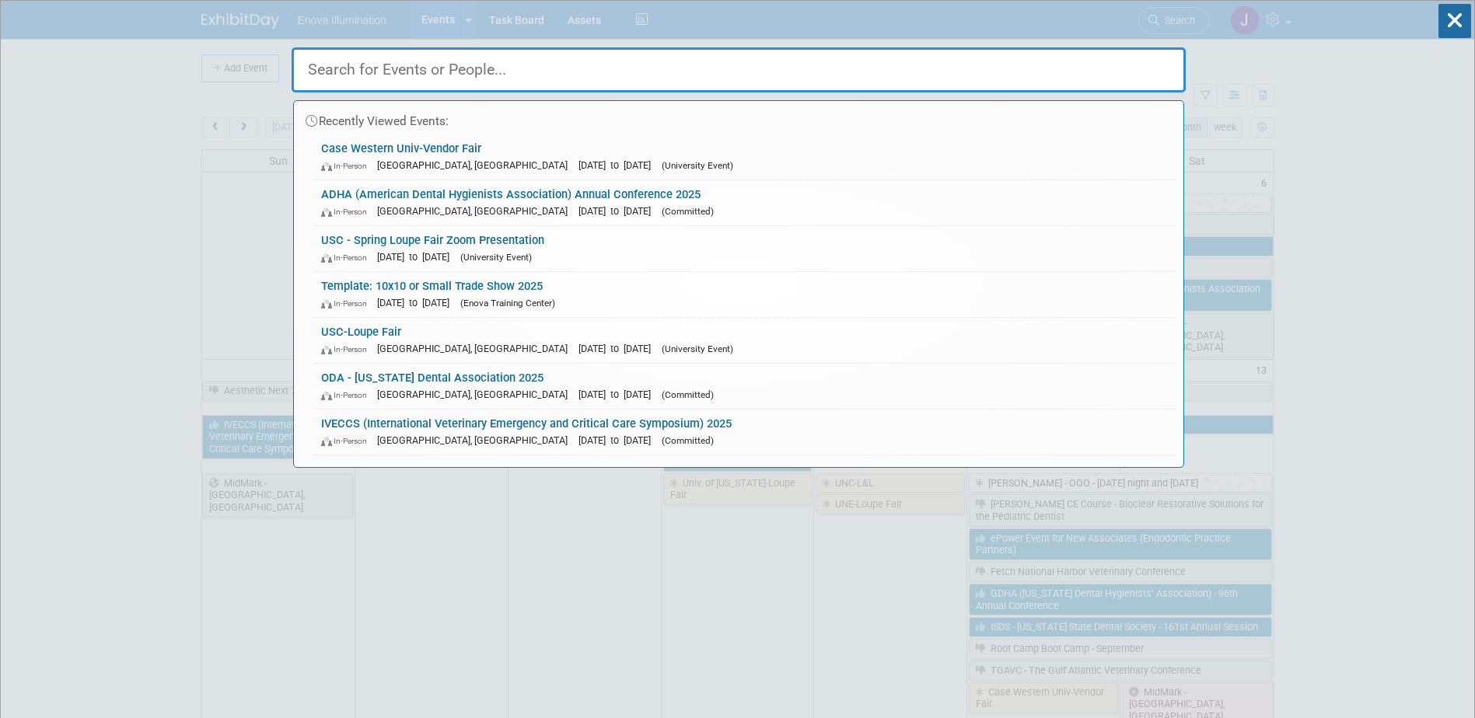
click at [1165, 50] on input "text" at bounding box center [739, 69] width 894 height 45
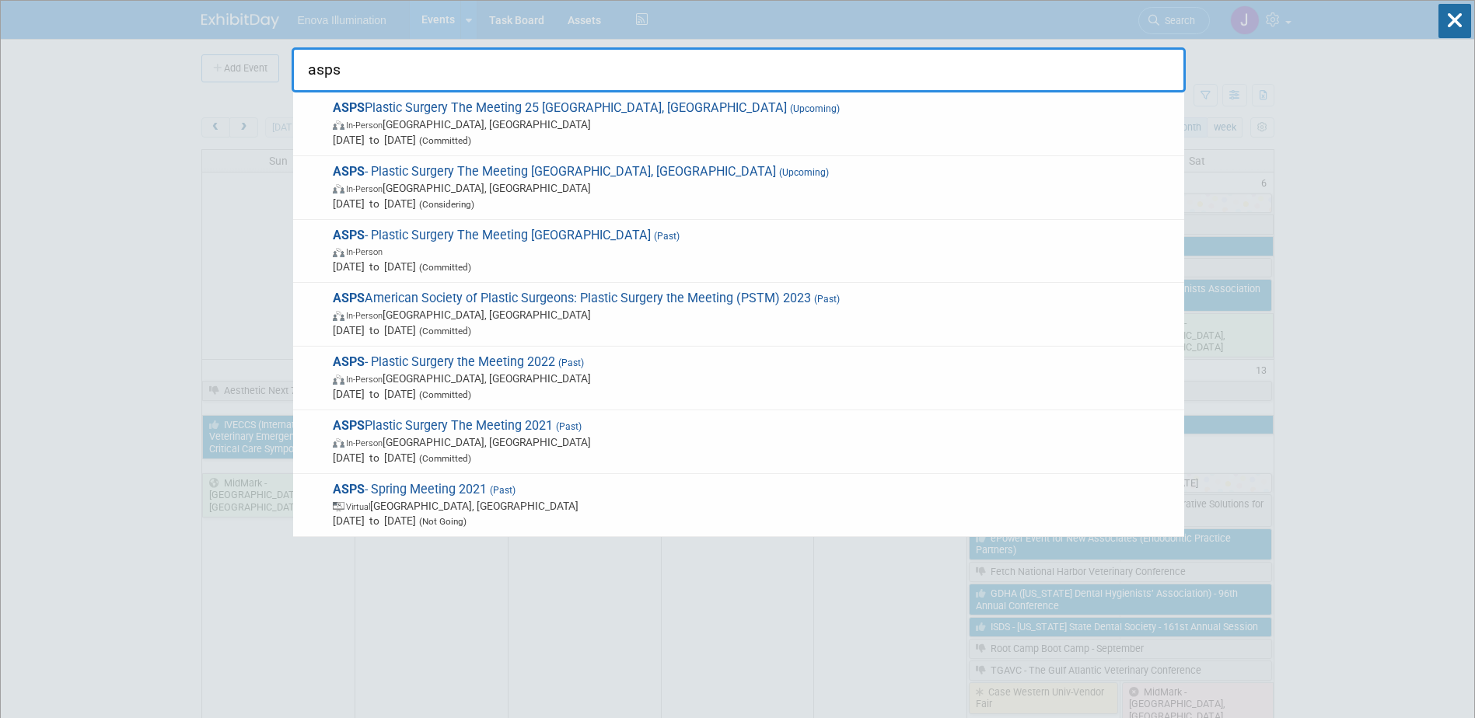
type input "asps"
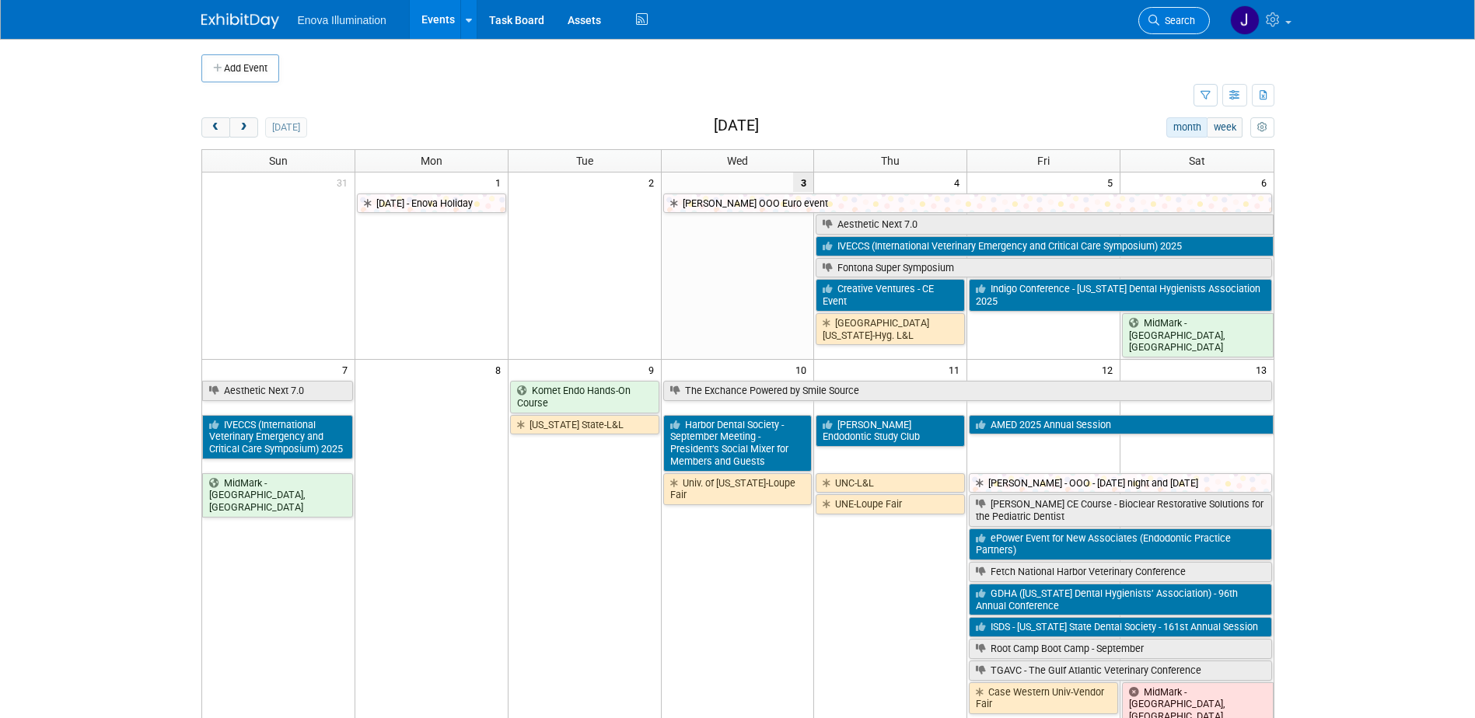
click at [1183, 25] on span "Search" at bounding box center [1177, 21] width 36 height 12
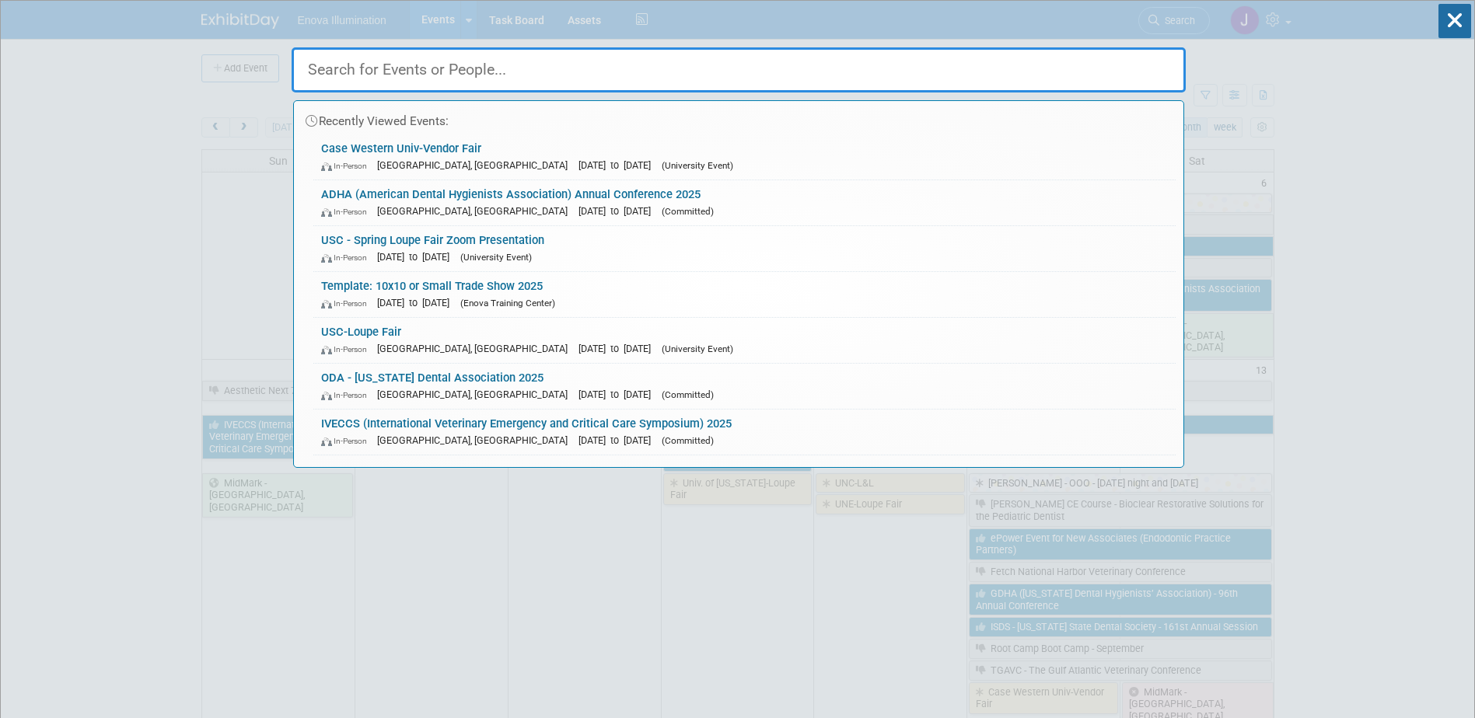
click at [1011, 61] on input "text" at bounding box center [739, 69] width 894 height 45
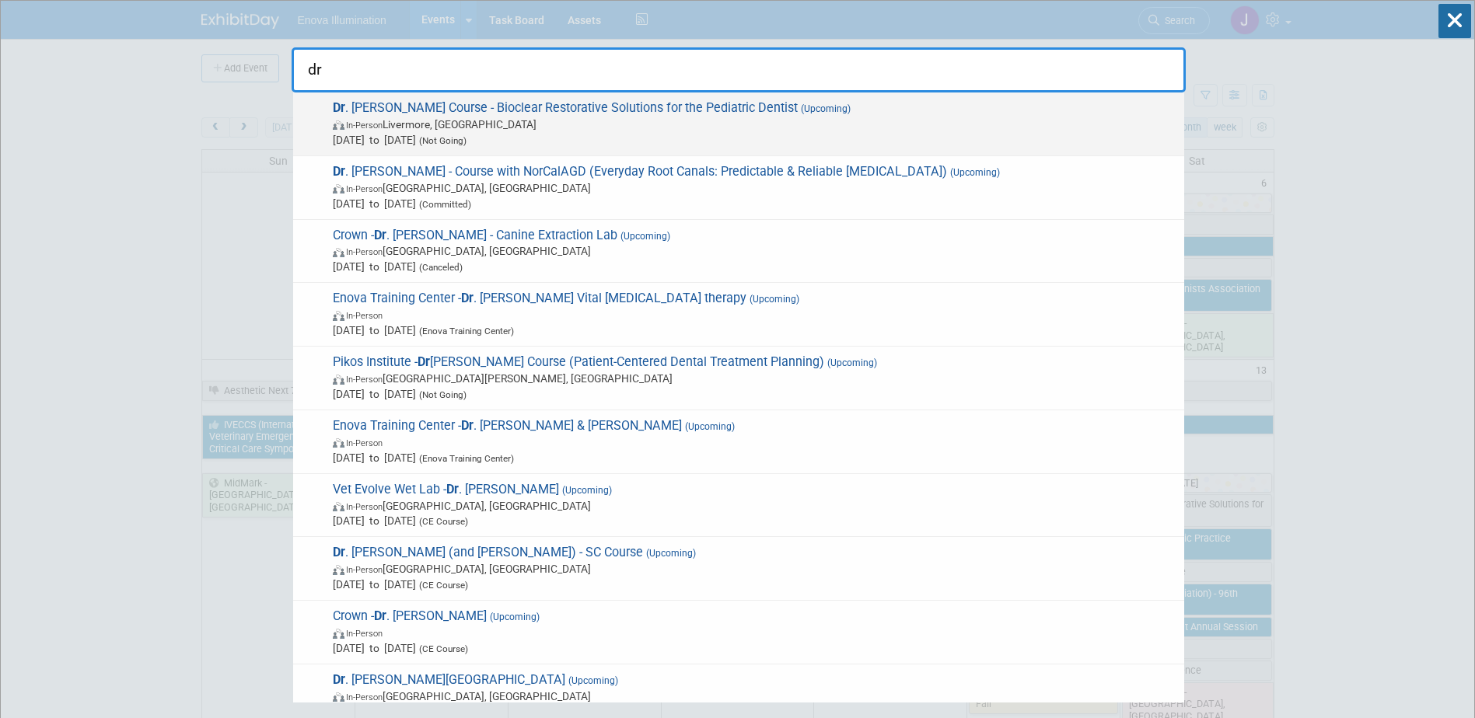
type input "dr"
click at [529, 125] on span "In-Person Livermore, CA" at bounding box center [755, 125] width 844 height 16
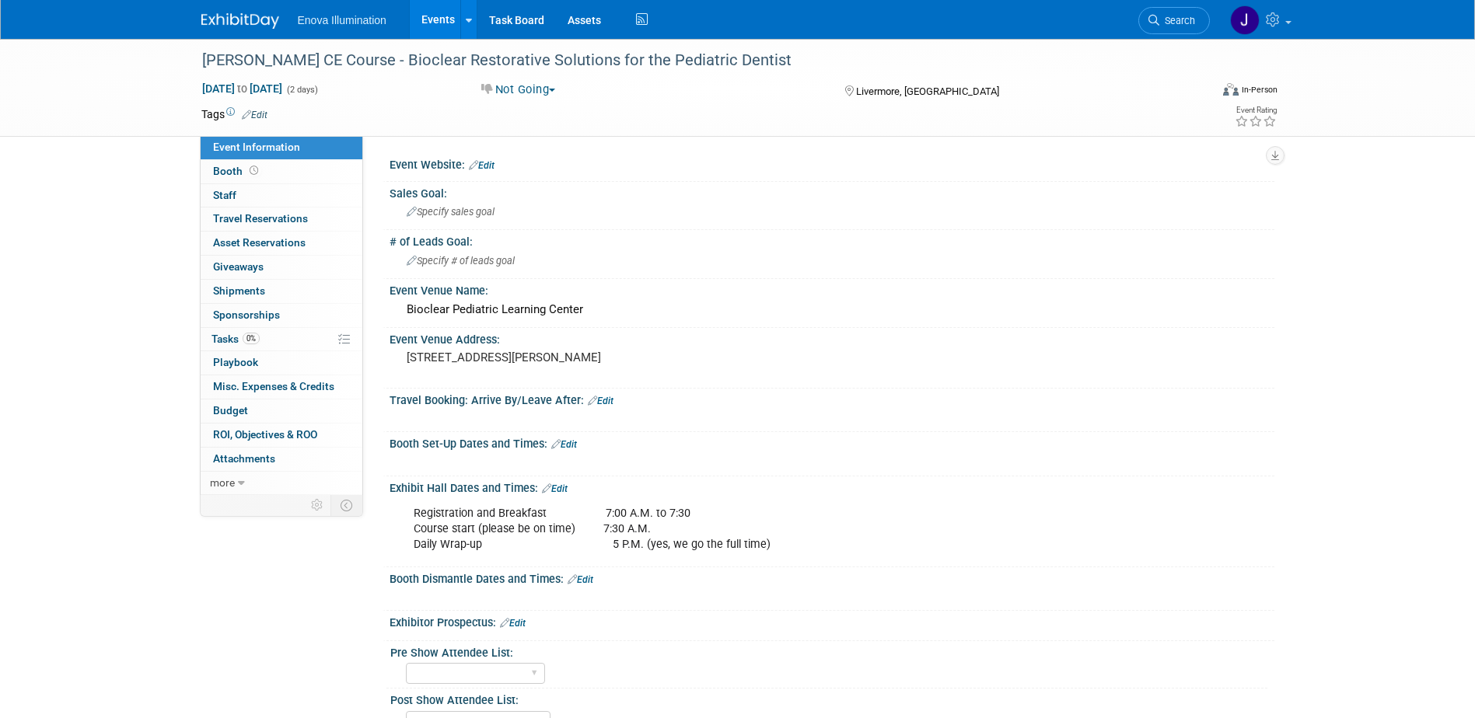
click at [256, 23] on img at bounding box center [240, 21] width 78 height 16
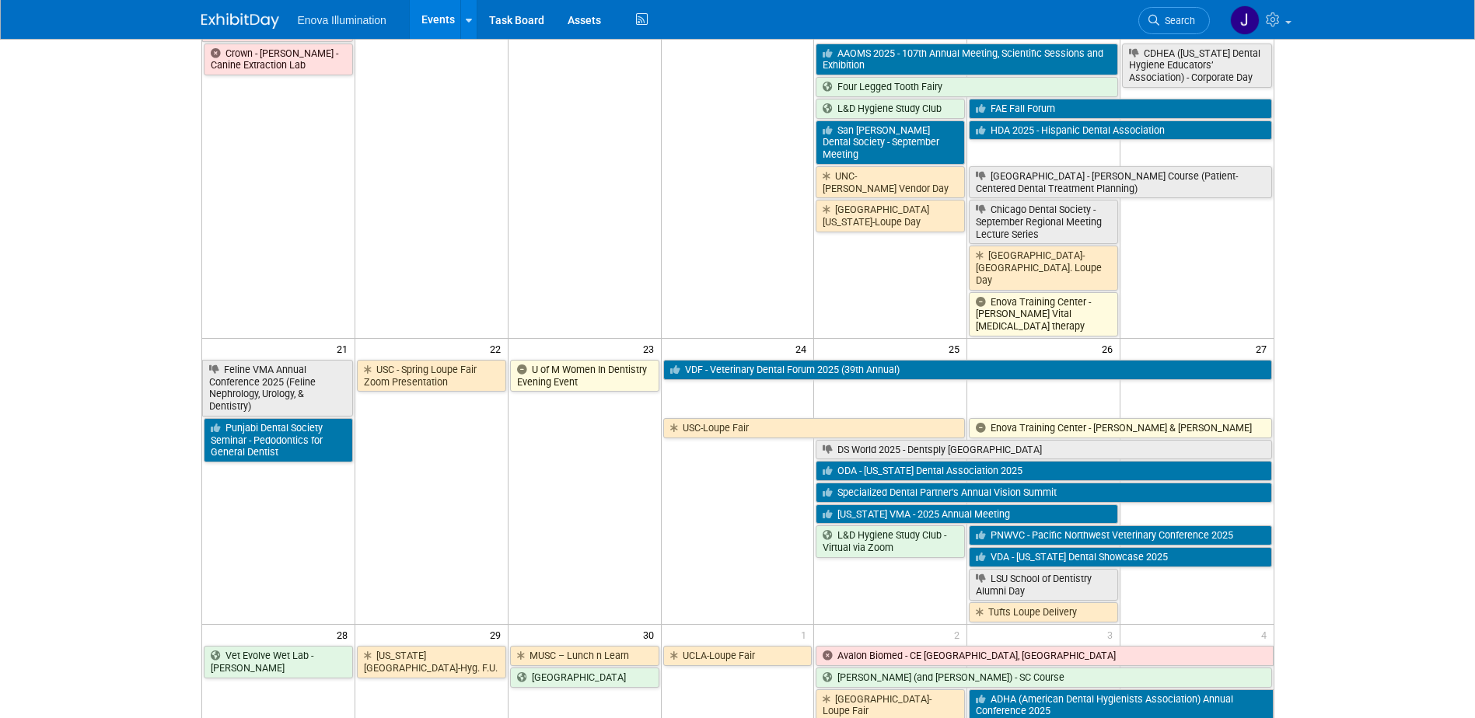
scroll to position [855, 0]
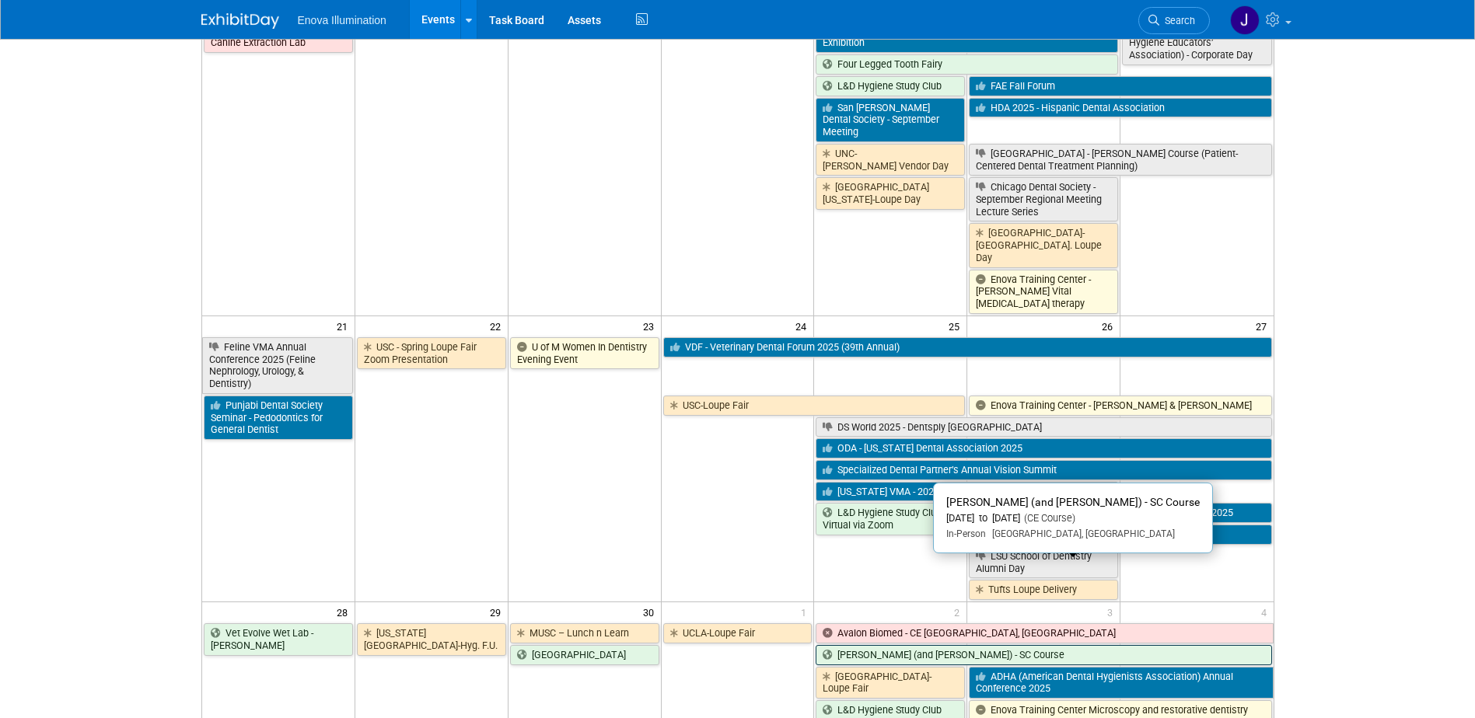
click at [885, 645] on link "[PERSON_NAME] (and [PERSON_NAME]) - SC Course" at bounding box center [1044, 655] width 456 height 20
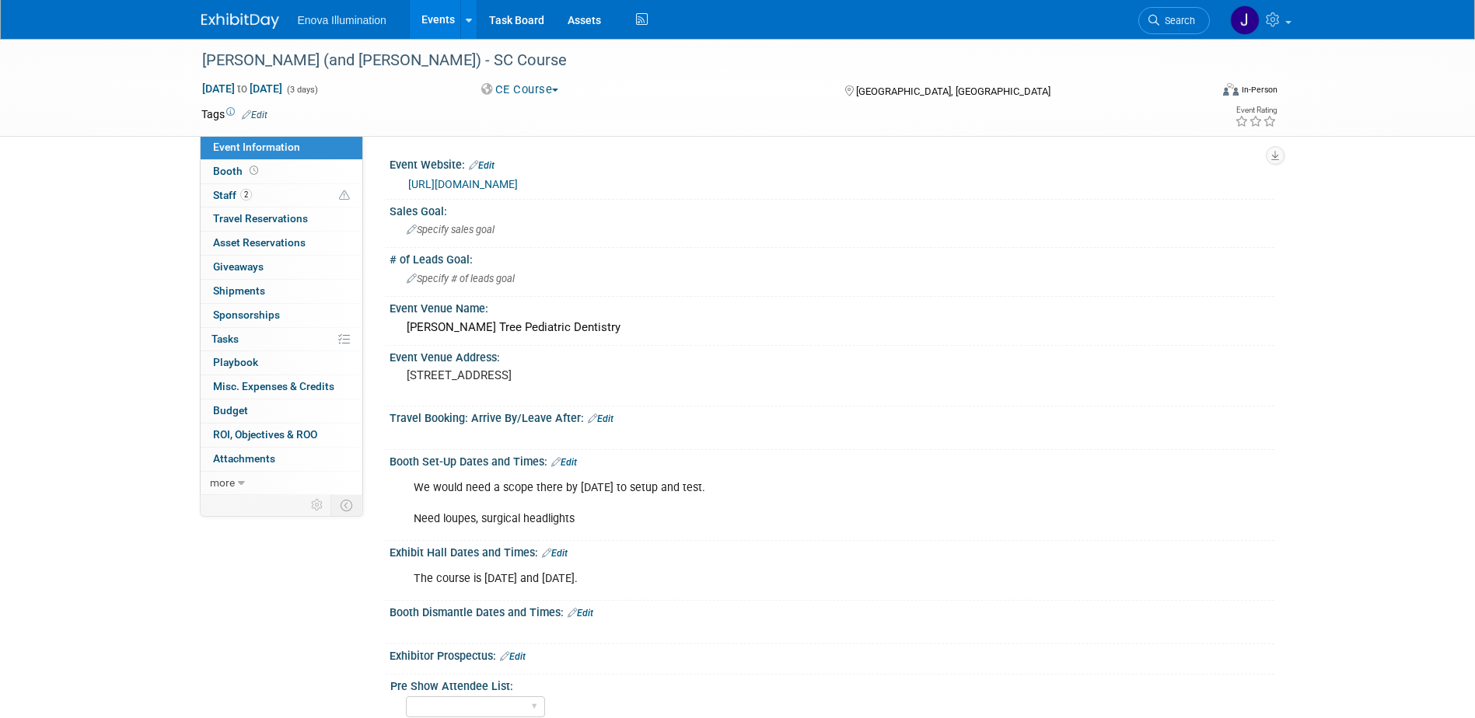
click at [236, 14] on img at bounding box center [240, 21] width 78 height 16
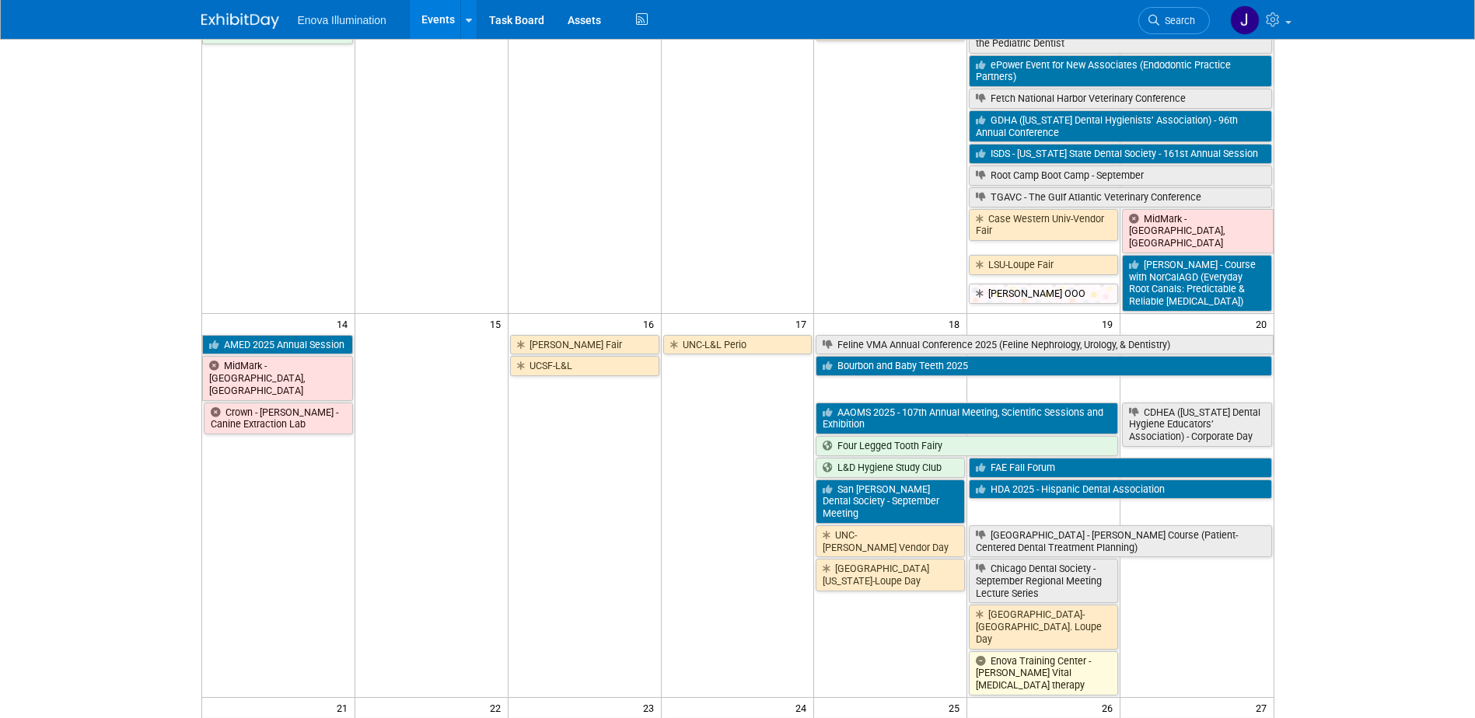
scroll to position [544, 0]
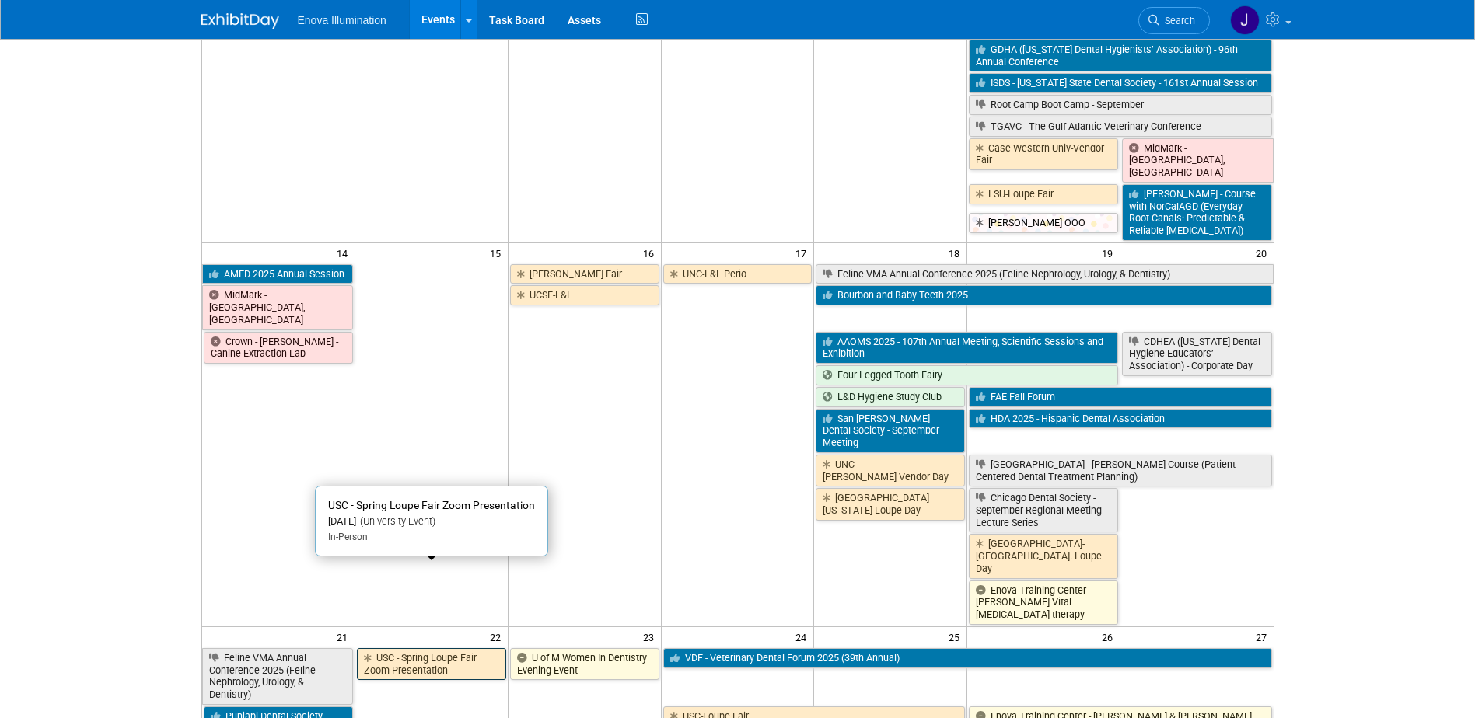
click at [403, 648] on link "USC - Spring Loupe Fair Zoom Presentation" at bounding box center [431, 664] width 149 height 32
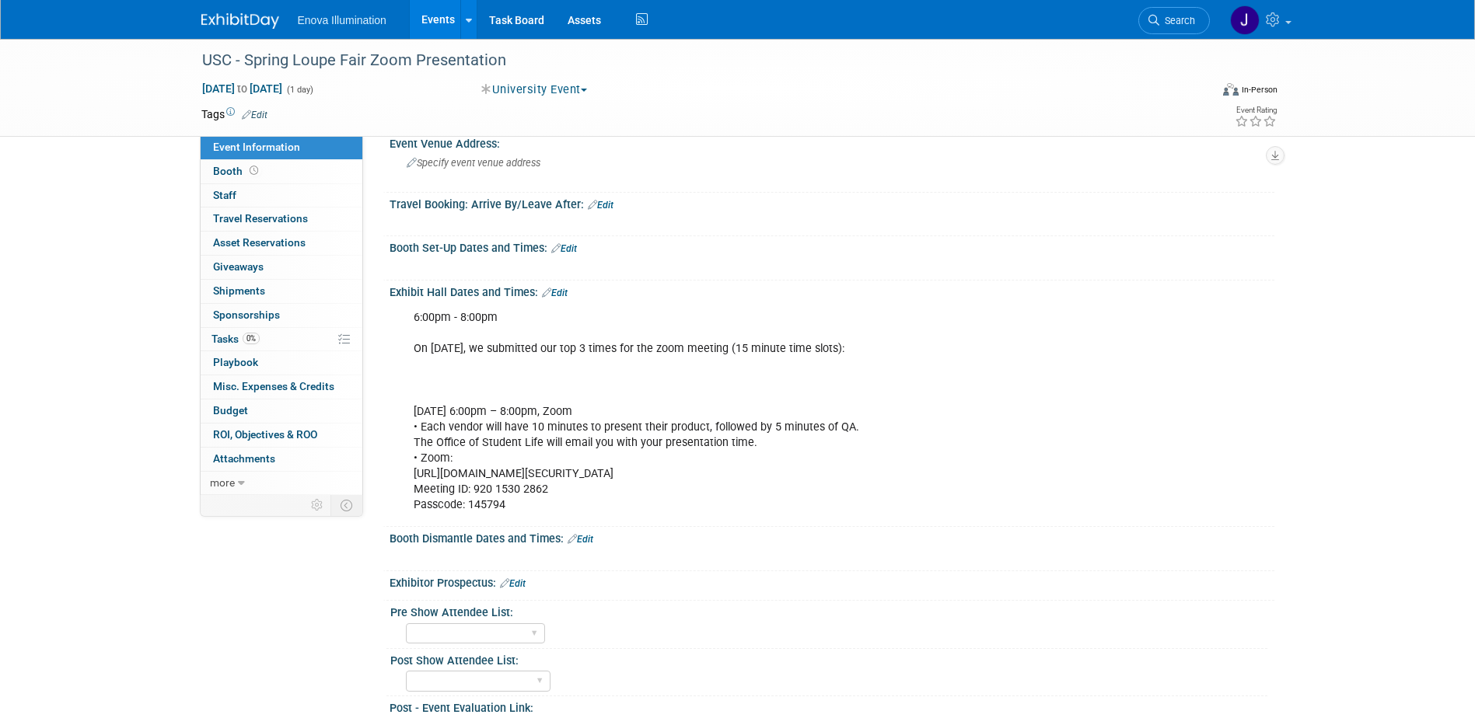
scroll to position [233, 0]
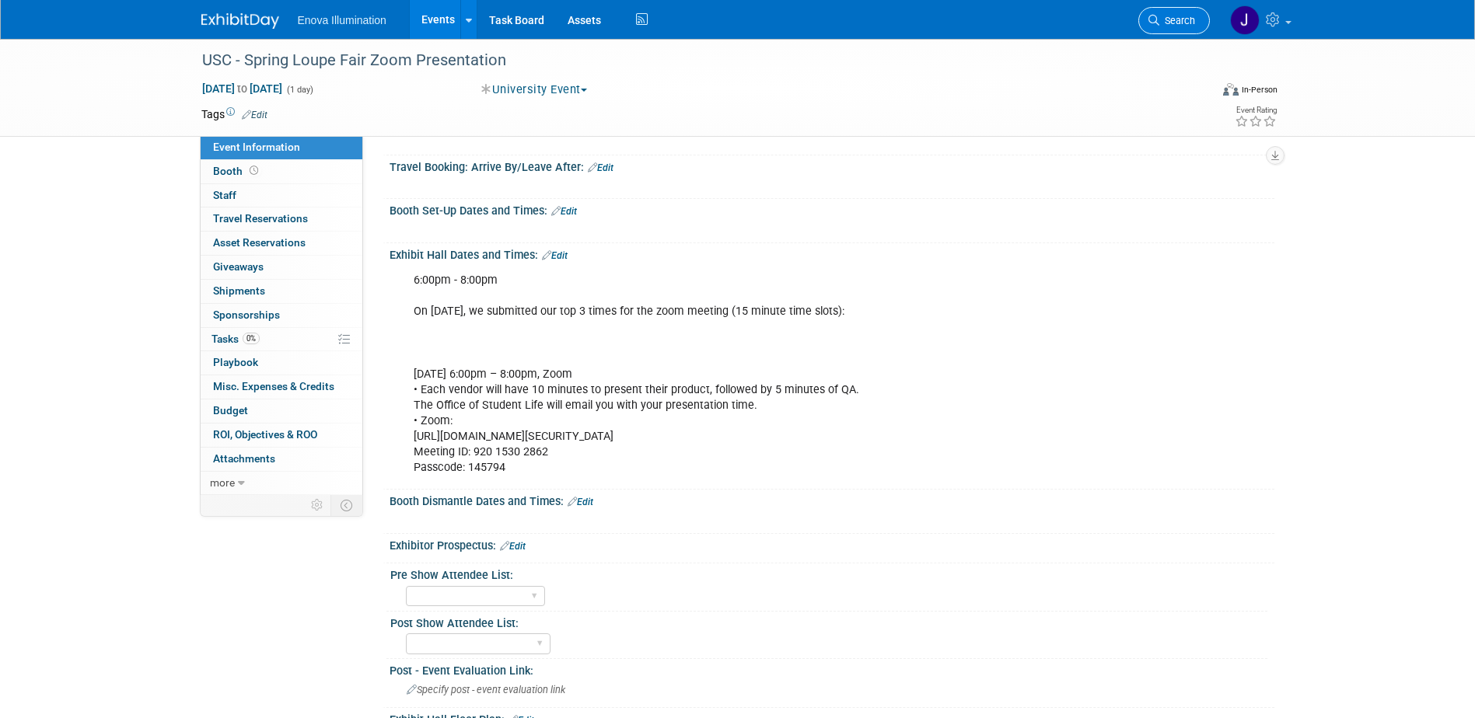
click at [1181, 11] on link "Search" at bounding box center [1174, 20] width 72 height 27
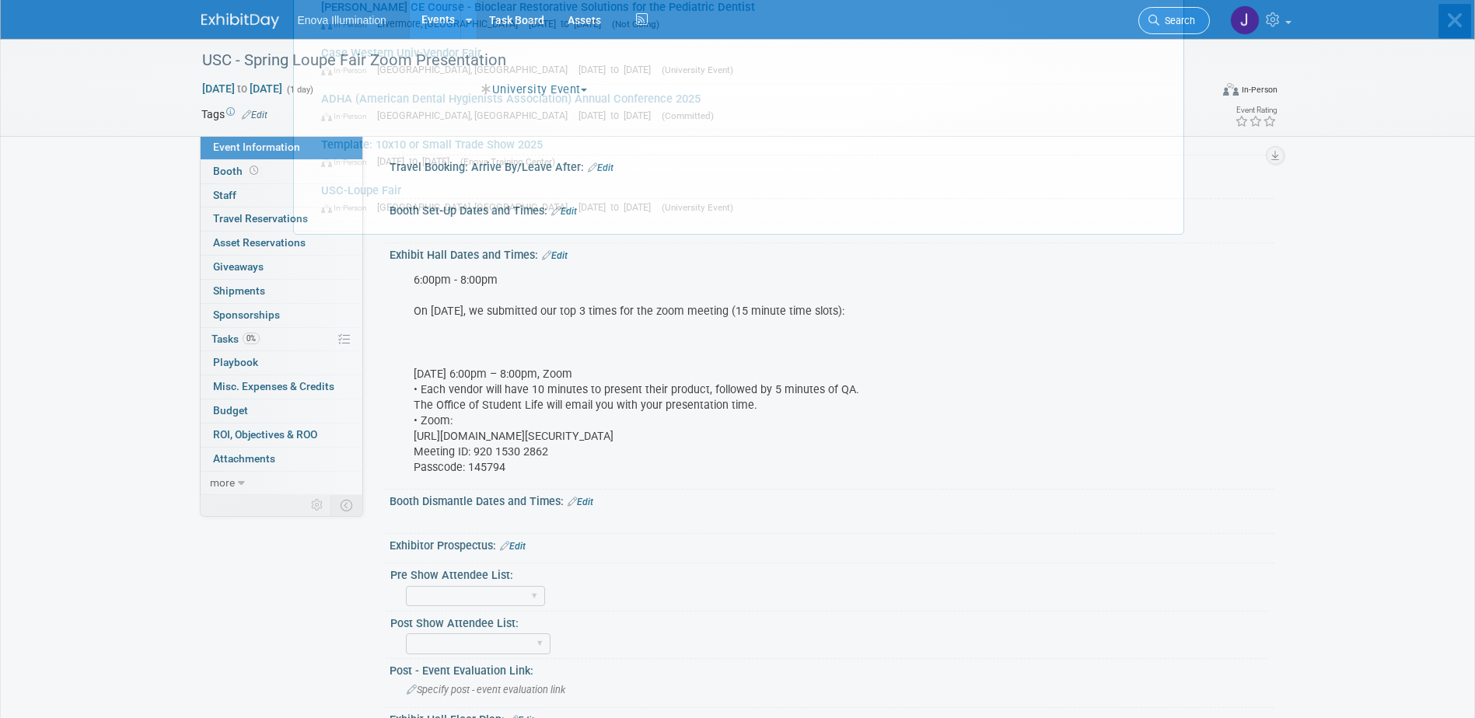
scroll to position [0, 0]
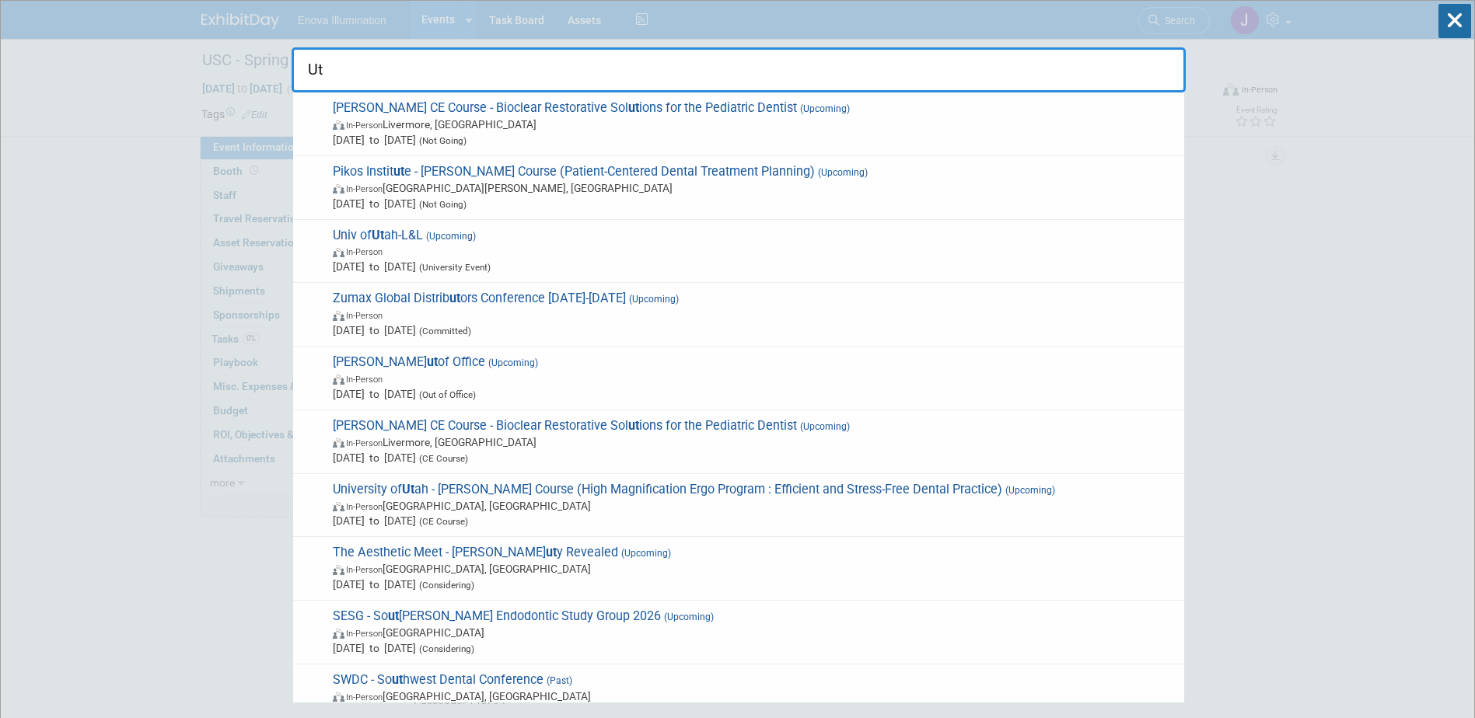
type input "U"
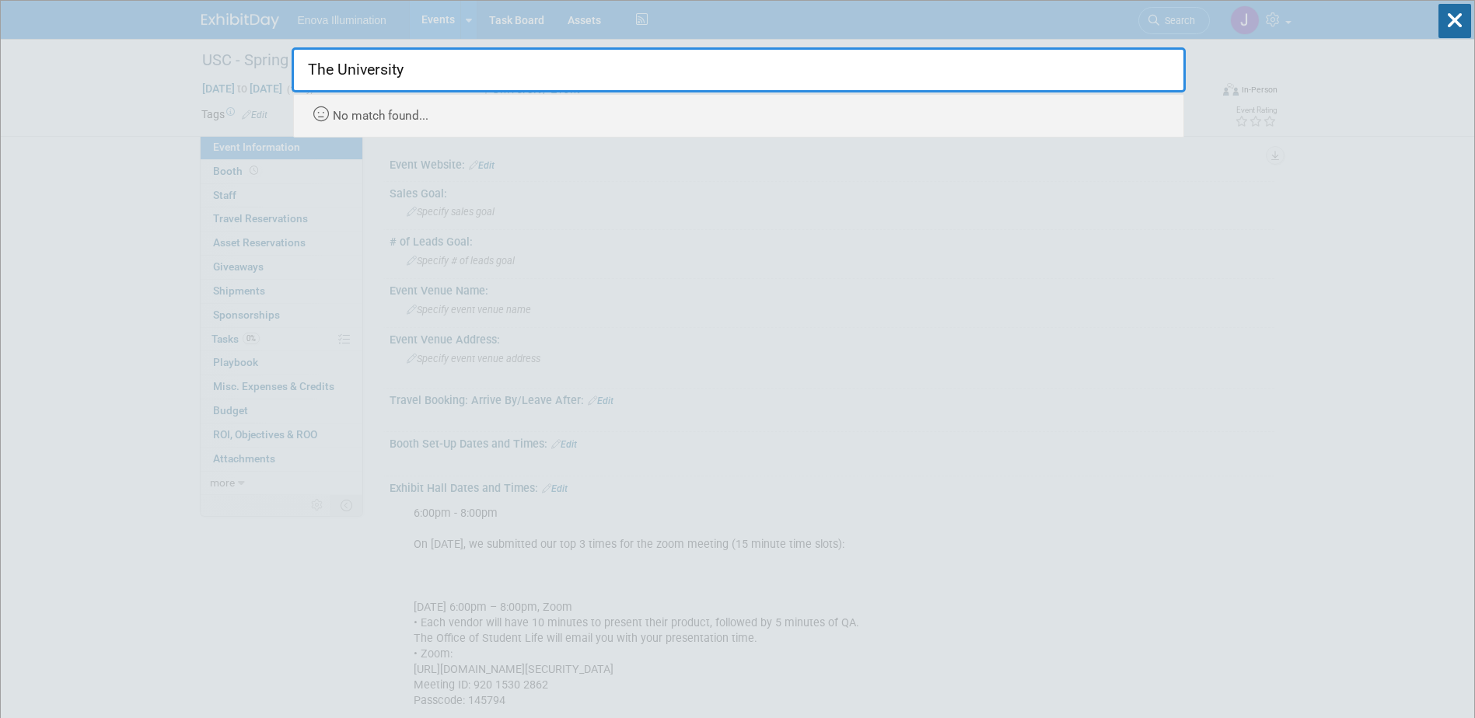
type input "The University"
drag, startPoint x: 434, startPoint y: 70, endPoint x: 182, endPoint y: 68, distance: 251.9
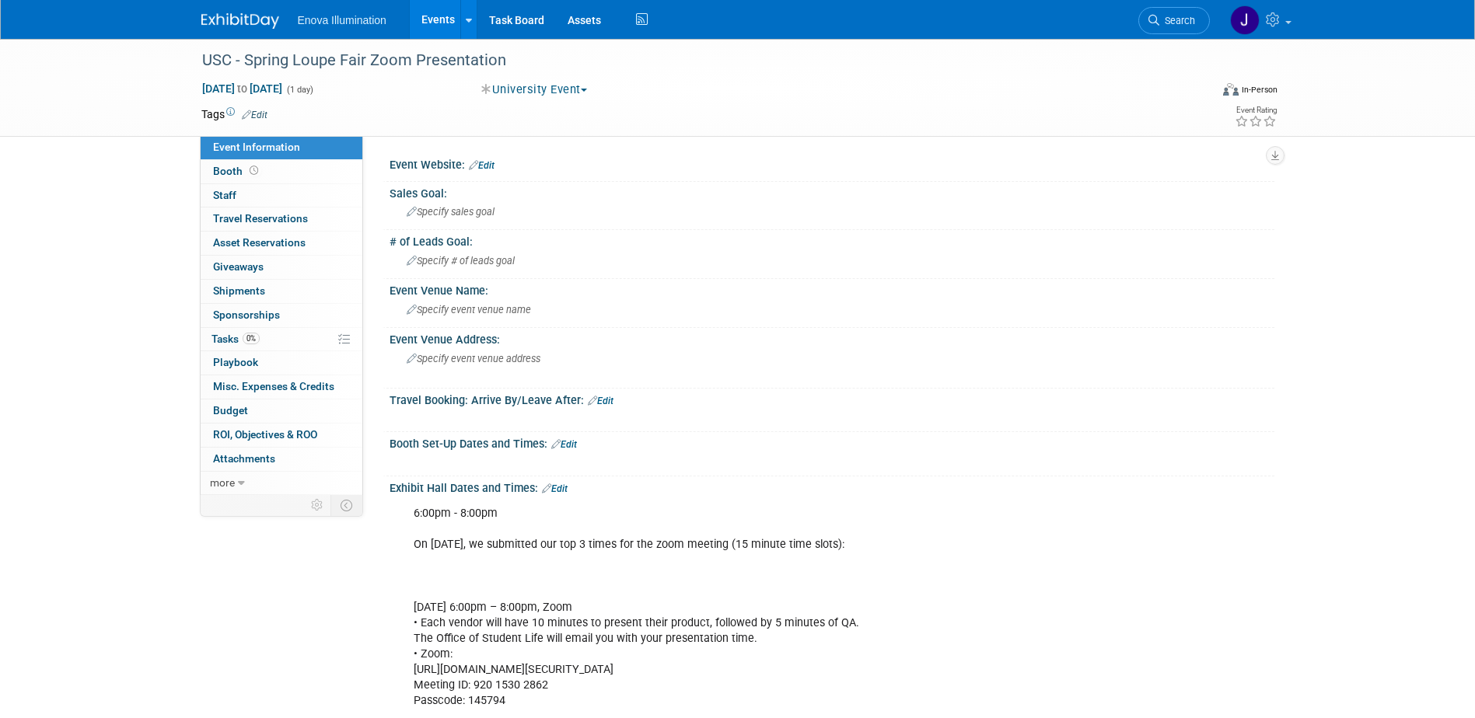
click at [256, 17] on img at bounding box center [240, 21] width 78 height 16
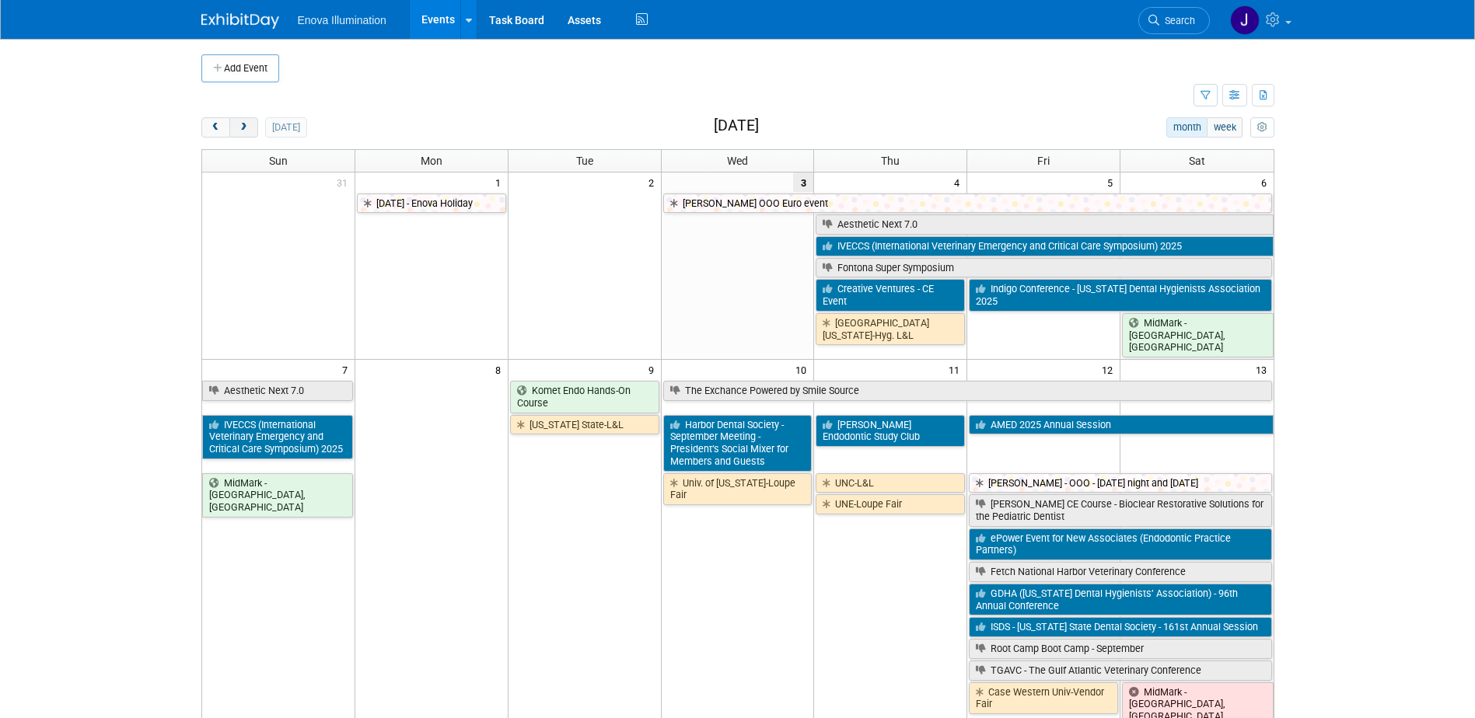
click at [248, 123] on span "next" at bounding box center [244, 128] width 12 height 10
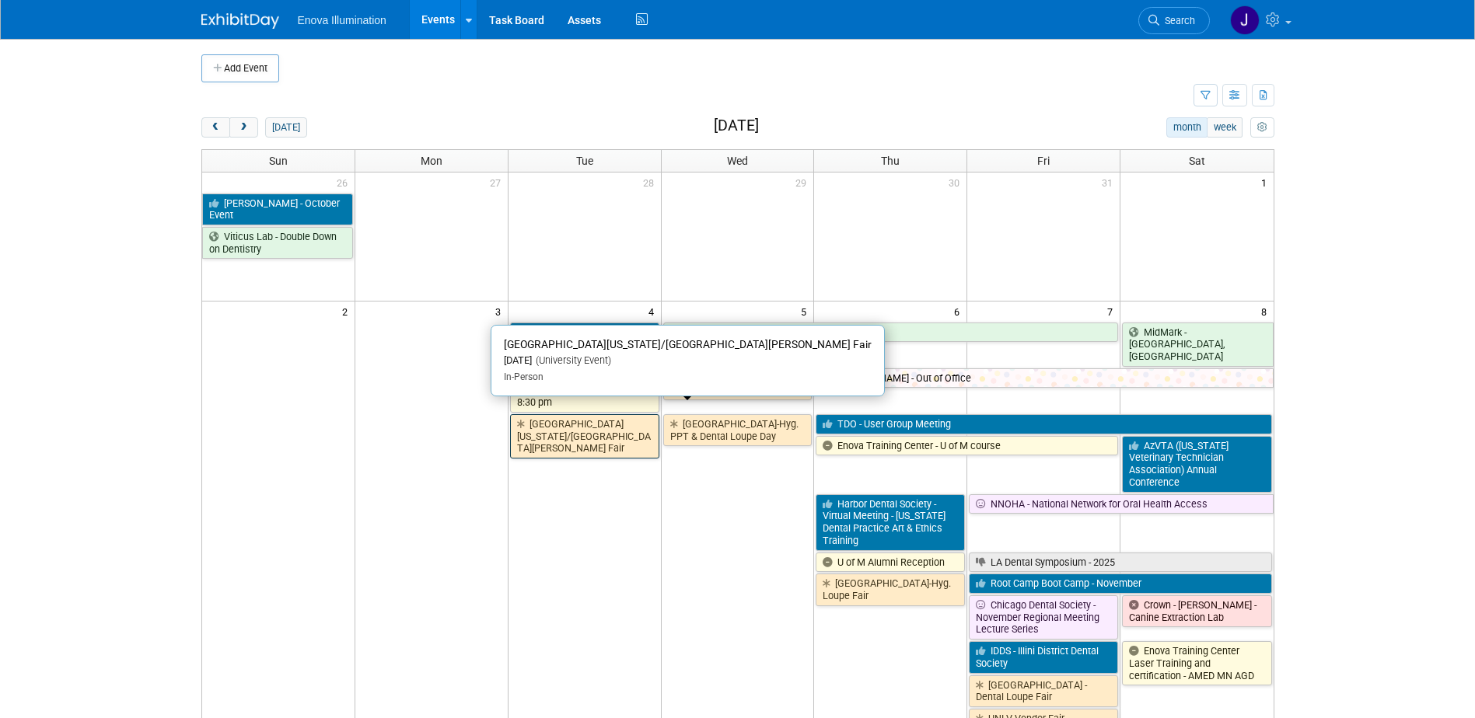
click at [561, 418] on link "[GEOGRAPHIC_DATA][US_STATE]/[GEOGRAPHIC_DATA][PERSON_NAME] Fair" at bounding box center [584, 436] width 149 height 44
click at [0, 0] on div at bounding box center [0, 0] width 0 height 0
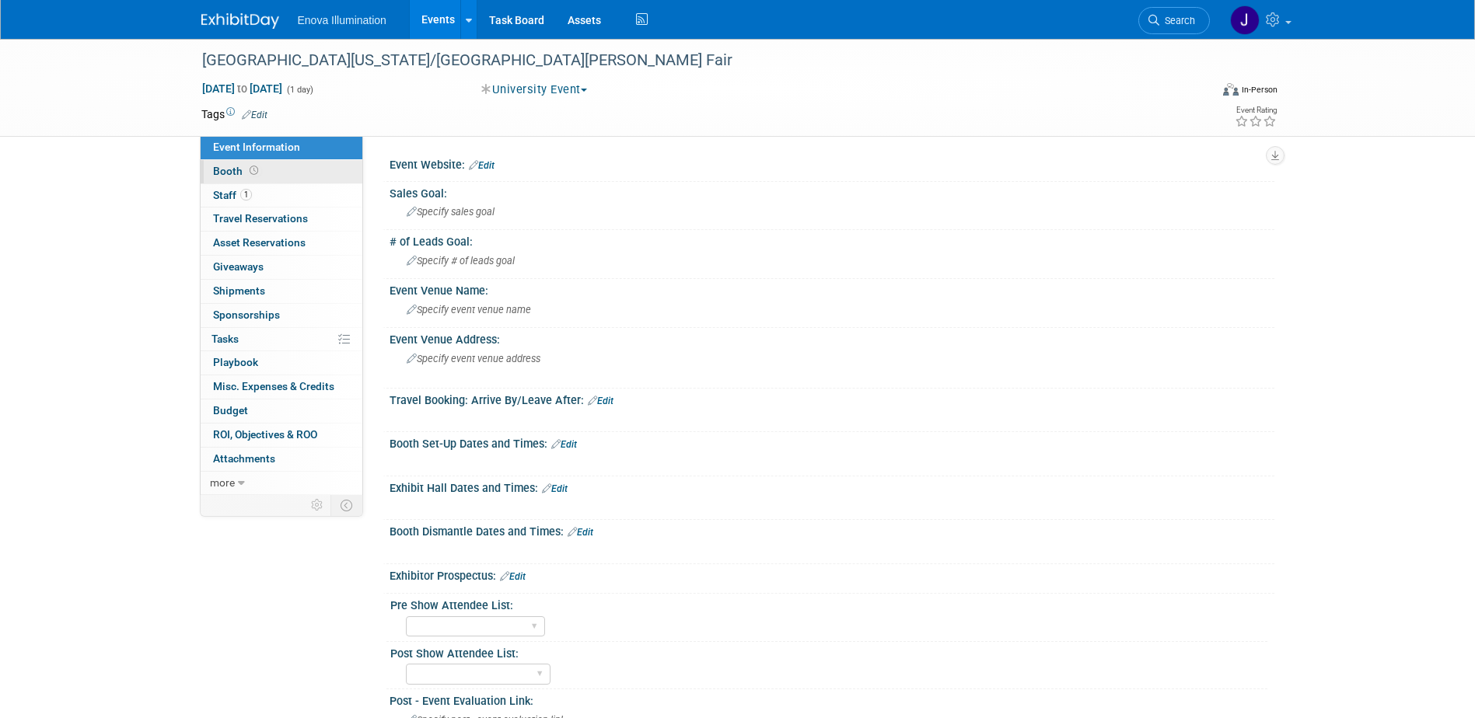
click at [275, 170] on link "Booth" at bounding box center [282, 171] width 162 height 23
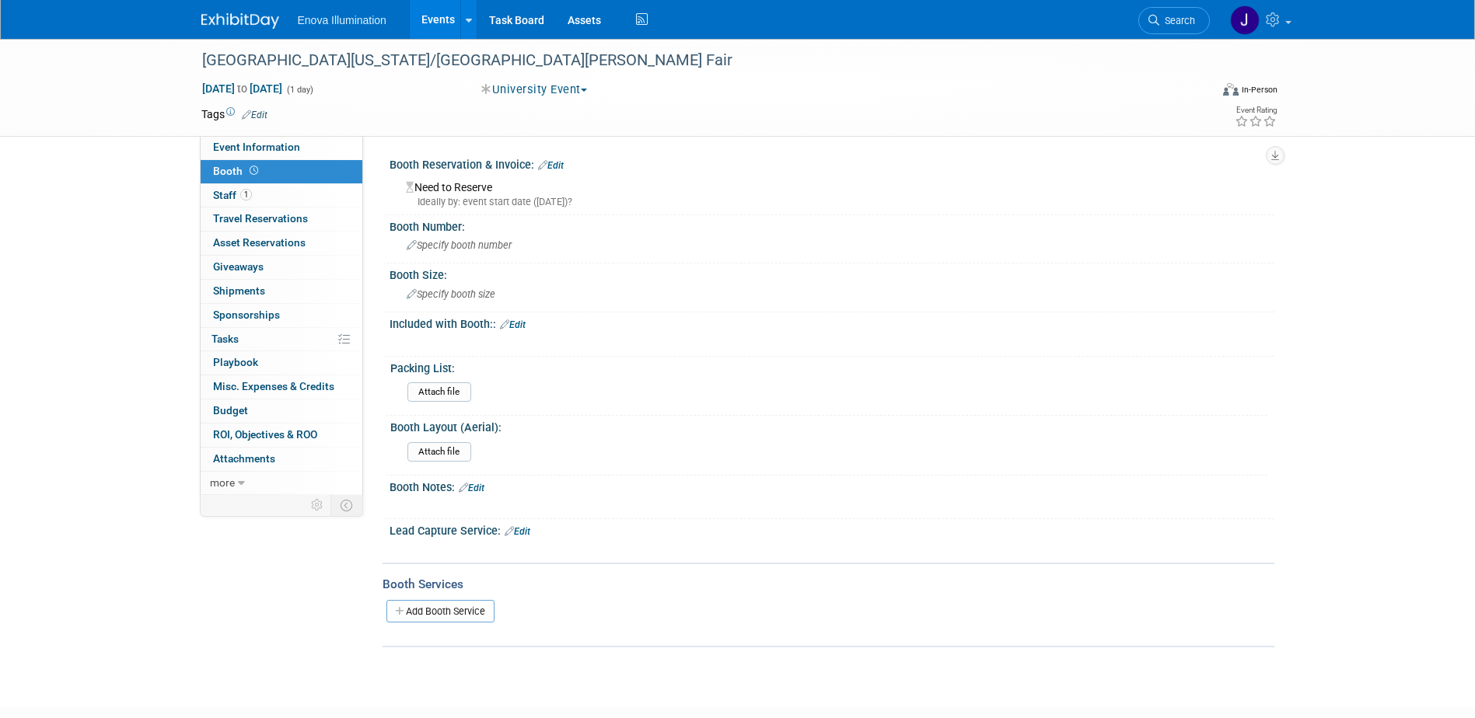
click at [564, 166] on link "Edit" at bounding box center [551, 165] width 26 height 11
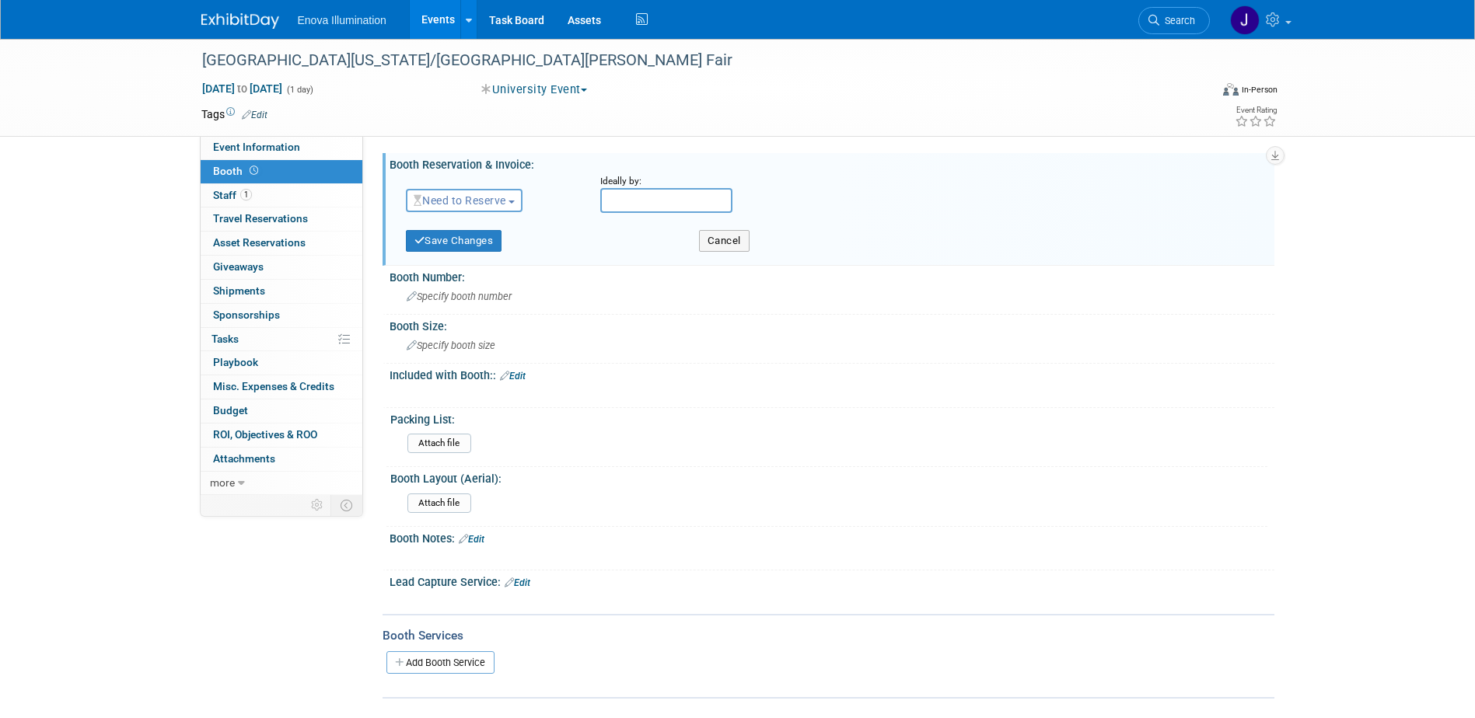
click at [445, 194] on span "Need to Reserve" at bounding box center [460, 200] width 93 height 12
click at [458, 245] on link "Reserved" at bounding box center [490, 249] width 166 height 22
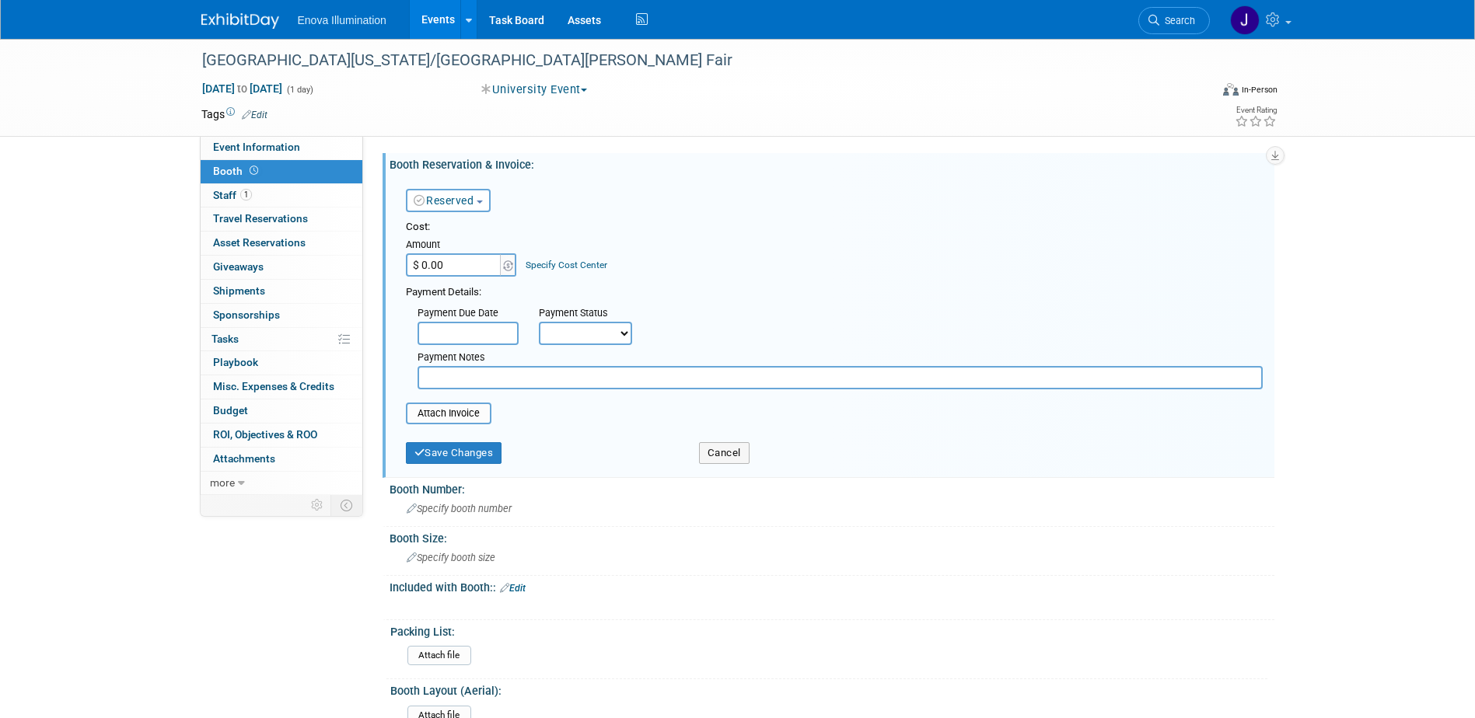
click at [457, 268] on input "$ 0.00" at bounding box center [454, 264] width 97 height 23
type input "$ 1,400.00"
click at [494, 451] on button "Save Changes" at bounding box center [454, 453] width 96 height 22
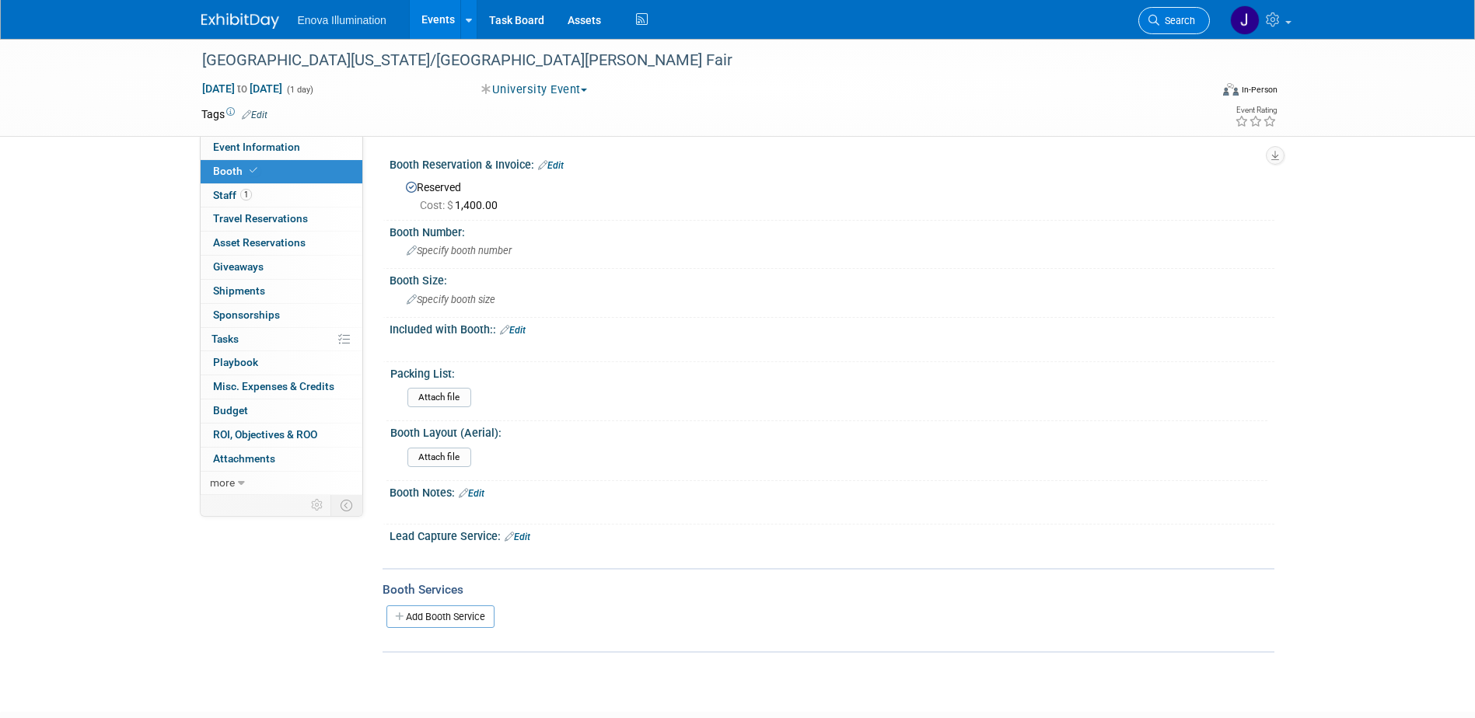
click at [1184, 14] on link "Search" at bounding box center [1174, 20] width 72 height 27
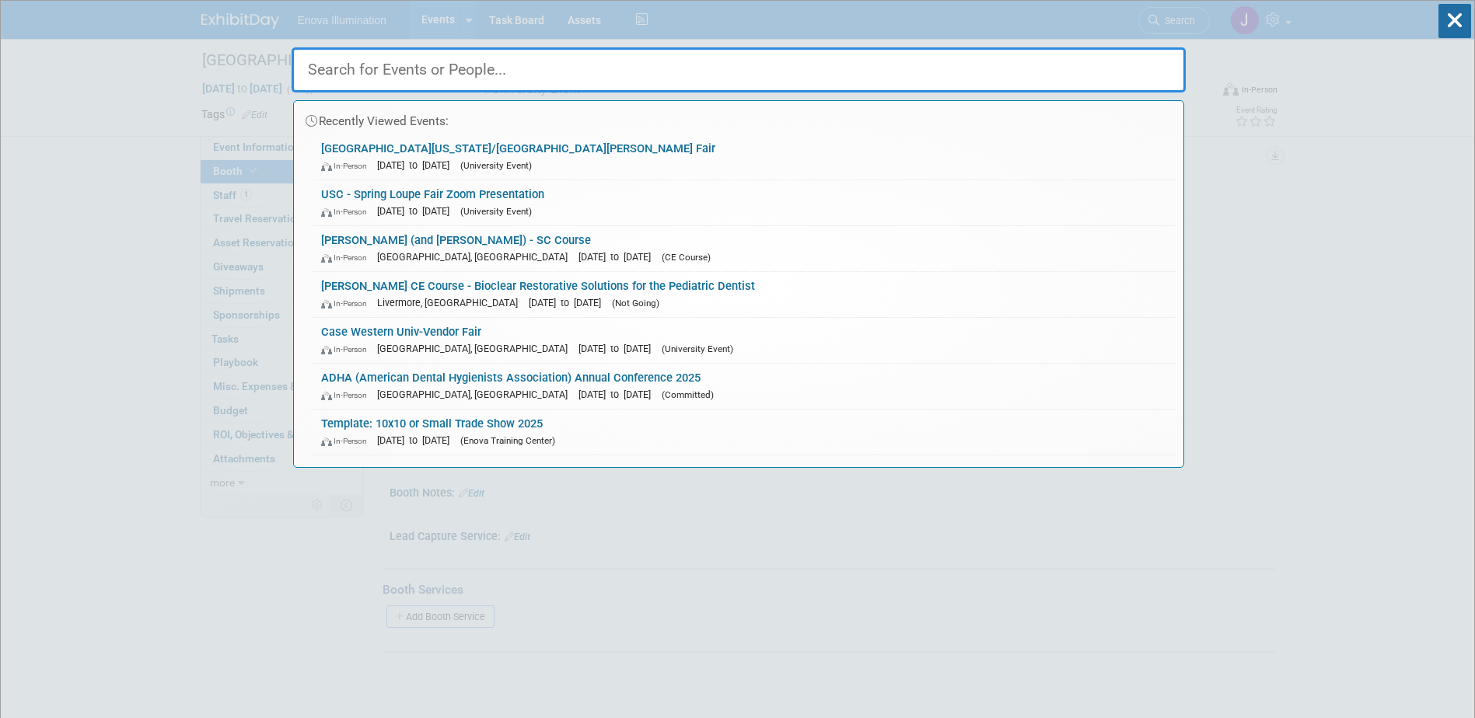
click at [917, 74] on input "text" at bounding box center [739, 69] width 894 height 45
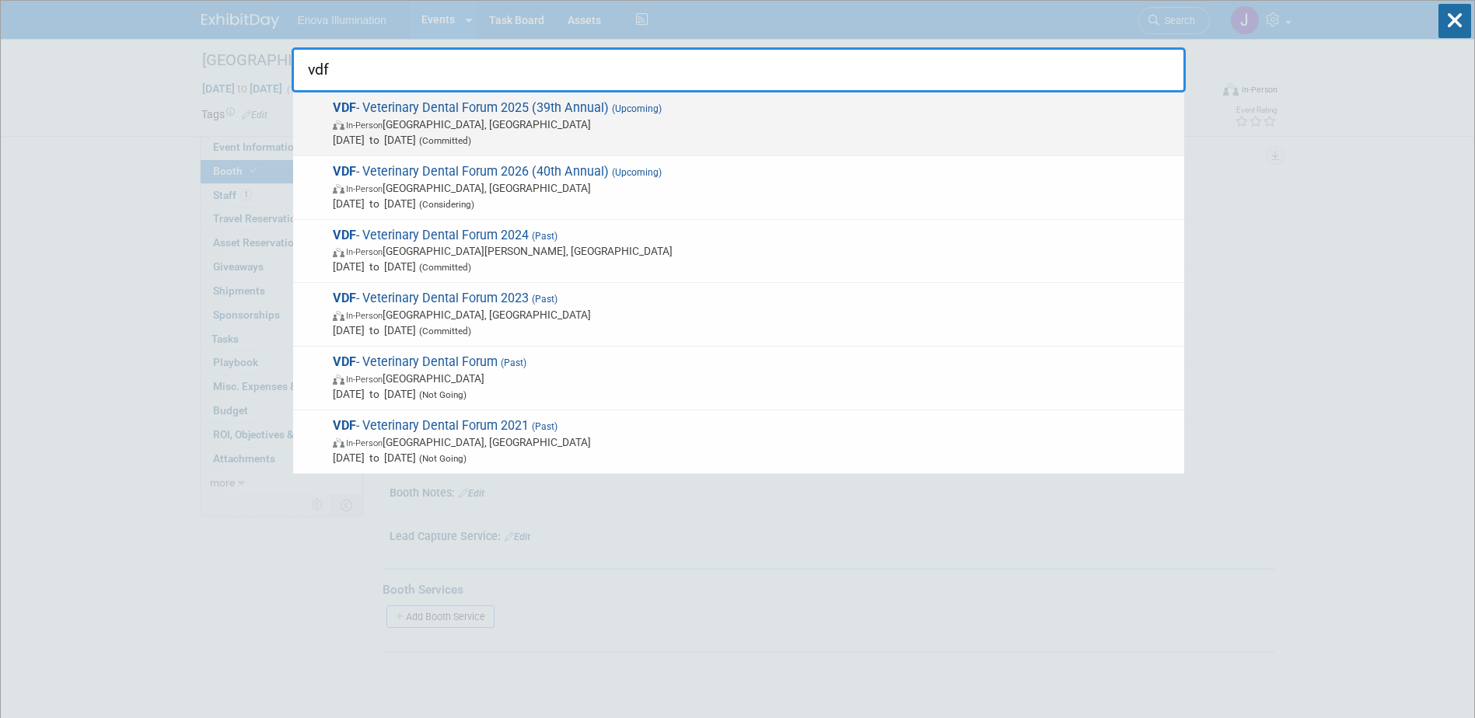
type input "vdf"
click at [484, 106] on span "VDF - Veterinary Dental Forum 2025 (39th Annual) (Upcoming) In-Person San Anton…" at bounding box center [752, 123] width 848 height 47
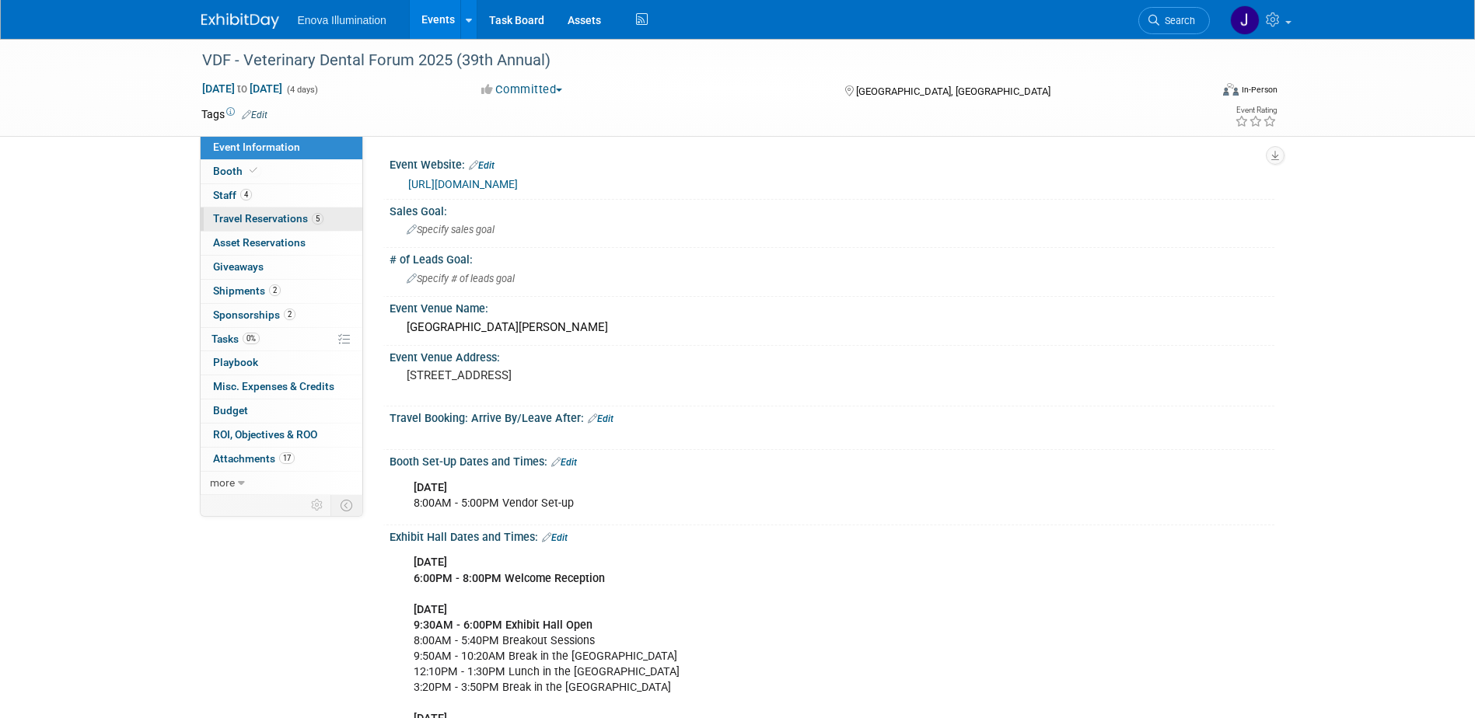
click at [277, 209] on link "5 Travel Reservations 5" at bounding box center [282, 219] width 162 height 23
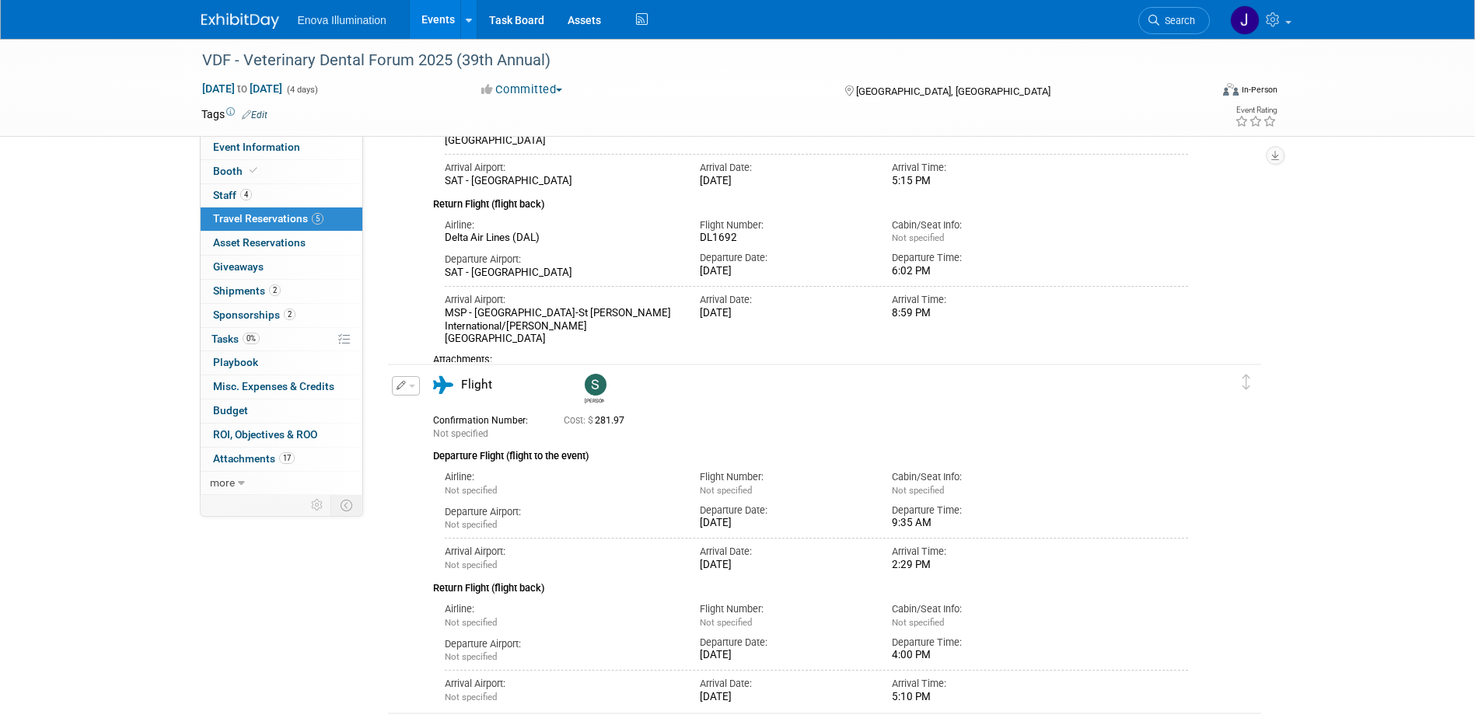
scroll to position [466, 0]
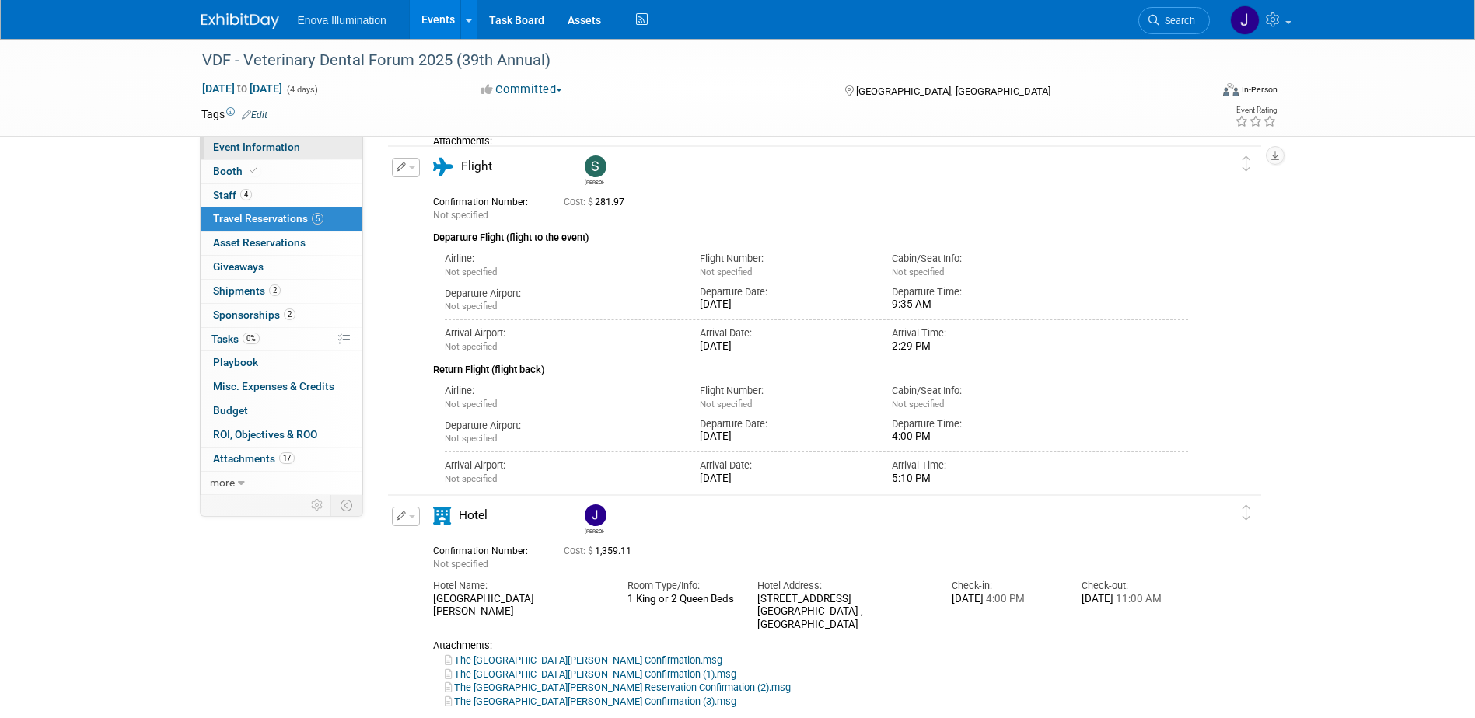
click at [299, 141] on link "Event Information" at bounding box center [282, 147] width 162 height 23
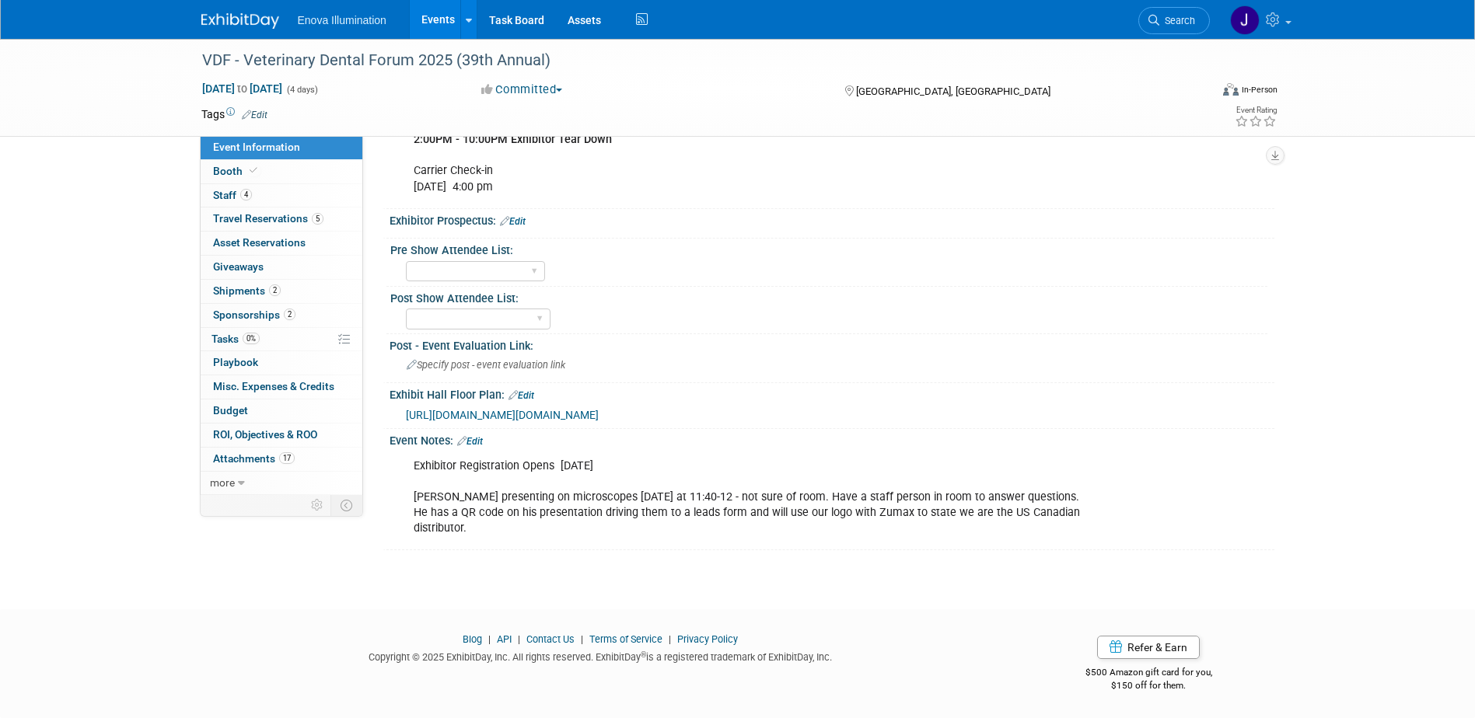
scroll to position [376, 0]
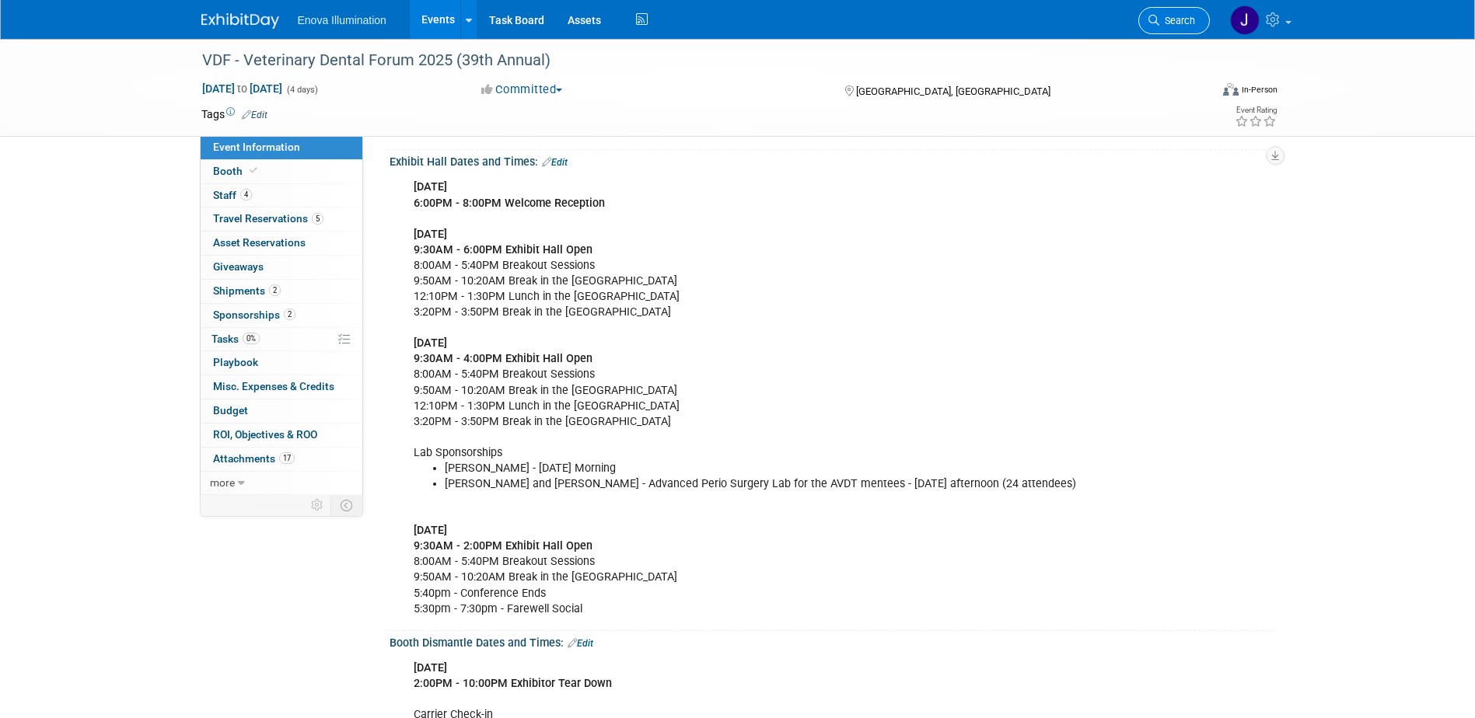
click at [1171, 20] on span "Search" at bounding box center [1177, 21] width 36 height 12
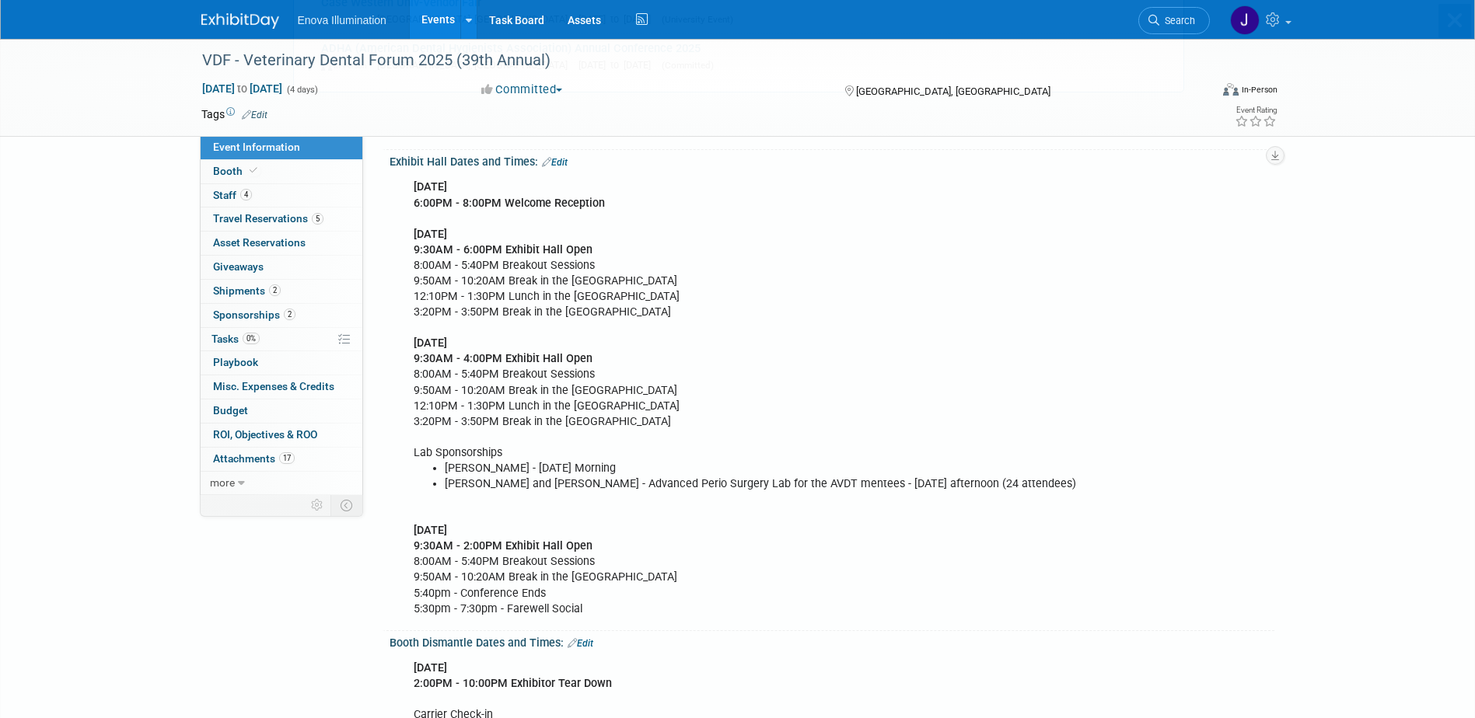
scroll to position [0, 0]
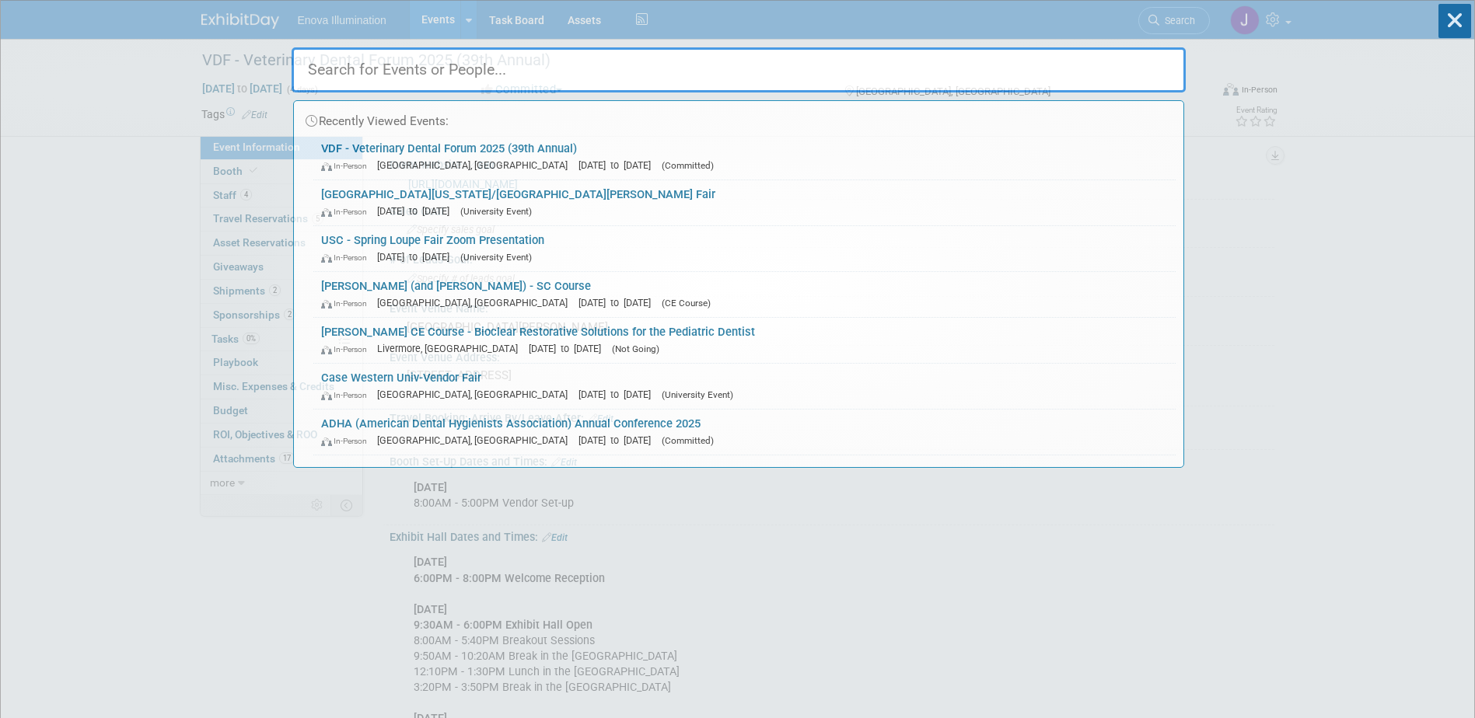
click at [1015, 61] on input "text" at bounding box center [739, 69] width 894 height 45
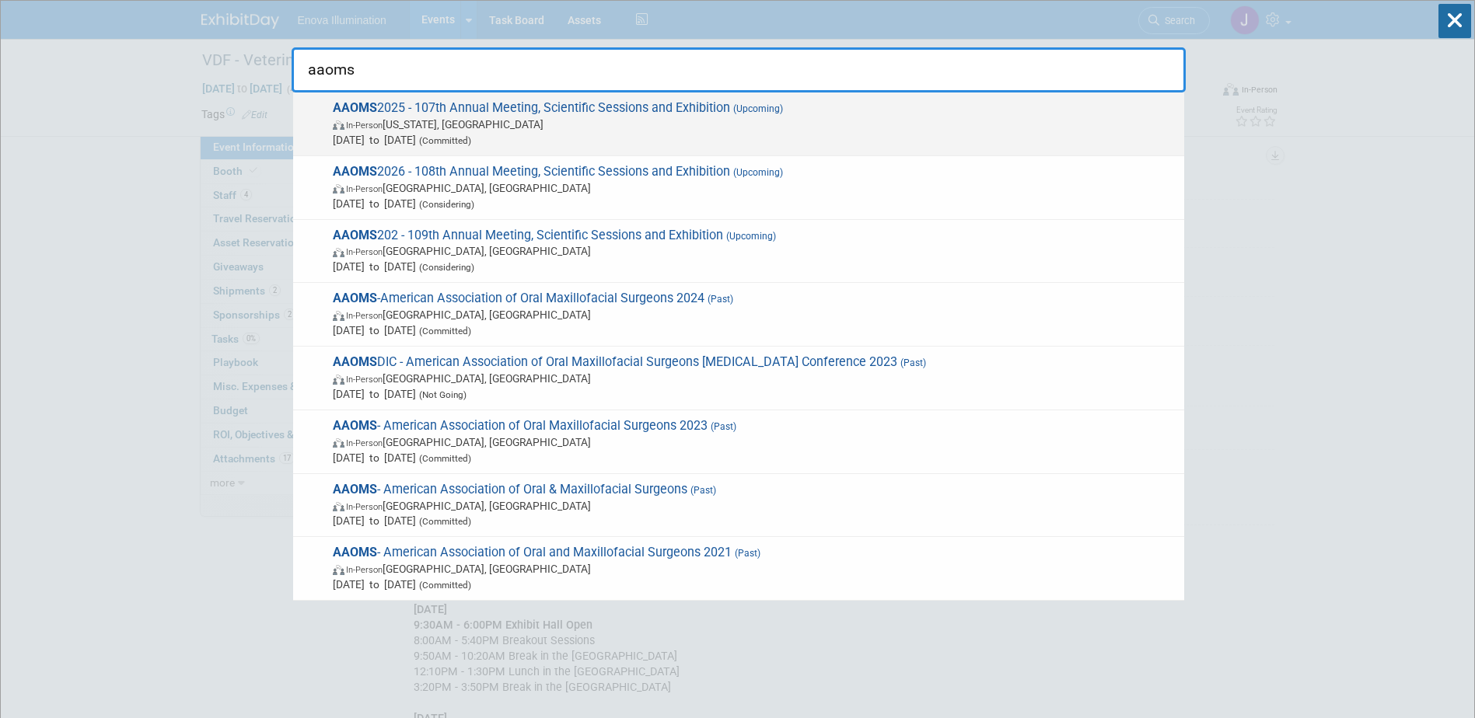
type input "aaoms"
click at [466, 131] on span "In-Person Washington, DC" at bounding box center [755, 125] width 844 height 16
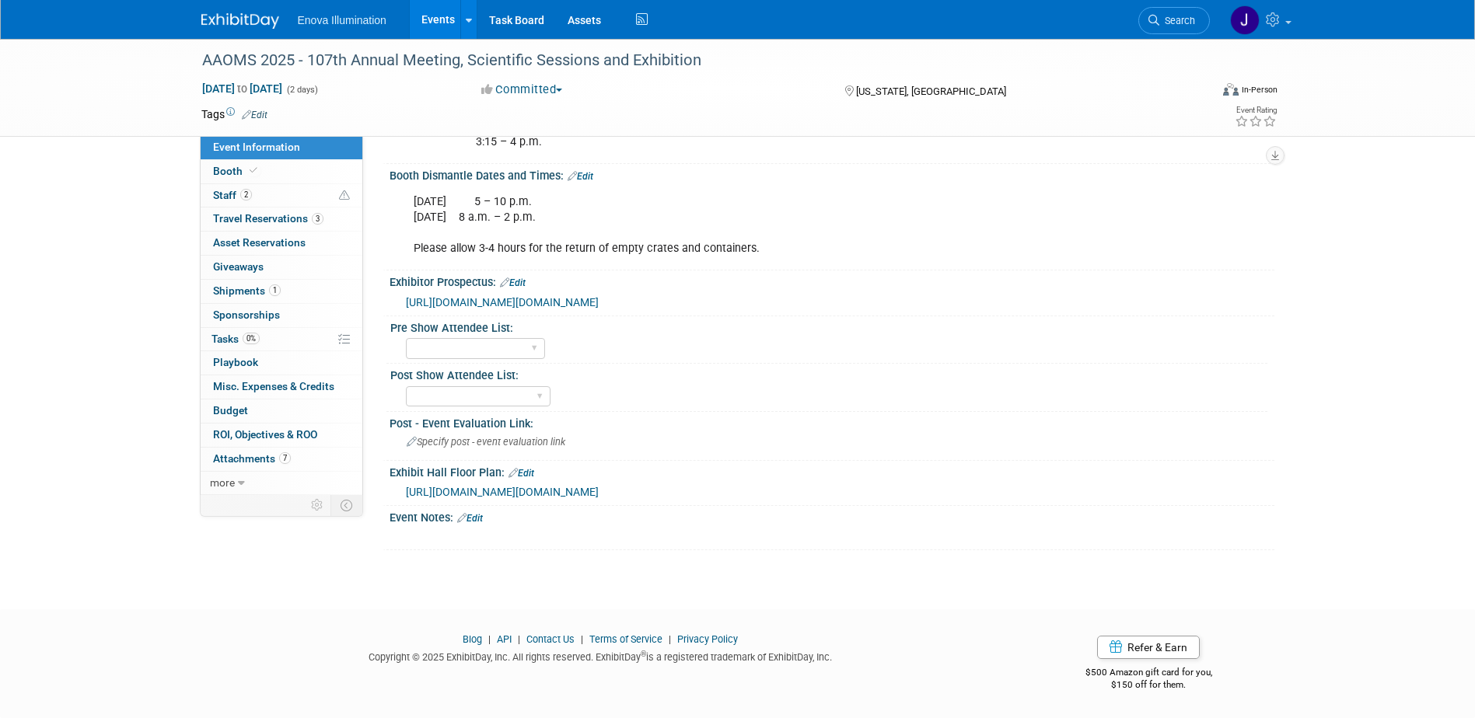
scroll to position [725, 0]
